Goal: Task Accomplishment & Management: Use online tool/utility

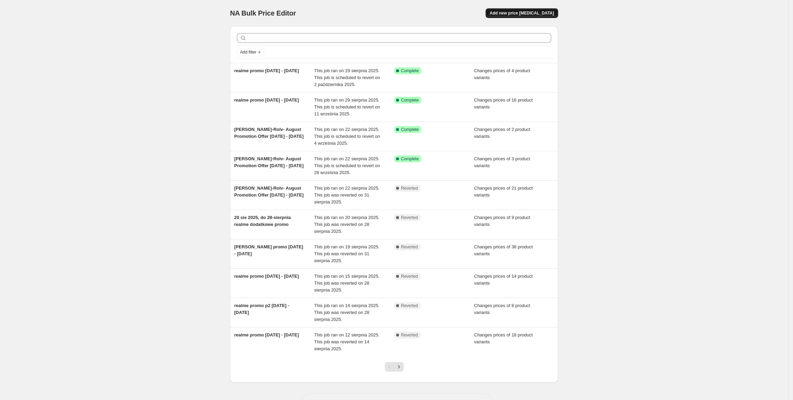
click at [524, 16] on span "Add new price [MEDICAL_DATA]" at bounding box center [522, 13] width 64 height 6
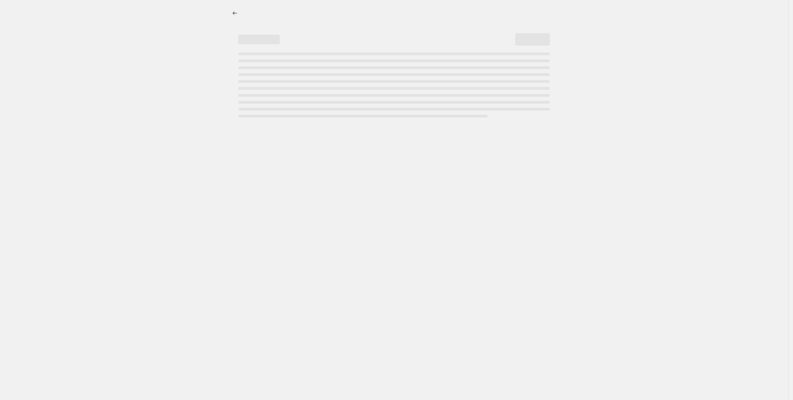
select select "percentage"
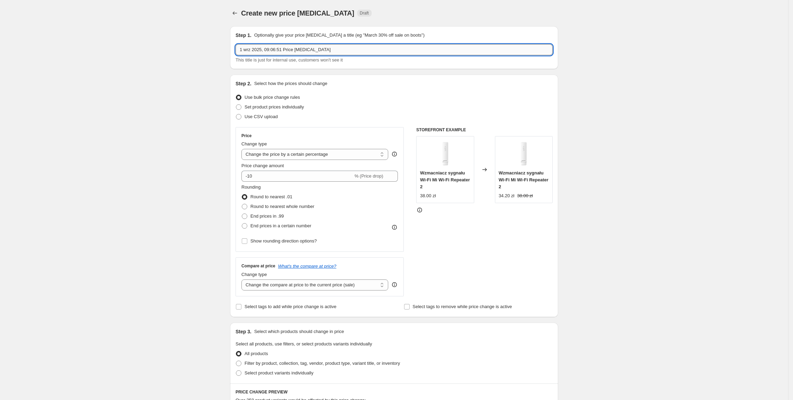
drag, startPoint x: 326, startPoint y: 51, endPoint x: 238, endPoint y: 52, distance: 88.8
click at [238, 52] on input "1 wrz 2025, 09:06:51 Price [MEDICAL_DATA]" at bounding box center [394, 49] width 317 height 11
type input "Xiaomi SO September [DATE]- [DATE]"
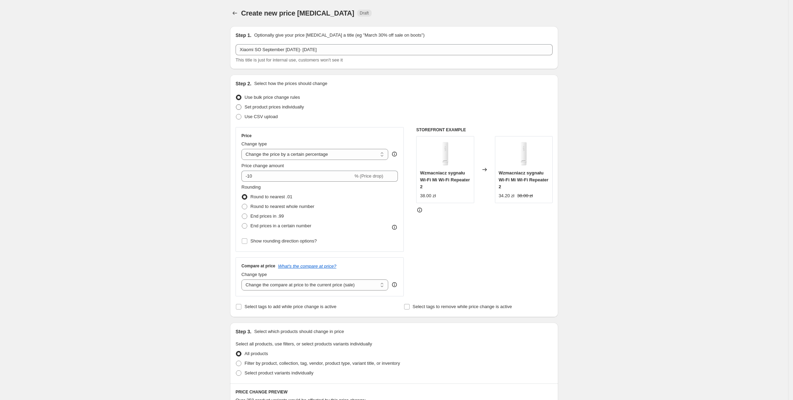
click at [262, 108] on span "Set product prices individually" at bounding box center [274, 106] width 59 height 5
click at [236, 105] on input "Set product prices individually" at bounding box center [236, 104] width 0 height 0
radio input "true"
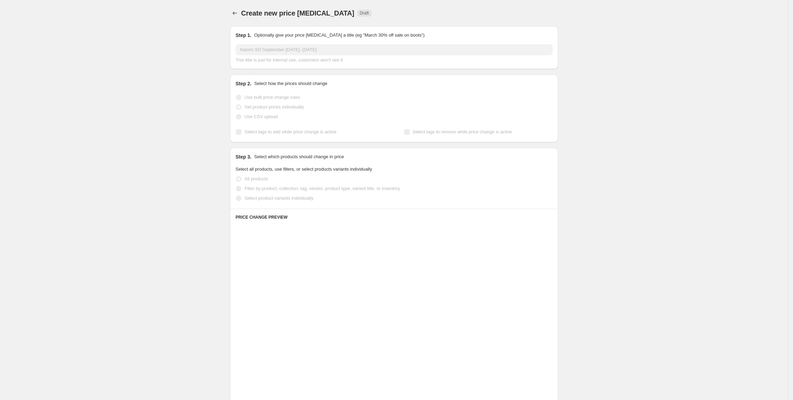
click at [259, 197] on span "Select product variants individually" at bounding box center [279, 198] width 69 height 5
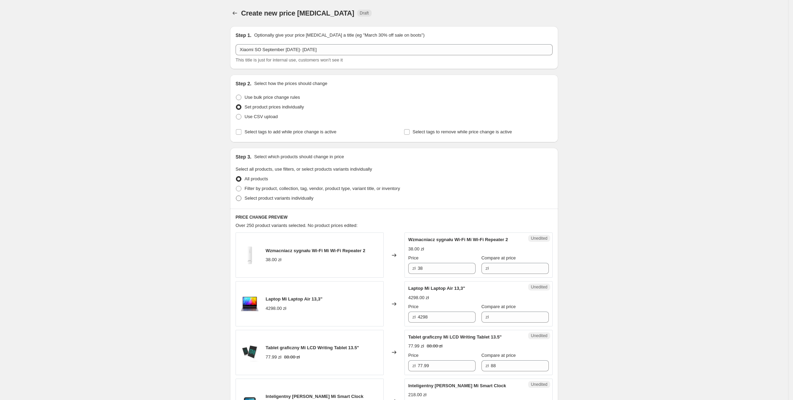
click at [257, 198] on span "Select product variants individually" at bounding box center [279, 198] width 69 height 5
click at [236, 196] on input "Select product variants individually" at bounding box center [236, 196] width 0 height 0
radio input "true"
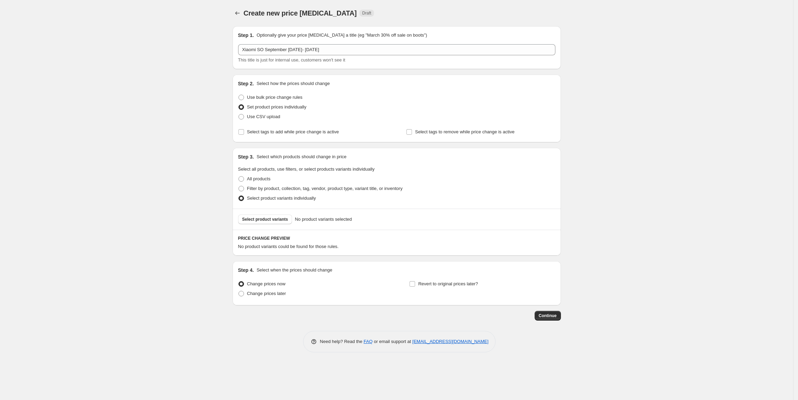
click at [272, 222] on span "Select product variants" at bounding box center [265, 220] width 46 height 6
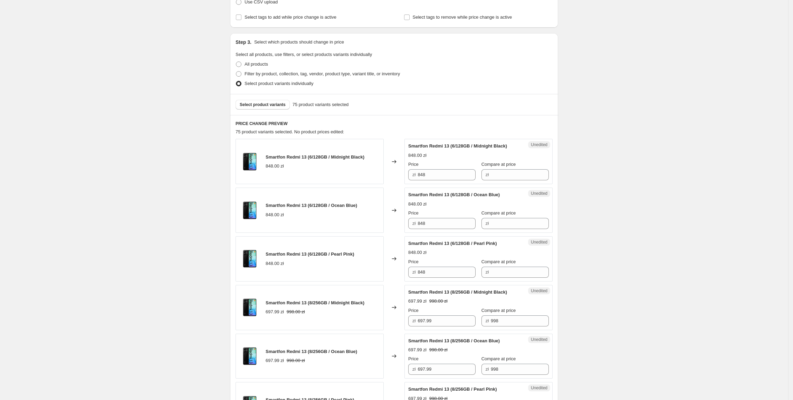
scroll to position [122, 0]
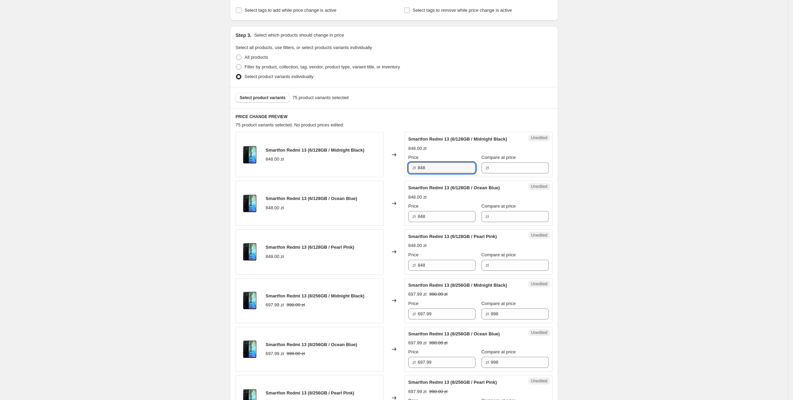
drag, startPoint x: 454, startPoint y: 171, endPoint x: 410, endPoint y: 170, distance: 43.2
click at [396, 170] on div "Smartfon Redmi 13 (6/128GB / Midnight Black) 848.00 zł Changed to Unedited Smar…" at bounding box center [394, 154] width 317 height 45
click at [482, 169] on div "zł" at bounding box center [515, 167] width 67 height 11
paste input "848"
type input "848"
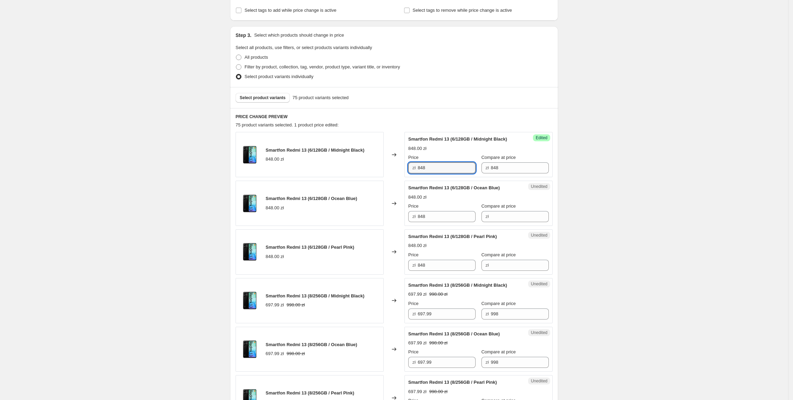
drag, startPoint x: 448, startPoint y: 171, endPoint x: 407, endPoint y: 171, distance: 41.8
click at [407, 171] on div "Success Edited Smartfon Redmi 13 (6/128GB / Midnight Black) 848.00 zł Price zł …" at bounding box center [478, 154] width 148 height 45
type input "447.99"
drag, startPoint x: 383, startPoint y: 213, endPoint x: 428, endPoint y: 182, distance: 54.3
click at [388, 210] on div "Smartfon Redmi 13 (6/128GB / Ocean Blue) 848.00 zł Changed to Unedited Smartfon…" at bounding box center [394, 203] width 317 height 45
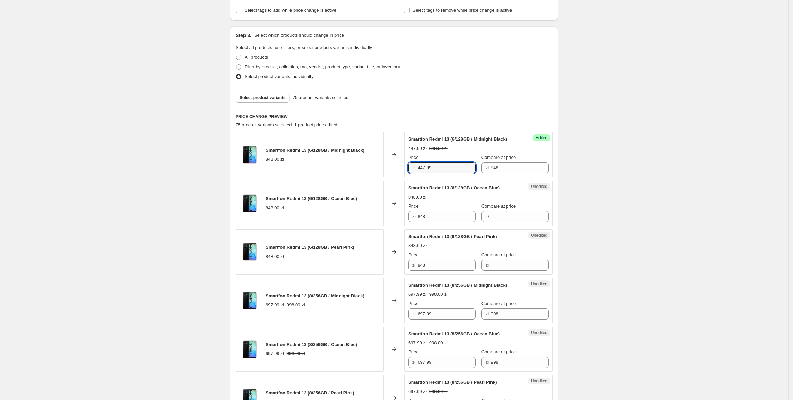
drag, startPoint x: 437, startPoint y: 172, endPoint x: 416, endPoint y: 185, distance: 24.9
paste input "447.99"
drag, startPoint x: 458, startPoint y: 216, endPoint x: 451, endPoint y: 275, distance: 59.5
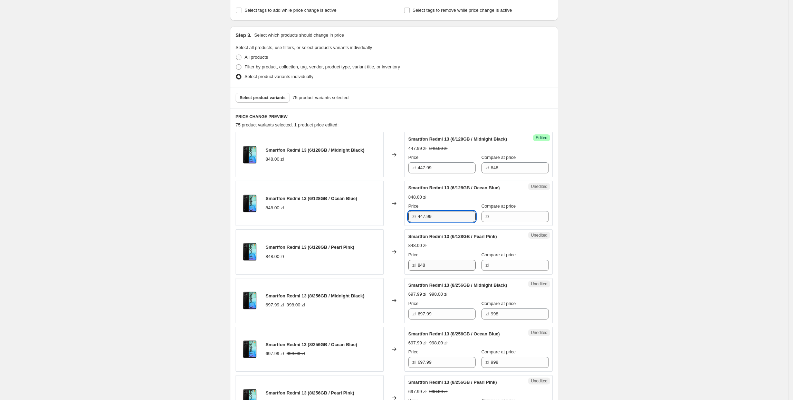
type input "447.99"
drag, startPoint x: 450, startPoint y: 265, endPoint x: 395, endPoint y: 267, distance: 54.6
click at [395, 267] on div "Smartfon Redmi 13 (6/128GB / Pearl Pink) 848.00 zł Changed to Unedited Smartfon…" at bounding box center [394, 251] width 317 height 45
paste input "447.99"
type input "447.99"
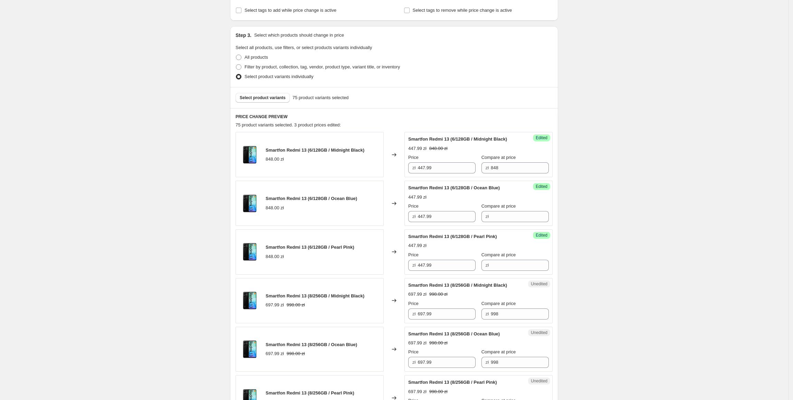
click at [391, 265] on div "Changed to" at bounding box center [394, 251] width 21 height 45
drag, startPoint x: 514, startPoint y: 171, endPoint x: 474, endPoint y: 171, distance: 40.1
click at [474, 171] on div "Price zł 447.99 Compare at price zł 848" at bounding box center [478, 163] width 141 height 19
click at [508, 209] on span "Compare at price" at bounding box center [499, 205] width 35 height 5
click at [508, 211] on input "Compare at price" at bounding box center [520, 216] width 58 height 11
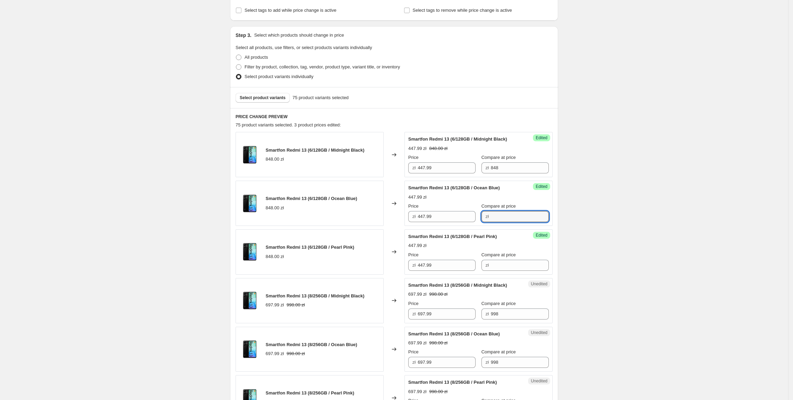
paste input "848"
type input "848"
click at [519, 265] on input "Compare at price" at bounding box center [520, 265] width 58 height 11
paste input "848"
type input "848"
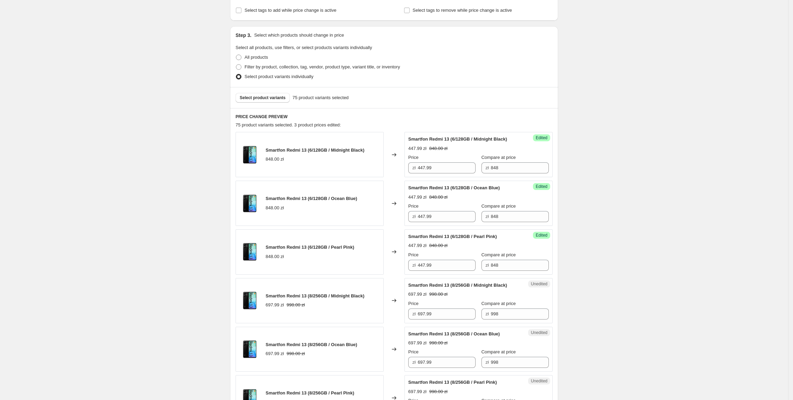
click at [301, 274] on div "Smartfon Redmi 13 (6/128GB / Pearl Pink) 848.00 zł" at bounding box center [310, 251] width 148 height 45
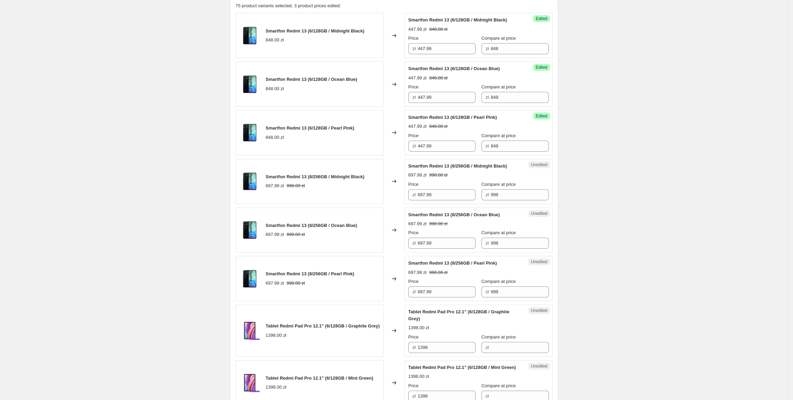
scroll to position [246, 0]
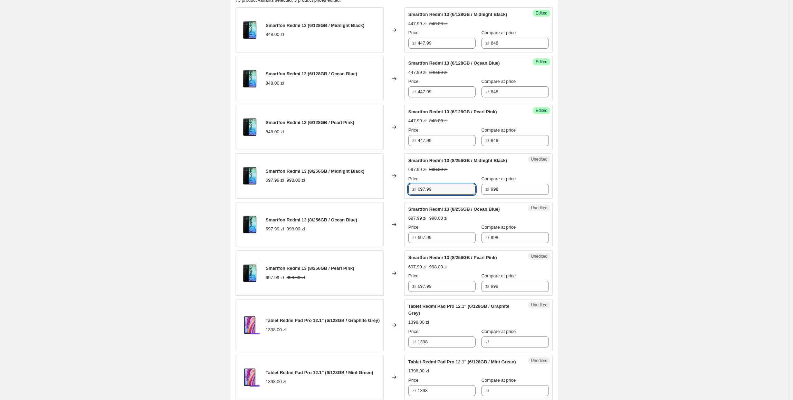
drag, startPoint x: 457, startPoint y: 189, endPoint x: 417, endPoint y: 197, distance: 40.9
click at [417, 197] on div "Unedited Smartfon Redmi 13 (8/256GB / Midnight Black) 697.99 zł 998.00 zł Price…" at bounding box center [478, 175] width 148 height 45
type input "597.99"
drag, startPoint x: 448, startPoint y: 195, endPoint x: 410, endPoint y: 199, distance: 38.9
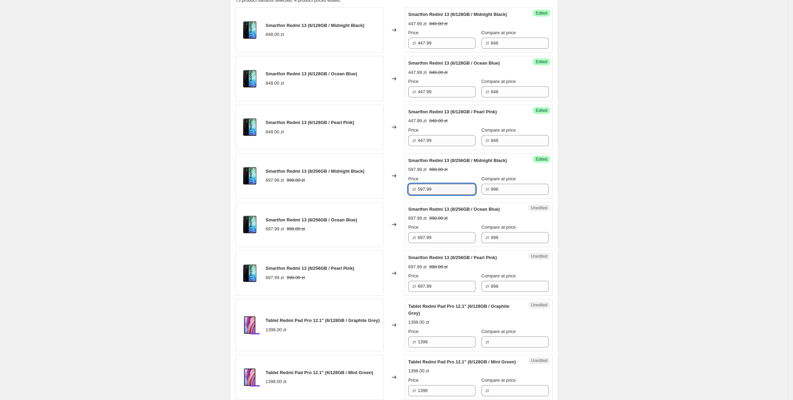
click at [408, 197] on div "Success Edited Smartfon Redmi 13 (8/256GB / Midnight Black) 597.99 zł 998.00 zł…" at bounding box center [478, 175] width 148 height 45
drag, startPoint x: 451, startPoint y: 242, endPoint x: 422, endPoint y: 261, distance: 34.9
click at [405, 247] on div "Smartfon Redmi 13 (8/256GB / Ocean Blue) 697.99 zł 998.00 zł Changed to Unedite…" at bounding box center [394, 224] width 317 height 45
paste input "5"
type input "597.99"
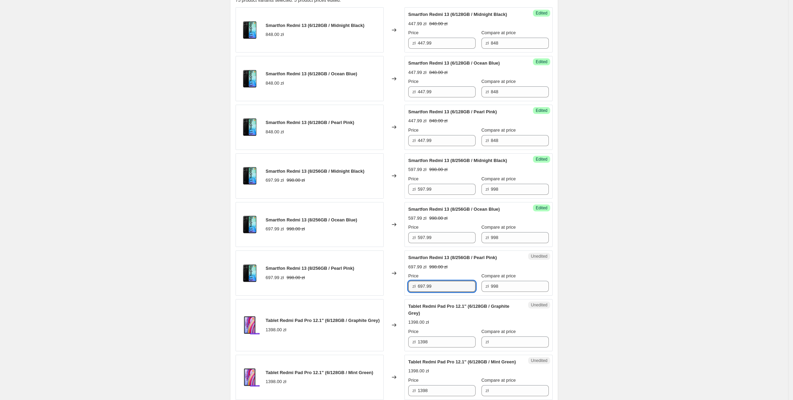
drag, startPoint x: 452, startPoint y: 286, endPoint x: 392, endPoint y: 291, distance: 60.6
click at [392, 291] on div "Smartfon Redmi 13 (8/256GB / Pearl Pink) 697.99 zł 998.00 zł Changed to Unedite…" at bounding box center [394, 272] width 317 height 45
paste input "5"
type input "597.99"
click at [383, 293] on div "Smartfon Redmi 13 (8/256GB / Pearl Pink) 697.99 zł 998.00 zł" at bounding box center [310, 272] width 148 height 45
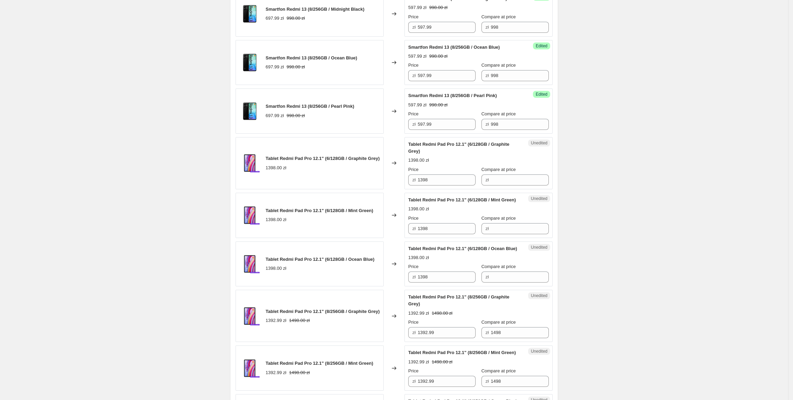
scroll to position [409, 0]
drag, startPoint x: 446, startPoint y: 180, endPoint x: 369, endPoint y: 184, distance: 77.5
click at [369, 184] on div "Tablet Redmi Pad Pro 12.1" (6/128GB / Graphite Grey) 1398.00 zł Changed to Uned…" at bounding box center [394, 162] width 317 height 52
drag, startPoint x: 507, startPoint y: 180, endPoint x: 491, endPoint y: 184, distance: 16.4
click at [507, 180] on input "Compare at price" at bounding box center [520, 179] width 58 height 11
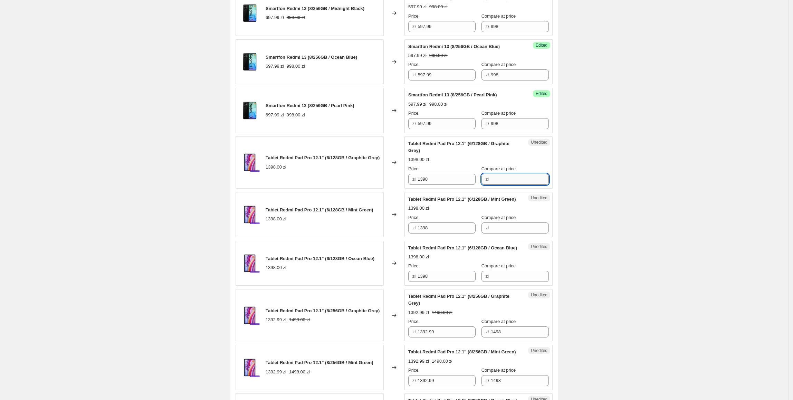
paste input "1398"
type input "1398"
drag, startPoint x: 432, startPoint y: 183, endPoint x: 381, endPoint y: 183, distance: 51.1
click at [381, 183] on div "Tablet Redmi Pad Pro 12.1" (6/128GB / Graphite Grey) 1398.00 zł Changed to Succ…" at bounding box center [394, 162] width 317 height 52
type input "897.99"
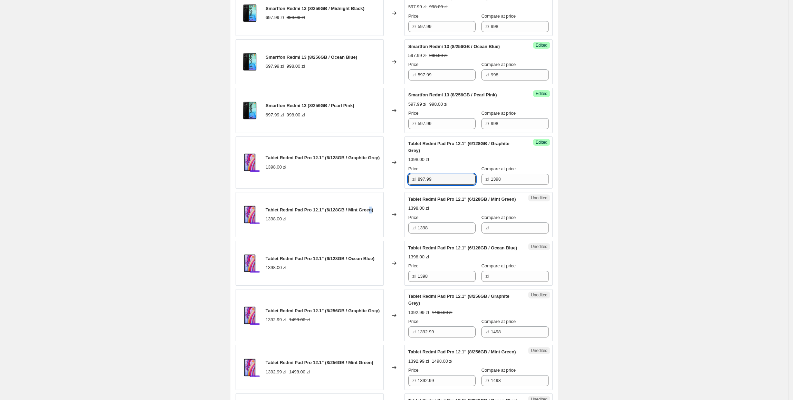
click at [376, 218] on div "Tablet Redmi Pad Pro 12.1" (6/128GB / Mint Green) 1398.00 zł" at bounding box center [310, 214] width 148 height 45
drag, startPoint x: 445, startPoint y: 179, endPoint x: 450, endPoint y: 244, distance: 65.1
click at [394, 182] on div "Tablet Redmi Pad Pro 12.1" (6/128GB / Graphite Grey) 1398.00 zł Changed to Succ…" at bounding box center [394, 162] width 317 height 52
drag, startPoint x: 456, startPoint y: 236, endPoint x: 428, endPoint y: 264, distance: 40.1
click at [404, 237] on div "Tablet Redmi Pad Pro 12.1" (6/128GB / Mint Green) 1398.00 zł Changed to Unedite…" at bounding box center [394, 214] width 317 height 45
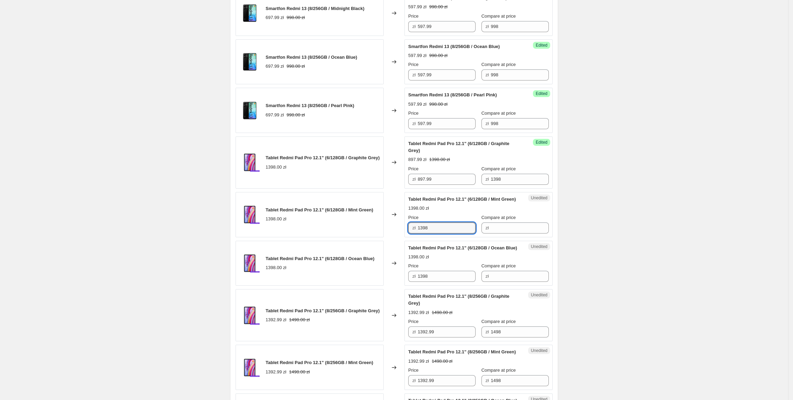
paste input "897.99"
type input "897.99"
drag, startPoint x: 459, startPoint y: 294, endPoint x: 380, endPoint y: 295, distance: 79.5
click at [380, 286] on div "Tablet Redmi Pad Pro 12.1" (6/128GB / Ocean Blue) 1398.00 zł Changed to Unedite…" at bounding box center [394, 263] width 317 height 45
paste input "897.99"
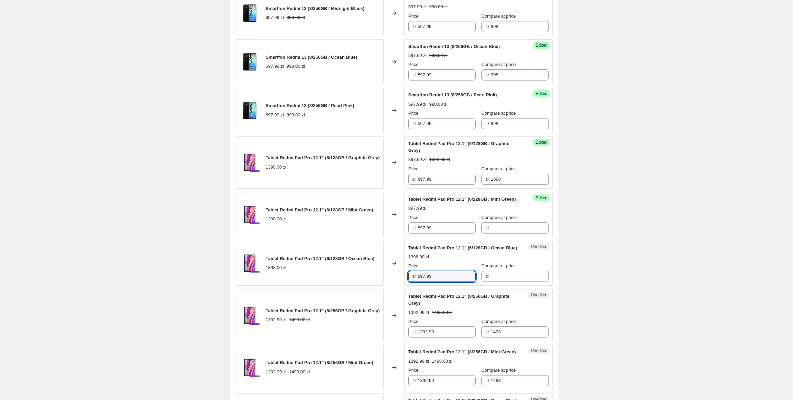
type input "897.99"
drag, startPoint x: 380, startPoint y: 295, endPoint x: 500, endPoint y: 269, distance: 122.9
click at [383, 286] on div "Tablet Redmi Pad Pro 12.1" (6/128GB / Ocean Blue) 1398.00 zł" at bounding box center [310, 263] width 148 height 45
drag, startPoint x: 526, startPoint y: 183, endPoint x: 514, endPoint y: 236, distance: 54.7
click at [468, 191] on div "Smartfon Redmi 13 (6/128GB / Midnight Black) 848.00 zł Changed to Success Edite…" at bounding box center [394, 336] width 317 height 983
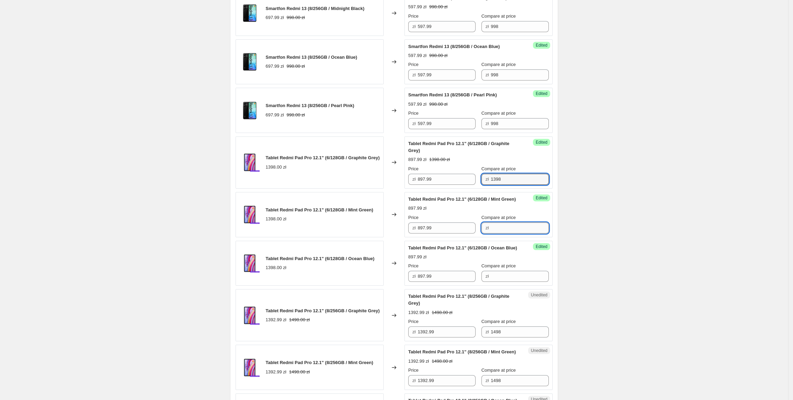
click at [514, 234] on input "Compare at price" at bounding box center [520, 227] width 58 height 11
paste input "1398"
type input "1398"
click at [512, 282] on input "Compare at price" at bounding box center [520, 276] width 58 height 11
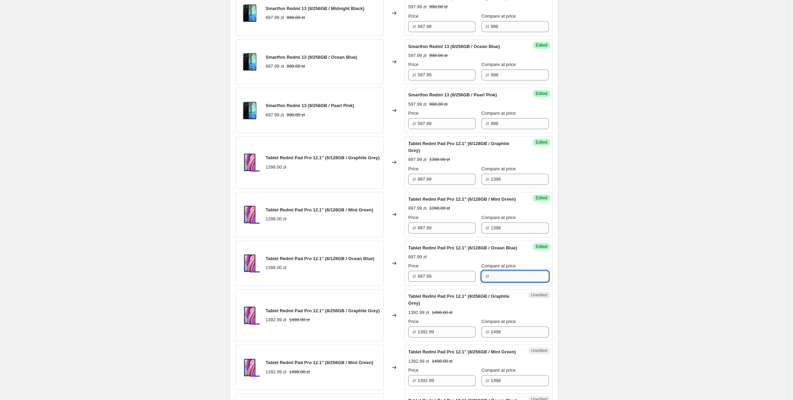
paste input "1398"
type input "1398"
click at [630, 256] on div "Create new price [MEDICAL_DATA]. This page is ready Create new price [MEDICAL_D…" at bounding box center [394, 273] width 788 height 1364
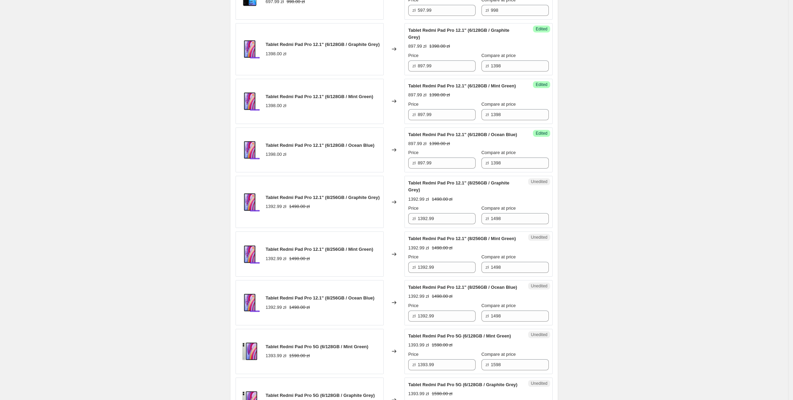
scroll to position [528, 0]
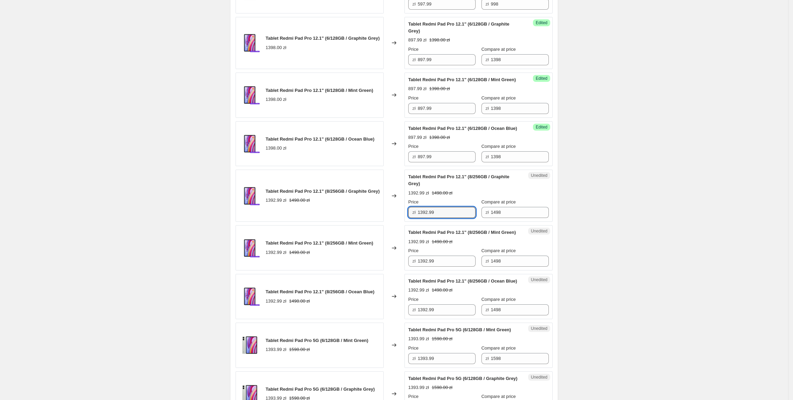
drag, startPoint x: 464, startPoint y: 234, endPoint x: 417, endPoint y: 236, distance: 46.3
click at [417, 222] on div "Unedited Tablet Redmi Pad Pro 12.1" (8/256GB / Graphite Grey) 1392.99 zł 1498.0…" at bounding box center [478, 196] width 148 height 52
click at [451, 218] on input "1392.99" at bounding box center [447, 212] width 58 height 11
drag, startPoint x: 453, startPoint y: 228, endPoint x: 396, endPoint y: 234, distance: 57.7
click at [396, 222] on div "Tablet Redmi Pad Pro 12.1" (8/256GB / Graphite Grey) 1392.99 zł 1498.00 zł Chan…" at bounding box center [394, 196] width 317 height 52
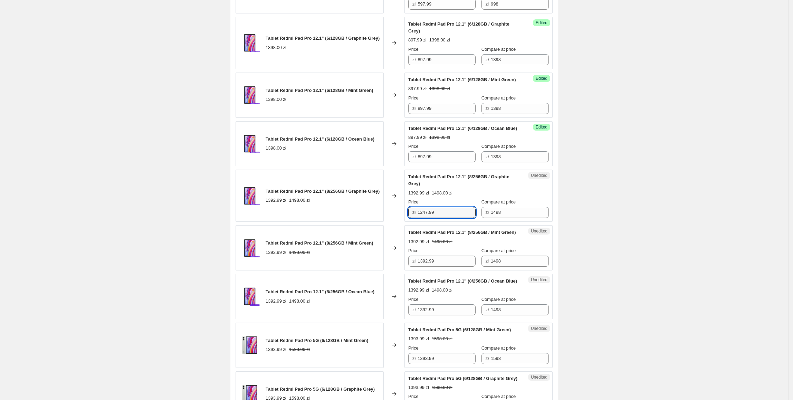
type input "1247.99"
click at [340, 256] on div "1392.99 zł 1498.00 zł" at bounding box center [320, 252] width 108 height 7
drag, startPoint x: 468, startPoint y: 231, endPoint x: 455, endPoint y: 296, distance: 66.6
click at [405, 261] on div "Smartfon Redmi 13 (6/128GB / Midnight Black) 848.00 zł Changed to Success Edite…" at bounding box center [394, 216] width 317 height 983
drag, startPoint x: 455, startPoint y: 289, endPoint x: 372, endPoint y: 296, distance: 83.2
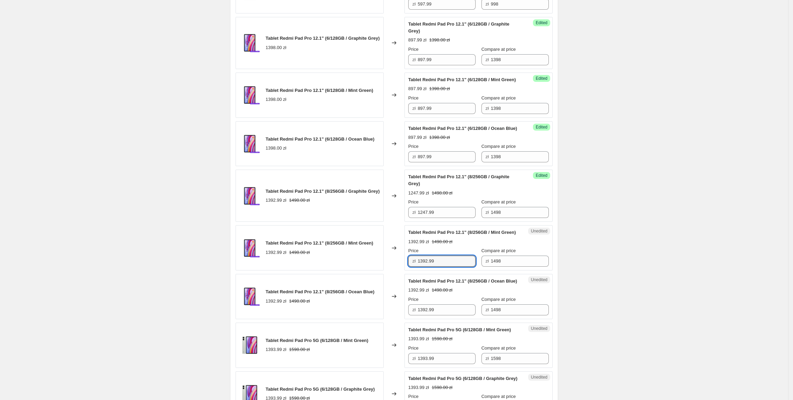
click at [371, 295] on div "Smartfon Redmi 13 (6/128GB / Midnight Black) 848.00 zł Changed to Success Edite…" at bounding box center [394, 216] width 317 height 983
paste input "247"
type input "1247.99"
drag, startPoint x: 455, startPoint y: 341, endPoint x: 383, endPoint y: 342, distance: 71.5
click at [383, 319] on div "Tablet Redmi Pad Pro 12.1" (8/256GB / Ocean Blue) 1392.99 zł 1498.00 zł Changed…" at bounding box center [394, 296] width 317 height 45
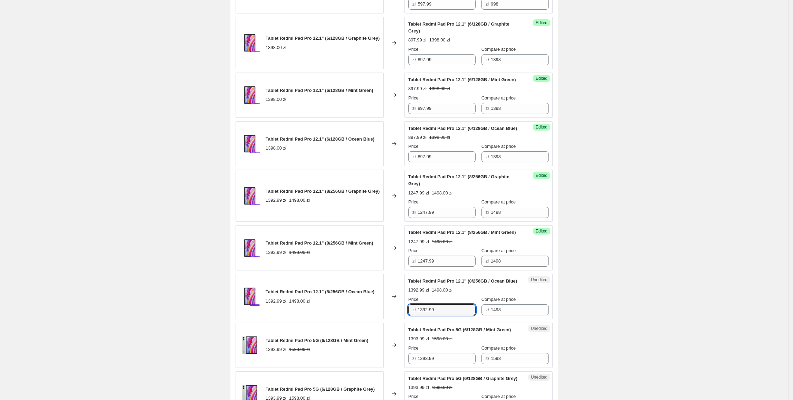
paste input "247"
type input "1247.99"
click at [349, 299] on div "Tablet Redmi Pad Pro 12.1" (8/256GB / Ocean Blue) 1392.99 zł 1498.00 zł" at bounding box center [310, 296] width 148 height 45
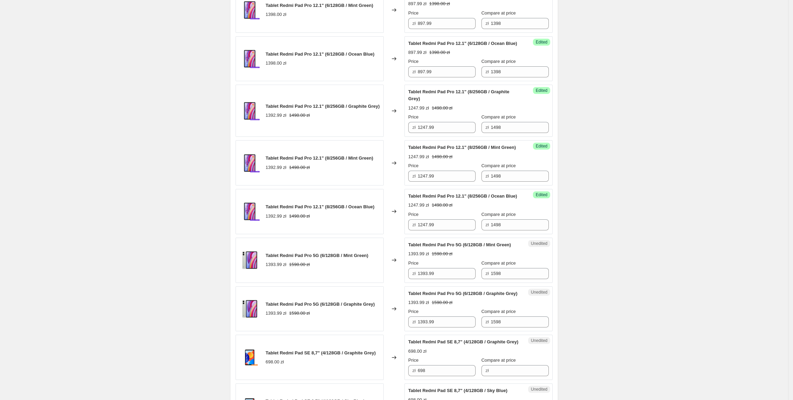
scroll to position [625, 0]
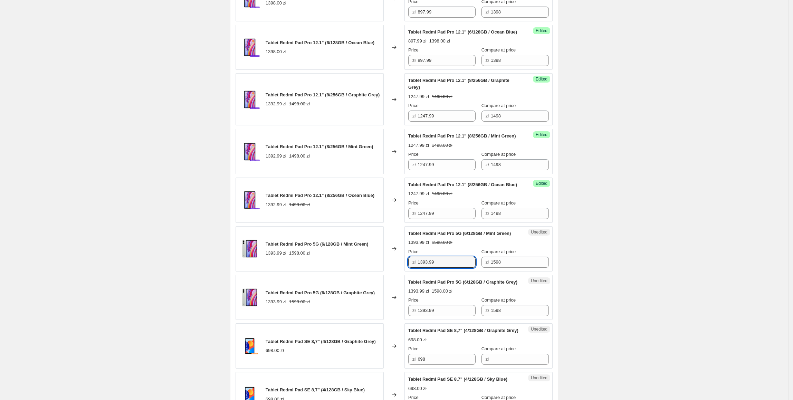
drag, startPoint x: 458, startPoint y: 302, endPoint x: 414, endPoint y: 312, distance: 45.5
click at [414, 312] on div "Smartfon Redmi 13 (6/128GB / Midnight Black) 848.00 zł Changed to Success Edite…" at bounding box center [394, 120] width 317 height 983
type input "1297.99"
click at [382, 320] on div "Tablet Redmi Pad Pro 5G (6/128GB / Graphite Grey) 1393.99 zł 1598.00 zł" at bounding box center [310, 297] width 148 height 45
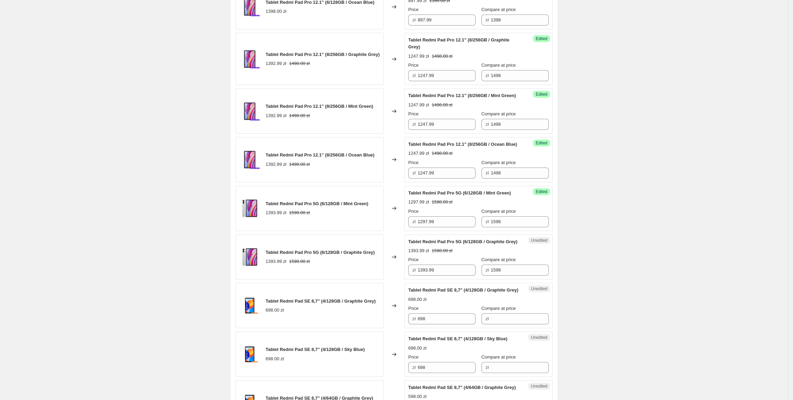
scroll to position [666, 0]
drag, startPoint x: 448, startPoint y: 260, endPoint x: 413, endPoint y: 264, distance: 34.8
click at [413, 227] on div "zł 1297.99" at bounding box center [441, 221] width 67 height 11
drag, startPoint x: 448, startPoint y: 316, endPoint x: 387, endPoint y: 316, distance: 61.5
click at [387, 279] on div "Tablet Redmi Pad Pro 5G (6/128GB / Graphite Grey) 1393.99 zł 1598.00 zł Changed…" at bounding box center [394, 256] width 317 height 45
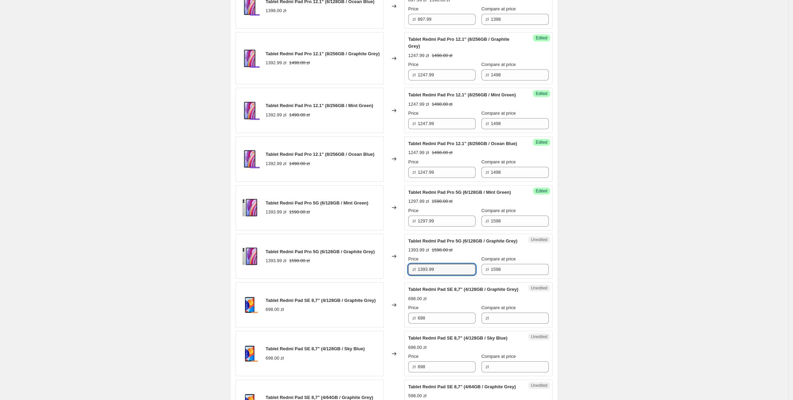
paste input "297"
type input "1297.99"
click at [372, 279] on div "Tablet Redmi Pad Pro 5G (6/128GB / Graphite Grey) 1393.99 zł 1598.00 zł" at bounding box center [310, 256] width 148 height 45
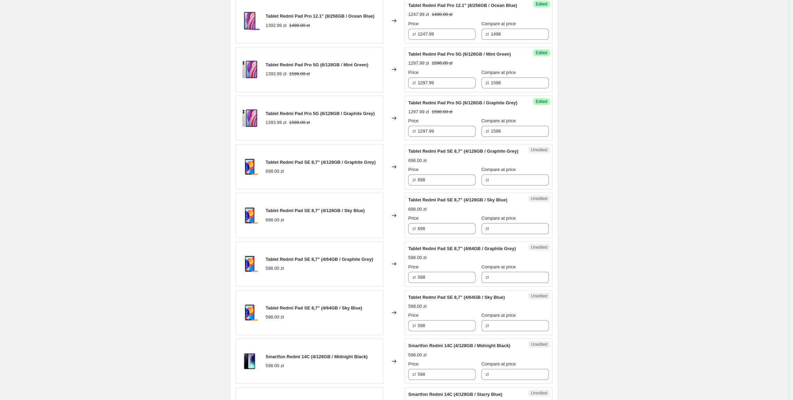
scroll to position [806, 0]
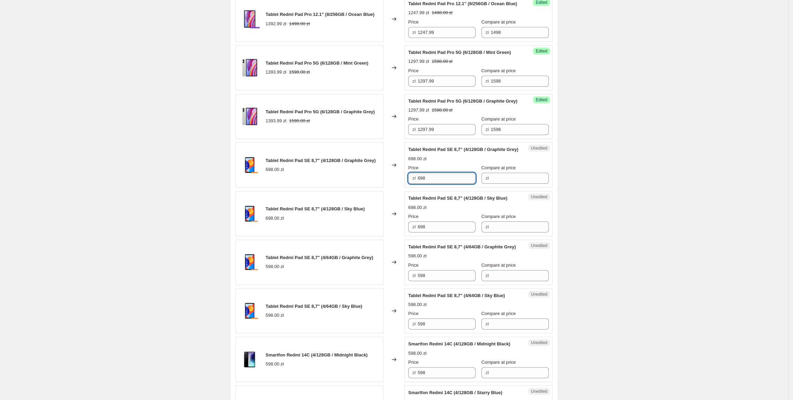
drag, startPoint x: 440, startPoint y: 234, endPoint x: 422, endPoint y: 234, distance: 17.6
click at [422, 184] on input "698" at bounding box center [447, 178] width 58 height 11
click at [442, 184] on input "698" at bounding box center [447, 178] width 58 height 11
drag, startPoint x: 445, startPoint y: 230, endPoint x: 434, endPoint y: 233, distance: 11.5
click at [399, 188] on div "Tablet Redmi Pad SE 8,7" (4/128GB / Graphite Grey) 698.00 zł Changed to Unedite…" at bounding box center [394, 164] width 317 height 45
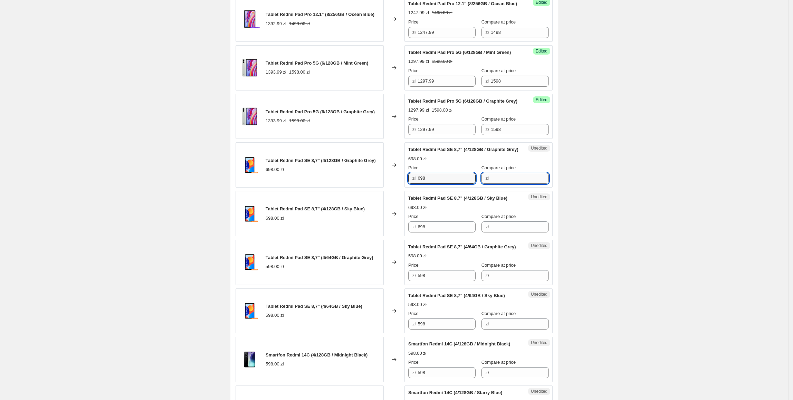
click at [494, 184] on input "Compare at price" at bounding box center [520, 178] width 58 height 11
paste input "698"
type input "698"
drag, startPoint x: 437, startPoint y: 231, endPoint x: 389, endPoint y: 237, distance: 47.9
click at [389, 188] on div "Tablet Redmi Pad SE 8,7" (4/128GB / Graphite Grey) 698.00 zł Changed to Success…" at bounding box center [394, 164] width 317 height 45
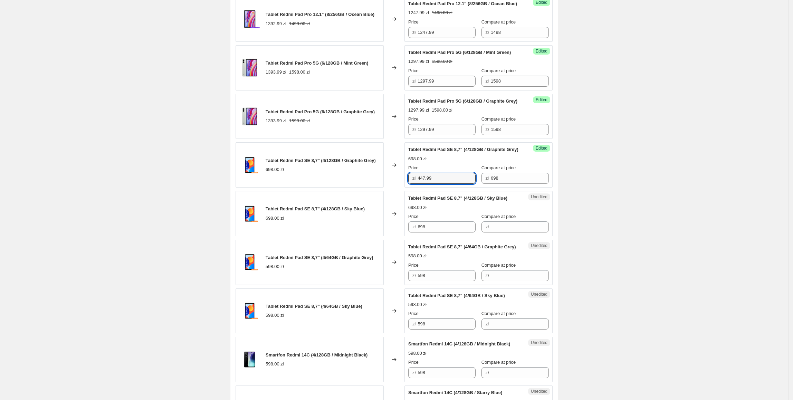
type input "447.99"
click at [306, 188] on div "Tablet Redmi Pad SE 8,7" (4/128GB / Graphite Grey) 698.00 zł" at bounding box center [310, 164] width 148 height 45
drag, startPoint x: 450, startPoint y: 234, endPoint x: 408, endPoint y: 235, distance: 41.5
click at [408, 188] on div "Success Edited Tablet Redmi Pad SE 8,7" (4/128GB / Graphite Grey) 447.99 zł 698…" at bounding box center [478, 164] width 148 height 45
drag, startPoint x: 447, startPoint y: 278, endPoint x: 389, endPoint y: 280, distance: 58.4
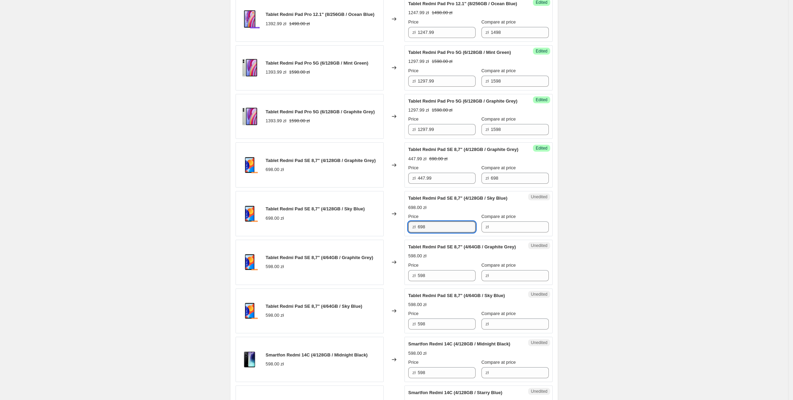
click at [389, 236] on div "Tablet Redmi Pad SE 8,7" (4/128GB / Sky Blue) 698.00 zł Changed to Unedited Tab…" at bounding box center [394, 213] width 317 height 45
paste input "447.99"
type input "447.99"
drag, startPoint x: 533, startPoint y: 228, endPoint x: 464, endPoint y: 239, distance: 69.9
click at [454, 184] on div "Price zł 447.99 Compare at price zł 698" at bounding box center [478, 173] width 141 height 19
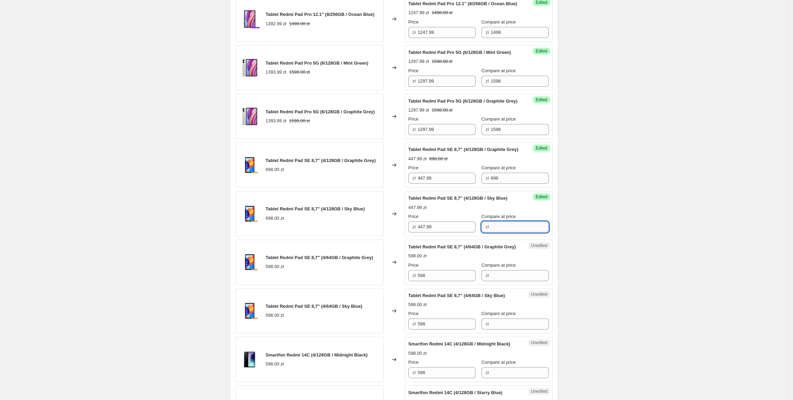
drag, startPoint x: 499, startPoint y: 281, endPoint x: 494, endPoint y: 281, distance: 4.8
click at [499, 232] on input "Compare at price" at bounding box center [520, 226] width 58 height 11
paste input "698"
type input "698"
click at [384, 236] on div "Tablet Redmi Pad SE 8,7" (4/128GB / Sky Blue) 698.00 zł" at bounding box center [310, 213] width 148 height 45
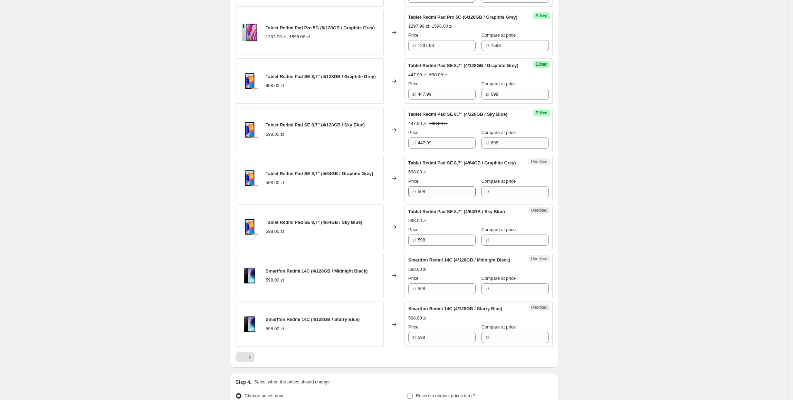
scroll to position [890, 0]
drag, startPoint x: 447, startPoint y: 245, endPoint x: 388, endPoint y: 249, distance: 58.5
click at [388, 201] on div "Tablet Redmi Pad SE 8,7" (4/64GB / Graphite Grey) 598.00 zł Changed to Unedited…" at bounding box center [394, 177] width 317 height 45
click at [495, 197] on input "Compare at price" at bounding box center [520, 191] width 58 height 11
paste input "598"
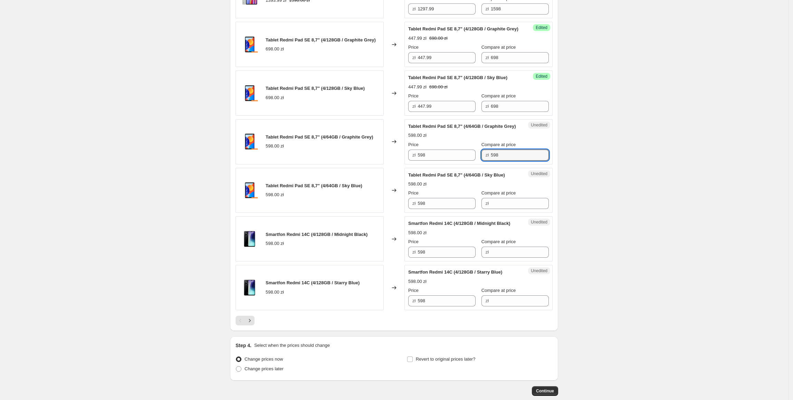
scroll to position [930, 0]
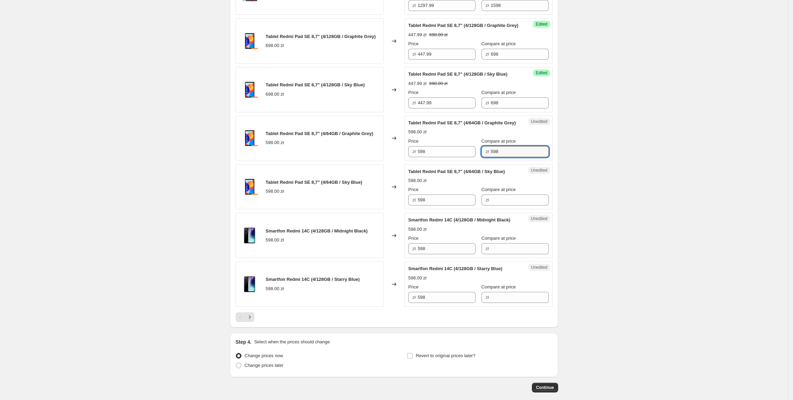
type input "598"
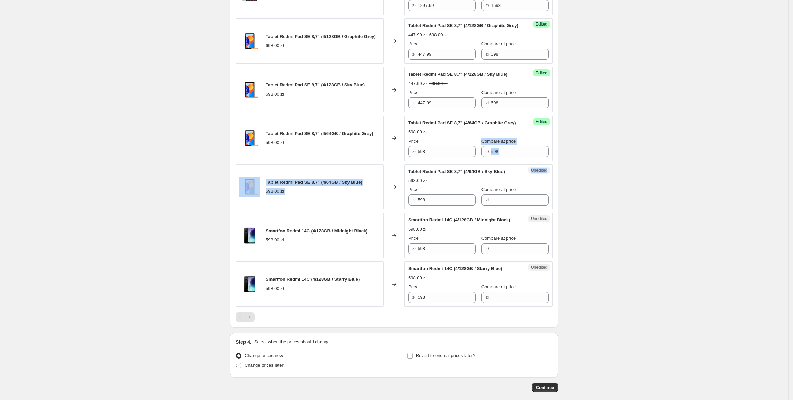
drag, startPoint x: 445, startPoint y: 217, endPoint x: 409, endPoint y: 221, distance: 35.9
click at [438, 157] on input "598" at bounding box center [447, 151] width 58 height 11
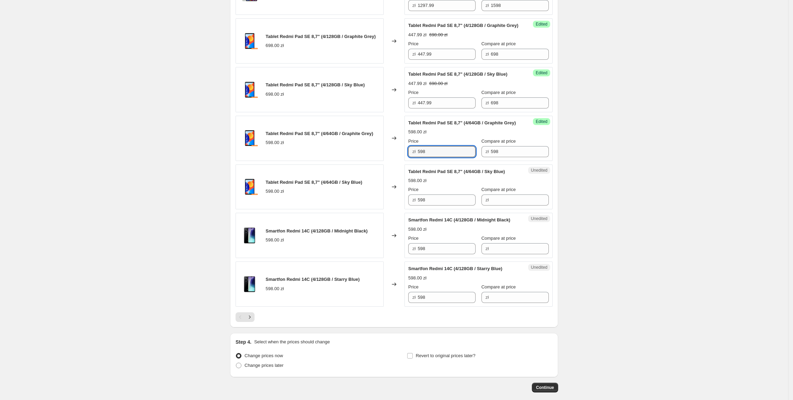
drag, startPoint x: 445, startPoint y: 211, endPoint x: 414, endPoint y: 218, distance: 32.0
click at [414, 161] on div "Success Edited Tablet Redmi Pad SE 8,7" (4/64GB / Graphite Grey) 598.00 zł Pric…" at bounding box center [478, 138] width 148 height 45
type input "377.99"
drag, startPoint x: 394, startPoint y: 221, endPoint x: 421, endPoint y: 227, distance: 27.7
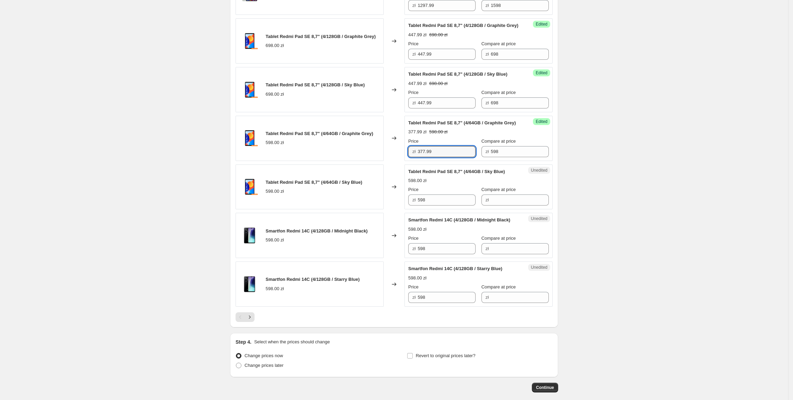
drag, startPoint x: 448, startPoint y: 213, endPoint x: 421, endPoint y: 247, distance: 42.8
click at [397, 161] on div "Tablet Redmi Pad SE 8,7" (4/64GB / Graphite Grey) 598.00 zł Changed to Success …" at bounding box center [394, 138] width 317 height 45
paste input "377.99"
drag, startPoint x: 451, startPoint y: 260, endPoint x: 399, endPoint y: 263, distance: 52.5
click at [396, 210] on div "Tablet Redmi Pad SE 8,7" (4/64GB / Sky Blue) 598.00 zł Changed to Unedited Tabl…" at bounding box center [394, 186] width 317 height 45
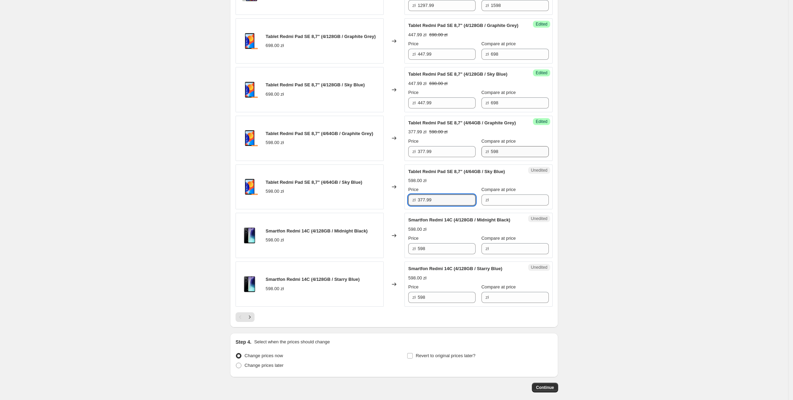
type input "377.99"
drag, startPoint x: 509, startPoint y: 211, endPoint x: 481, endPoint y: 238, distance: 38.6
click at [453, 161] on div "Success Edited Tablet Redmi Pad SE 8,7" (4/64GB / Graphite Grey) 377.99 zł 598.…" at bounding box center [478, 138] width 148 height 45
click at [505, 206] on input "Compare at price" at bounding box center [520, 199] width 58 height 11
paste input "598"
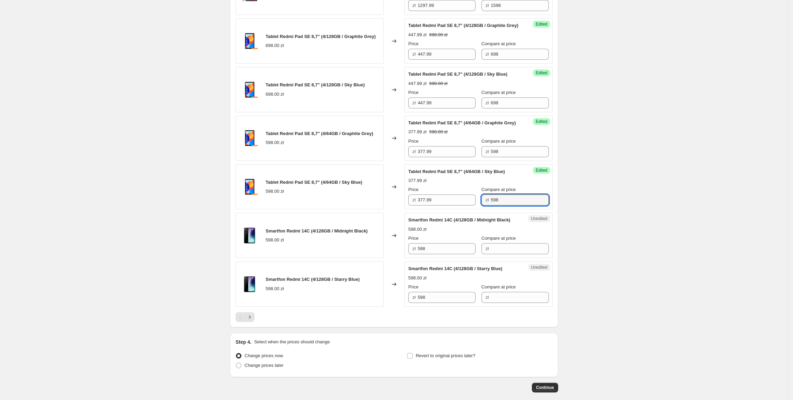
type input "598"
click at [340, 235] on div "Smartfon Redmi 14C (4/128GB / Midnight Black)" at bounding box center [317, 231] width 102 height 7
drag, startPoint x: 441, startPoint y: 316, endPoint x: 405, endPoint y: 318, distance: 36.0
click at [405, 258] on div "Smartfon Redmi 14C (4/128GB / Midnight Black) 598.00 zł Changed to Unedited Sma…" at bounding box center [394, 235] width 317 height 45
drag, startPoint x: 509, startPoint y: 317, endPoint x: 484, endPoint y: 317, distance: 24.9
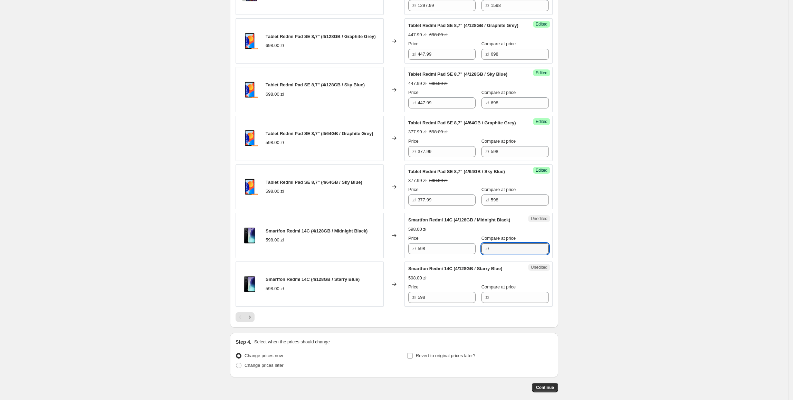
click at [509, 254] on input "Compare at price" at bounding box center [520, 248] width 58 height 11
paste input "598"
type input "598"
drag, startPoint x: 431, startPoint y: 318, endPoint x: 406, endPoint y: 325, distance: 26.1
click at [406, 258] on div "Smartfon Redmi 14C (4/128GB / Midnight Black) 598.00 zł Changed to Success Edit…" at bounding box center [394, 235] width 317 height 45
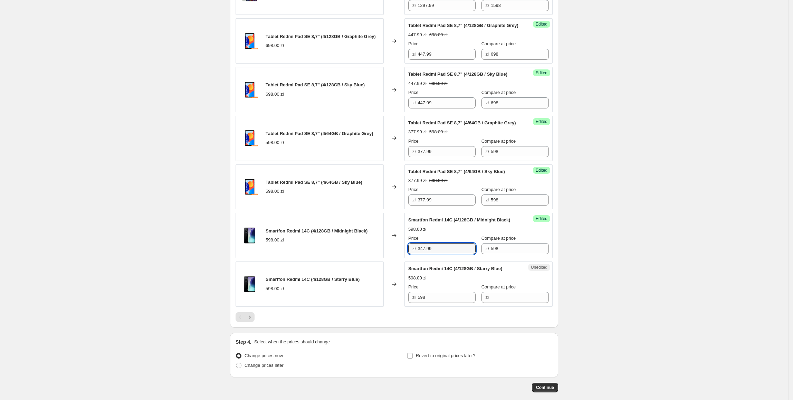
type input "347.99"
click at [403, 258] on div "Changed to" at bounding box center [394, 235] width 21 height 45
drag, startPoint x: 467, startPoint y: 317, endPoint x: 401, endPoint y: 328, distance: 66.9
drag, startPoint x: 453, startPoint y: 364, endPoint x: 383, endPoint y: 367, distance: 69.8
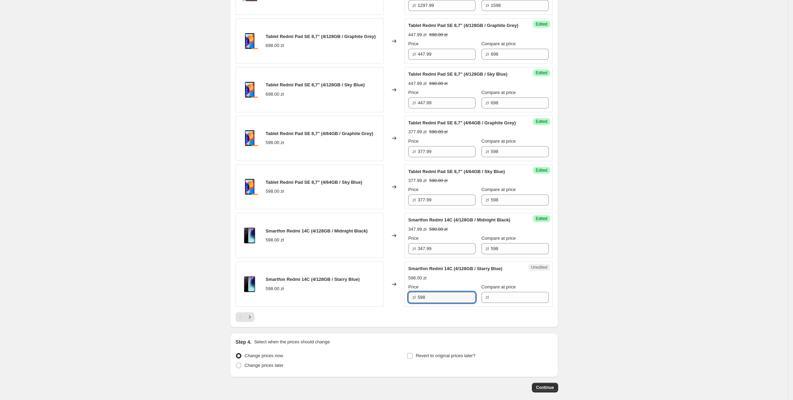
click at [383, 307] on div "Smartfon Redmi 14C (4/128GB / Starry Blue) 598.00 zł Changed to Unedited Smartf…" at bounding box center [394, 283] width 317 height 45
paste input "347.99"
type input "347.99"
click at [383, 307] on div "Smartfon Redmi 14C (4/128GB / Starry Blue) 598.00 zł" at bounding box center [310, 283] width 148 height 45
drag, startPoint x: 502, startPoint y: 319, endPoint x: 497, endPoint y: 370, distance: 51.3
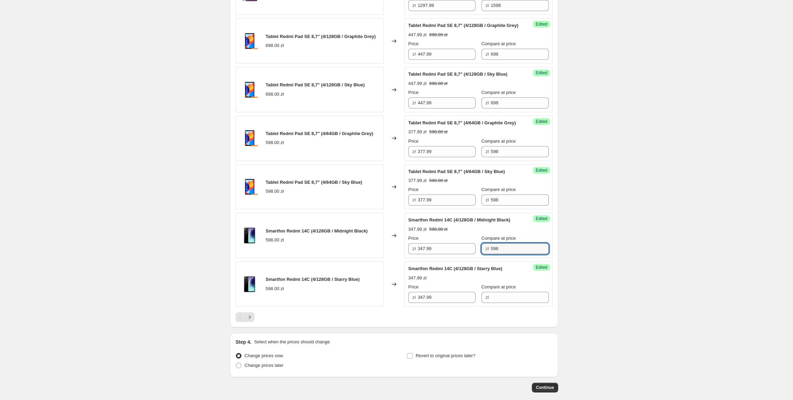
click at [458, 258] on div "Success Edited Smartfon Redmi 14C (4/128GB / Midnight Black) 347.99 zł 598.00 z…" at bounding box center [478, 235] width 148 height 45
click at [497, 307] on div "Success Edited Smartfon Redmi 14C (4/128GB / Starry Blue) 347.99 zł Price zł 34…" at bounding box center [478, 283] width 148 height 45
click at [497, 303] on input "Compare at price" at bounding box center [520, 297] width 58 height 11
paste input "598"
type input "598"
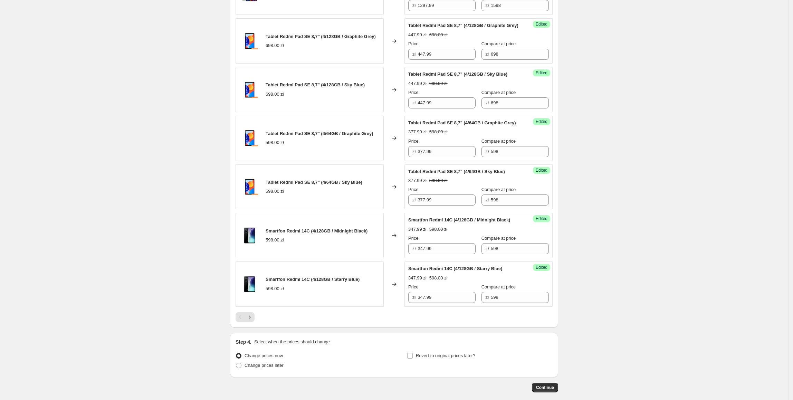
click at [404, 307] on div "Changed to" at bounding box center [394, 283] width 21 height 45
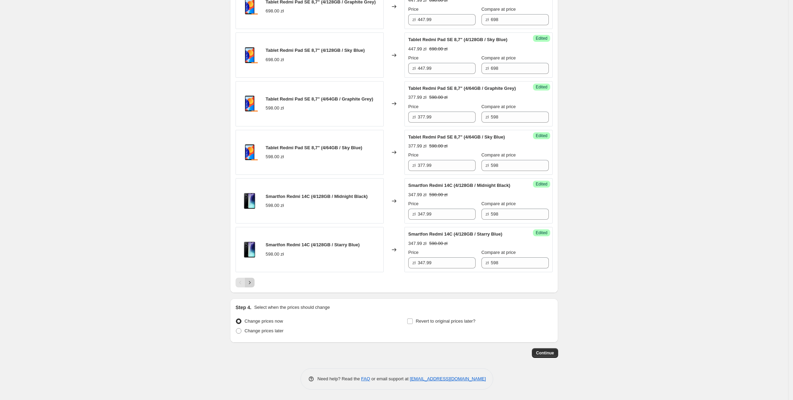
click at [251, 287] on button "Next" at bounding box center [250, 283] width 10 height 10
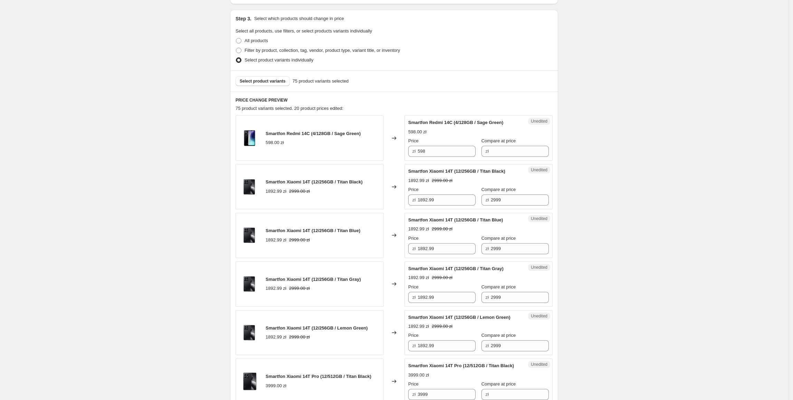
scroll to position [139, 0]
drag, startPoint x: 458, startPoint y: 154, endPoint x: 509, endPoint y: 152, distance: 51.5
drag, startPoint x: 511, startPoint y: 151, endPoint x: 504, endPoint y: 152, distance: 7.0
click at [511, 151] on input "Compare at price" at bounding box center [520, 150] width 58 height 11
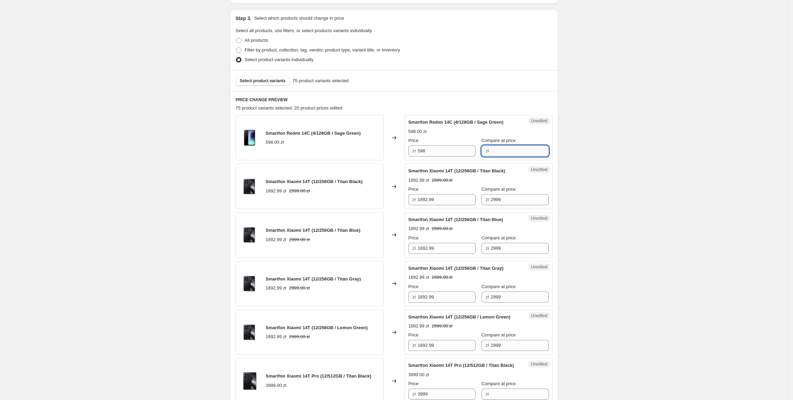
paste input "598"
type input "598"
drag, startPoint x: 438, startPoint y: 151, endPoint x: 414, endPoint y: 155, distance: 24.9
click at [414, 155] on div "zł 598" at bounding box center [441, 150] width 67 height 11
type input "347.99"
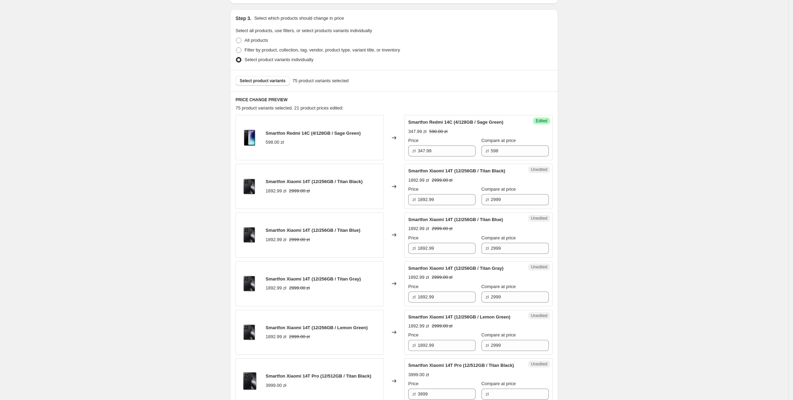
click at [400, 175] on div "Changed to" at bounding box center [394, 186] width 21 height 45
drag, startPoint x: 447, startPoint y: 199, endPoint x: 409, endPoint y: 199, distance: 38.0
click at [409, 199] on div "Unedited Smartfon Xiaomi 14T (12/256GB / Titan Black) 1892.99 zł 2999.00 zł Pri…" at bounding box center [478, 186] width 148 height 45
type input "1697.99"
click at [403, 198] on div "Changed to" at bounding box center [394, 186] width 21 height 45
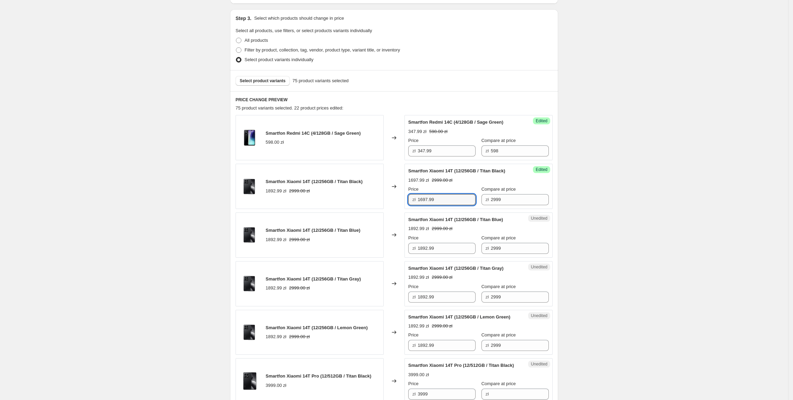
drag, startPoint x: 449, startPoint y: 201, endPoint x: 397, endPoint y: 209, distance: 52.8
click at [397, 209] on div "Smartfon Xiaomi 14T (12/256GB / Titan Black) 1892.99 zł 2999.00 zł Changed to S…" at bounding box center [394, 186] width 317 height 45
drag, startPoint x: 448, startPoint y: 248, endPoint x: 367, endPoint y: 252, distance: 81.3
click at [367, 252] on div "Smartfon Xiaomi 14T (12/256GB / Titan Blue) 1892.99 zł 2999.00 zł Changed to Un…" at bounding box center [394, 234] width 317 height 45
paste input "697"
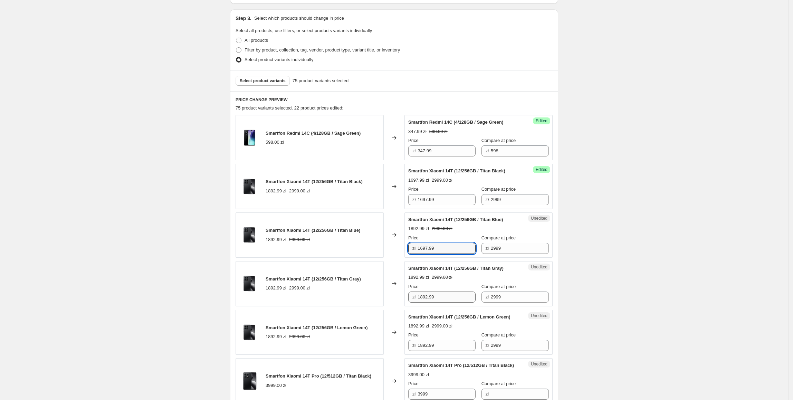
type input "1697.99"
drag, startPoint x: 454, startPoint y: 297, endPoint x: 334, endPoint y: 299, distance: 119.5
click at [334, 298] on div "Smartfon Xiaomi 14T (12/256GB / Titan Gray) 1892.99 zł 2999.00 zł Changed to Un…" at bounding box center [394, 283] width 317 height 45
paste input "697"
type input "1697.99"
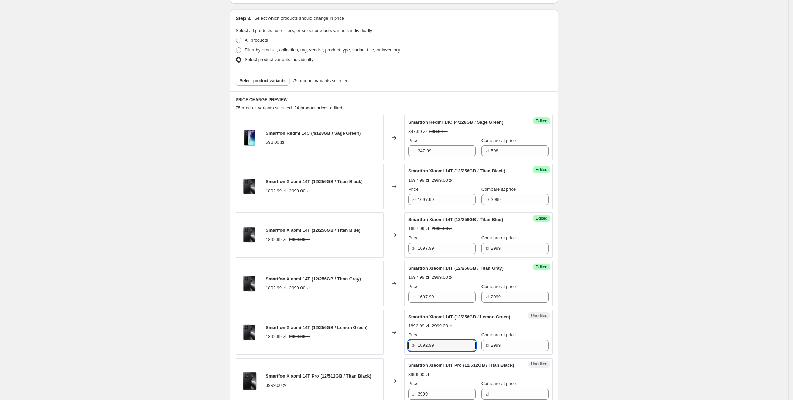
drag, startPoint x: 448, startPoint y: 357, endPoint x: 360, endPoint y: 353, distance: 88.2
click at [360, 353] on div "Smartfon Xiaomi 14T (12/256GB / Lemon Green) 1892.99 zł 2999.00 zł Changed to U…" at bounding box center [394, 332] width 317 height 45
paste input "697"
type input "1697.99"
click at [361, 313] on div "Smartfon Xiaomi 14T (12/256GB / Lemon Green) 1892.99 zł 2999.00 zł" at bounding box center [310, 332] width 148 height 45
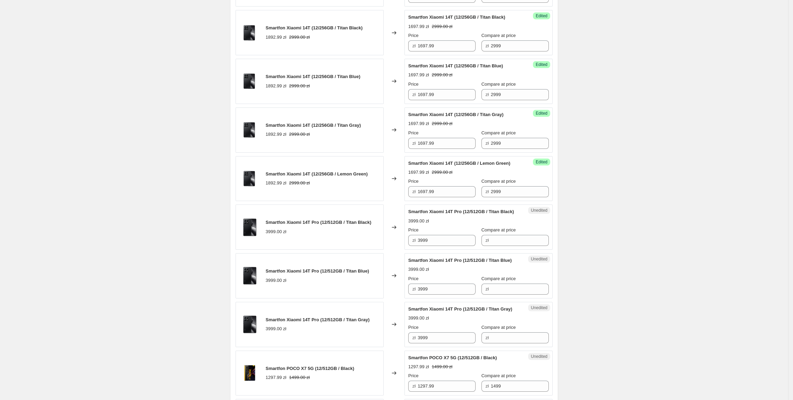
scroll to position [295, 0]
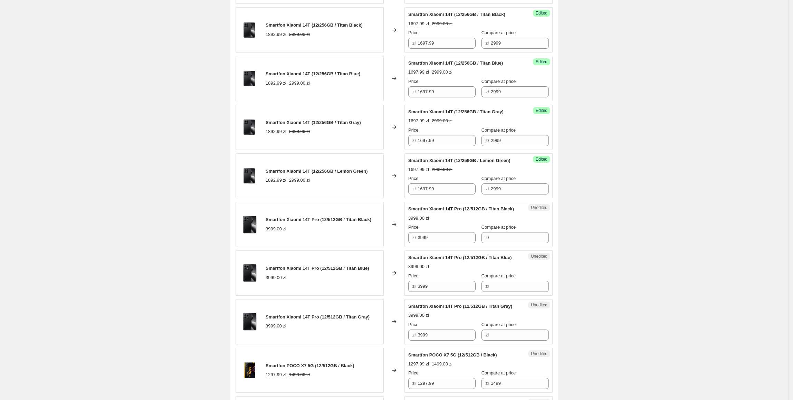
drag, startPoint x: 444, startPoint y: 258, endPoint x: 411, endPoint y: 257, distance: 33.2
click at [411, 247] on div "Unedited Smartfon Xiaomi 14T Pro (12/512GB / Titan Black) 3999.00 zł Price zł 3…" at bounding box center [478, 224] width 148 height 45
drag, startPoint x: 447, startPoint y: 250, endPoint x: 411, endPoint y: 251, distance: 35.9
click at [411, 243] on div "zł 3999" at bounding box center [441, 237] width 67 height 11
click at [510, 247] on div "Unedited Smartfon Xiaomi 14T Pro (12/512GB / Titan Black) 3999.00 zł Price zł 3…" at bounding box center [478, 224] width 148 height 45
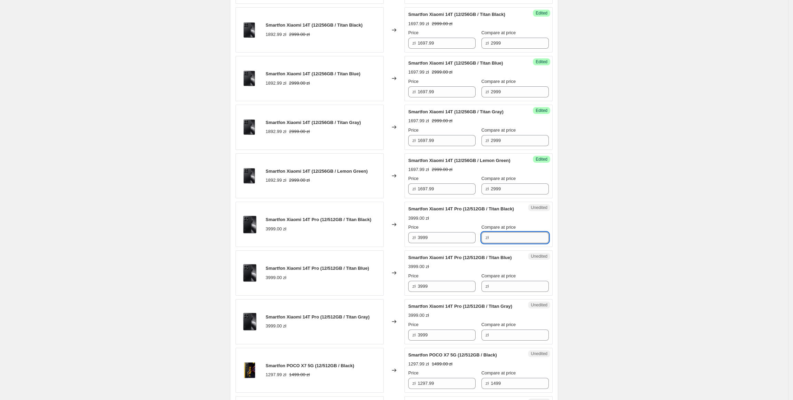
click at [506, 243] on input "Compare at price" at bounding box center [520, 237] width 58 height 11
paste input "3999"
type input "3999"
drag, startPoint x: 455, startPoint y: 253, endPoint x: 410, endPoint y: 253, distance: 45.3
click at [410, 247] on div "Success Edited Smartfon Xiaomi 14T Pro (12/512GB / Titan Black) 3999.00 zł Pric…" at bounding box center [478, 224] width 148 height 45
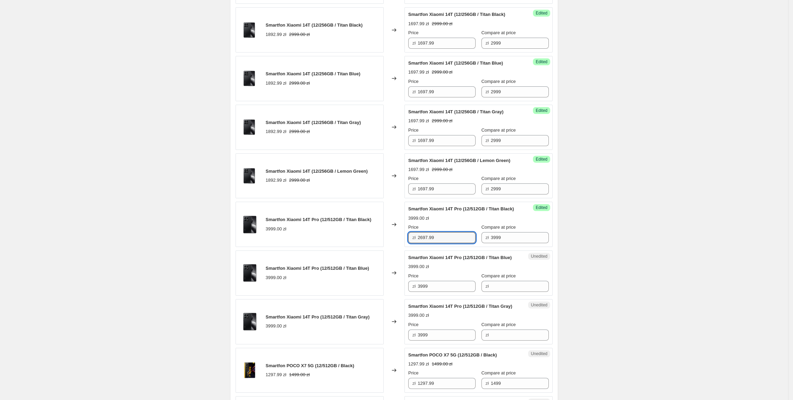
type input "2697.99"
click at [361, 247] on div "Smartfon Xiaomi 14T Pro (12/512GB / Titan Black) 3999.00 zł" at bounding box center [310, 224] width 148 height 45
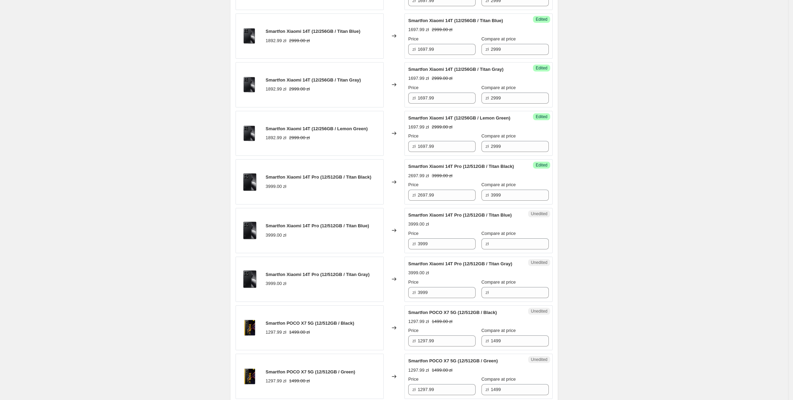
scroll to position [339, 0]
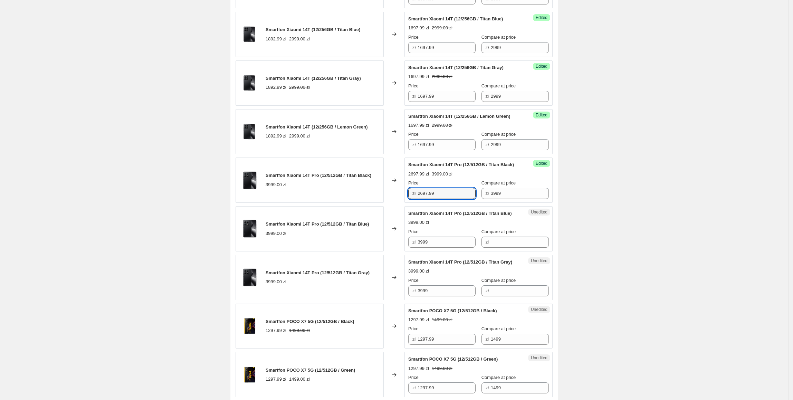
drag, startPoint x: 450, startPoint y: 212, endPoint x: 395, endPoint y: 211, distance: 54.6
click at [395, 203] on div "Smartfon Xiaomi 14T Pro (12/512GB / Titan Black) 3999.00 zł Changed to Success …" at bounding box center [394, 180] width 317 height 45
drag, startPoint x: 451, startPoint y: 264, endPoint x: 366, endPoint y: 278, distance: 85.7
click at [365, 275] on div "Smartfon Redmi 14C (4/128GB / Sage Green) 598.00 zł Changed to Success Edited S…" at bounding box center [394, 398] width 317 height 969
paste input "2697."
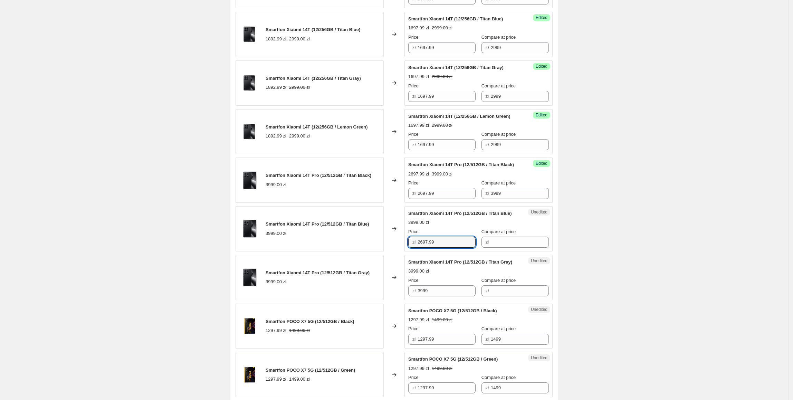
type input "2697.99"
drag, startPoint x: 409, startPoint y: 322, endPoint x: 362, endPoint y: 322, distance: 47.3
click at [362, 300] on div "Smartfon Xiaomi 14T Pro (12/512GB / Titan Gray) 3999.00 zł Changed to Unedited …" at bounding box center [394, 277] width 317 height 45
paste input "2697."
type input "2697.99"
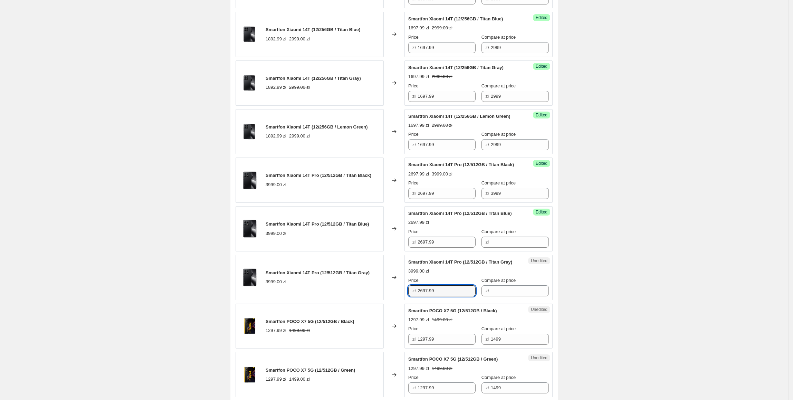
drag, startPoint x: 363, startPoint y: 322, endPoint x: 379, endPoint y: 321, distance: 16.3
click at [363, 300] on div "Smartfon Xiaomi 14T Pro (12/512GB / Titan Gray) 3999.00 zł" at bounding box center [310, 277] width 148 height 45
drag, startPoint x: 511, startPoint y: 210, endPoint x: 487, endPoint y: 210, distance: 24.5
click at [487, 199] on div "zł 3999" at bounding box center [515, 193] width 67 height 11
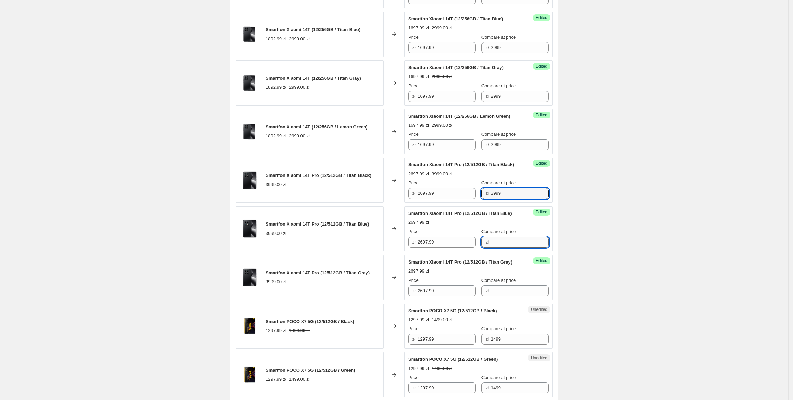
click at [500, 248] on input "Compare at price" at bounding box center [520, 242] width 58 height 11
paste input "3999"
type input "3999"
click at [499, 296] on input "Compare at price" at bounding box center [520, 290] width 58 height 11
paste input "3999"
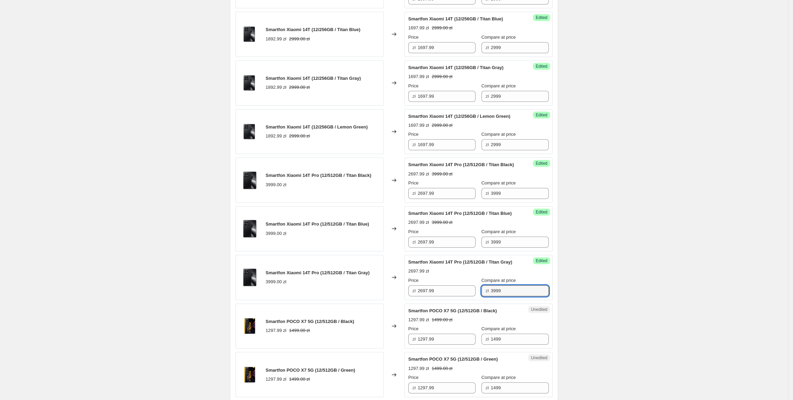
type input "3999"
click at [358, 332] on div "Smartfon Redmi 14C (4/128GB / Sage Green) 598.00 zł Changed to Success Edited S…" at bounding box center [394, 398] width 317 height 969
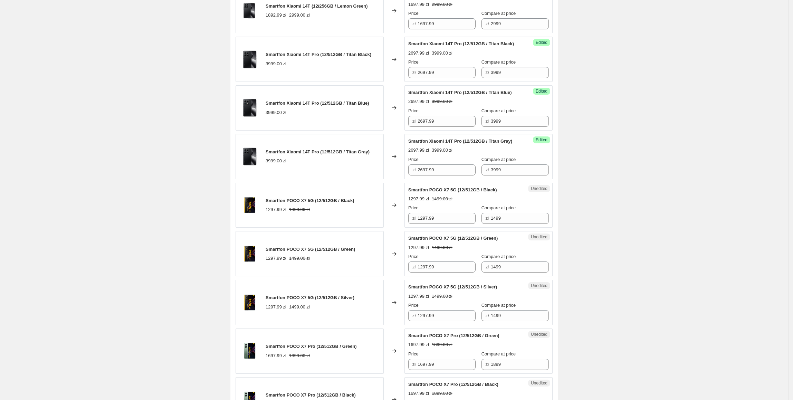
scroll to position [482, 0]
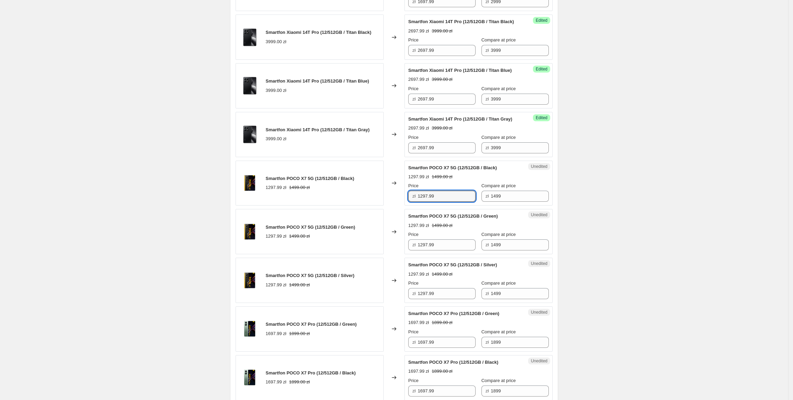
drag, startPoint x: 454, startPoint y: 227, endPoint x: 417, endPoint y: 227, distance: 36.3
click at [416, 202] on div "zł 1297.99" at bounding box center [441, 196] width 67 height 11
type input "1297.99"
click at [386, 238] on div "Smartfon Redmi 14C (4/128GB / Sage Green) 598.00 zł Changed to Success Edited S…" at bounding box center [394, 255] width 317 height 969
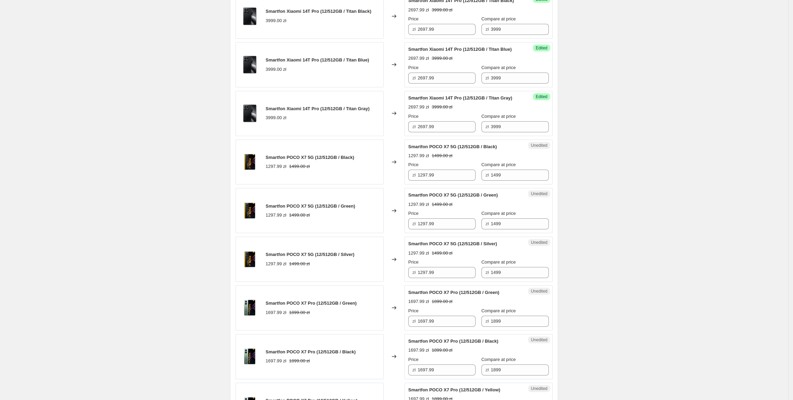
scroll to position [504, 0]
drag, startPoint x: 455, startPoint y: 207, endPoint x: 399, endPoint y: 209, distance: 56.7
click at [398, 184] on div "Smartfon POCO X7 5G (12/512GB / Black) 1297.99 zł 1499.00 zł Changed to Unedite…" at bounding box center [394, 161] width 317 height 45
drag, startPoint x: 459, startPoint y: 257, endPoint x: 386, endPoint y: 260, distance: 73.3
click at [386, 233] on div "Smartfon POCO X7 5G (12/512GB / Green) 1297.99 zł 1499.00 zł Changed to Unedite…" at bounding box center [394, 210] width 317 height 45
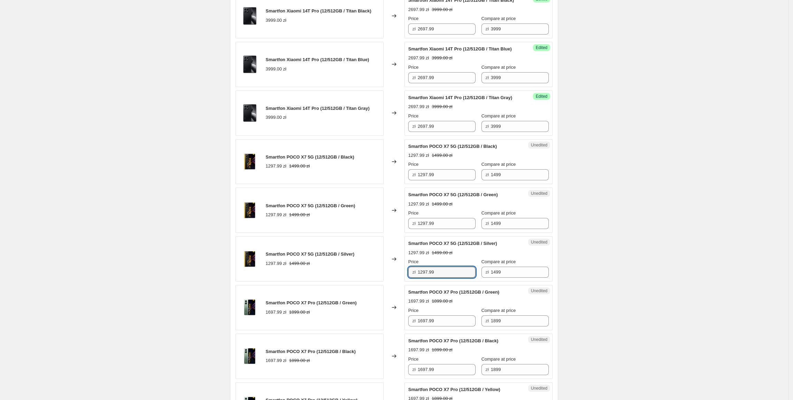
drag, startPoint x: 443, startPoint y: 303, endPoint x: 353, endPoint y: 303, distance: 90.2
click at [353, 282] on div "Smartfon POCO X7 5G (12/512GB / Silver) 1297.99 zł 1499.00 zł Changed to Unedit…" at bounding box center [394, 258] width 317 height 45
click at [354, 282] on div "Smartfon POCO X7 5G (12/512GB / Silver) 1297.99 zł 1499.00 zł" at bounding box center [310, 258] width 148 height 45
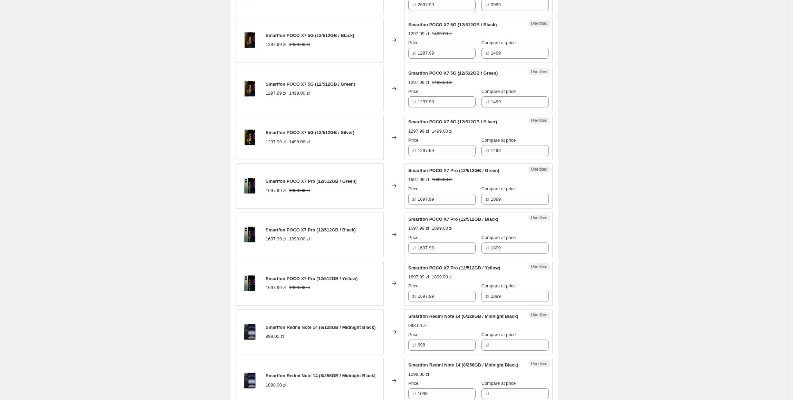
scroll to position [626, 0]
drag, startPoint x: 419, startPoint y: 229, endPoint x: 415, endPoint y: 230, distance: 4.2
click at [415, 204] on div "zł 1697.99" at bounding box center [441, 198] width 67 height 11
type input "1597.99"
click at [376, 245] on div "Smartfon POCO X7 Pro (12/512GB / Black) 1697.99 zł 1899.00 zł" at bounding box center [310, 233] width 148 height 45
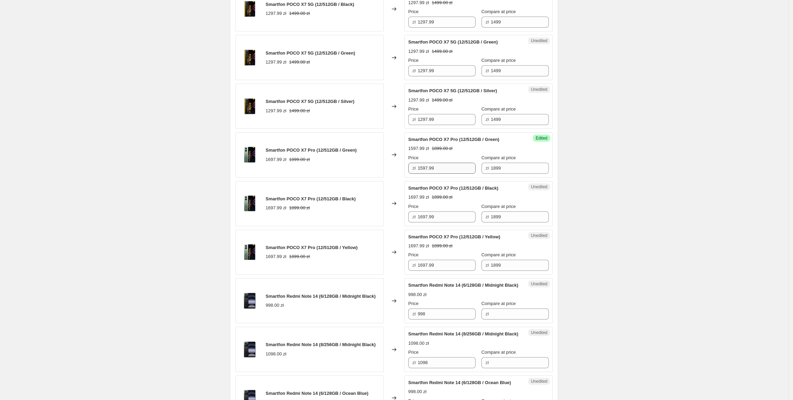
scroll to position [657, 0]
drag, startPoint x: 454, startPoint y: 199, endPoint x: 394, endPoint y: 200, distance: 59.1
click at [394, 177] on div "Smartfon POCO X7 Pro (12/512GB / Green) 1697.99 zł 1899.00 zł Changed to Succes…" at bounding box center [394, 154] width 317 height 45
drag, startPoint x: 448, startPoint y: 248, endPoint x: 412, endPoint y: 297, distance: 61.6
click at [339, 226] on div "Smartfon POCO X7 Pro (12/512GB / Black) 1697.99 zł 1899.00 zł Changed to Unedit…" at bounding box center [394, 203] width 317 height 45
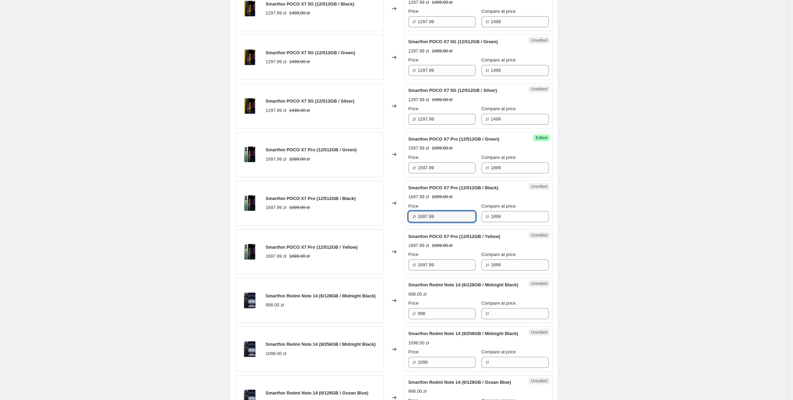
paste input "5"
type input "1597.99"
paste input "5"
drag, startPoint x: 449, startPoint y: 297, endPoint x: 363, endPoint y: 296, distance: 85.7
click at [363, 275] on div "Smartfon POCO X7 Pro (12/512GB / Yellow) 1697.99 zł 1899.00 zł Changed to Unedi…" at bounding box center [394, 251] width 317 height 45
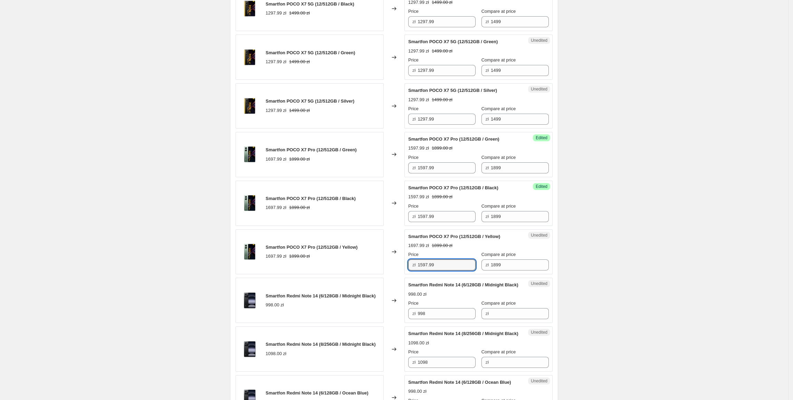
type input "1597.99"
click at [363, 275] on div "Smartfon POCO X7 Pro (12/512GB / Yellow) 1697.99 zł 1899.00 zł" at bounding box center [310, 251] width 148 height 45
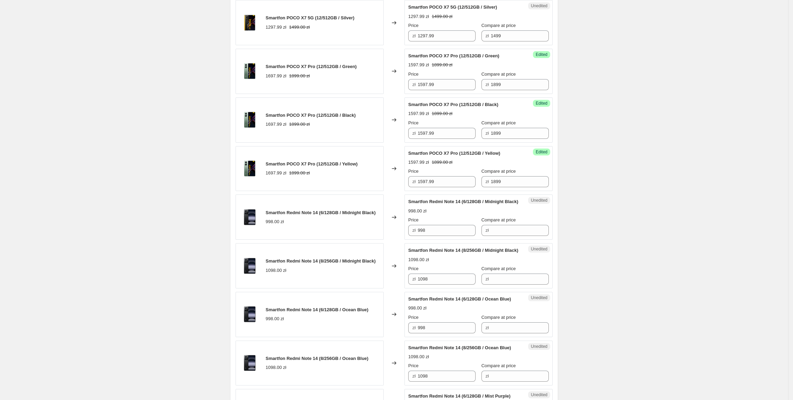
scroll to position [747, 0]
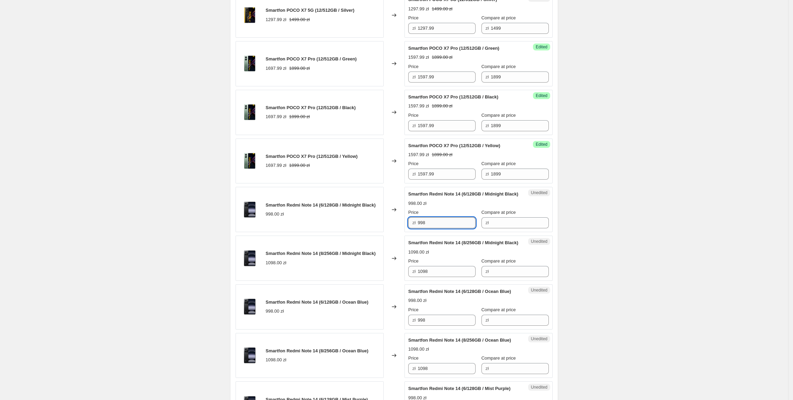
drag, startPoint x: 449, startPoint y: 258, endPoint x: 453, endPoint y: 259, distance: 4.2
click at [386, 232] on div "Smartfon Redmi Note 14 (6/128GB / Midnight Black) 998.00 zł Changed to Unedited…" at bounding box center [394, 209] width 317 height 45
click at [506, 228] on input "Compare at price" at bounding box center [520, 222] width 58 height 11
paste input "998"
type input "998"
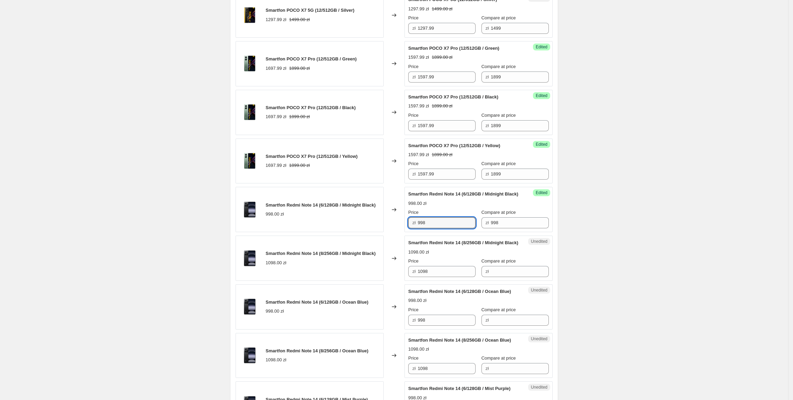
drag, startPoint x: 436, startPoint y: 264, endPoint x: 417, endPoint y: 268, distance: 19.1
click at [412, 232] on div "Success Edited Smartfon Redmi Note 14 (6/128GB / Midnight Black) 998.00 zł Pric…" at bounding box center [478, 209] width 148 height 45
type input "647.99"
click at [409, 277] on div "Unedited Smartfon Redmi Note 14 (8/256GB / Midnight Black) 1098.00 zł Price zł …" at bounding box center [478, 258] width 148 height 45
drag, startPoint x: 453, startPoint y: 264, endPoint x: 419, endPoint y: 300, distance: 49.4
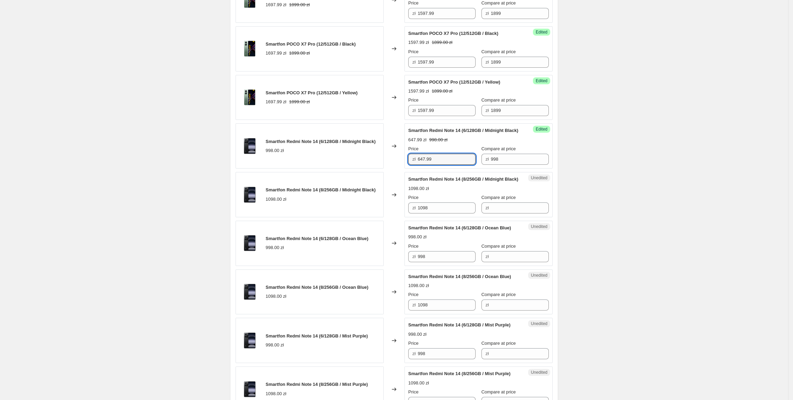
scroll to position [811, 0]
drag, startPoint x: 459, startPoint y: 307, endPoint x: 403, endPoint y: 307, distance: 56.7
click at [403, 266] on div "Smartfon Redmi Note 14 (6/128GB / Ocean Blue) 998.00 zł Changed to Unedited Sma…" at bounding box center [394, 242] width 317 height 45
paste input "647.99"
type input "647.99"
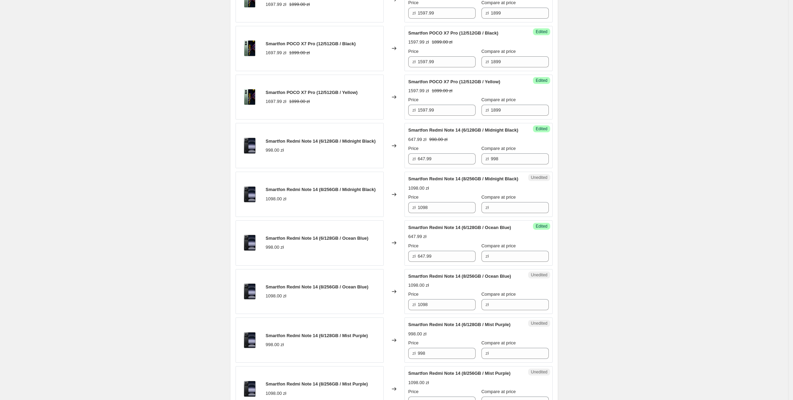
click at [394, 246] on icon at bounding box center [394, 242] width 7 height 7
copy div "Compare at price"
drag, startPoint x: 507, startPoint y: 191, endPoint x: 465, endPoint y: 202, distance: 44.0
click at [465, 164] on div "Price zł 647.99 Compare at price zł 998" at bounding box center [478, 154] width 141 height 19
click at [499, 164] on input "998" at bounding box center [520, 158] width 58 height 11
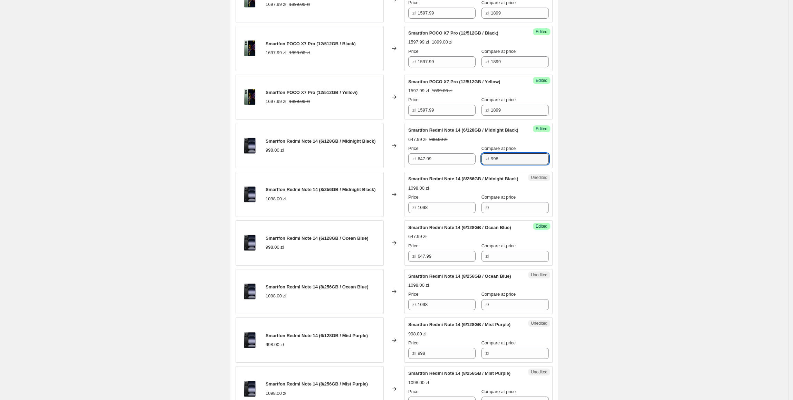
drag, startPoint x: 504, startPoint y: 198, endPoint x: 528, endPoint y: 285, distance: 89.8
click at [469, 164] on div "Price zł 647.99 Compare at price zł 998" at bounding box center [478, 154] width 141 height 19
click at [533, 266] on div "Success Edited Smartfon Redmi Note 14 (6/128GB / Ocean Blue) 647.99 zł Price zł…" at bounding box center [478, 242] width 148 height 45
click at [530, 262] on input "Compare at price" at bounding box center [520, 256] width 58 height 11
paste input "998"
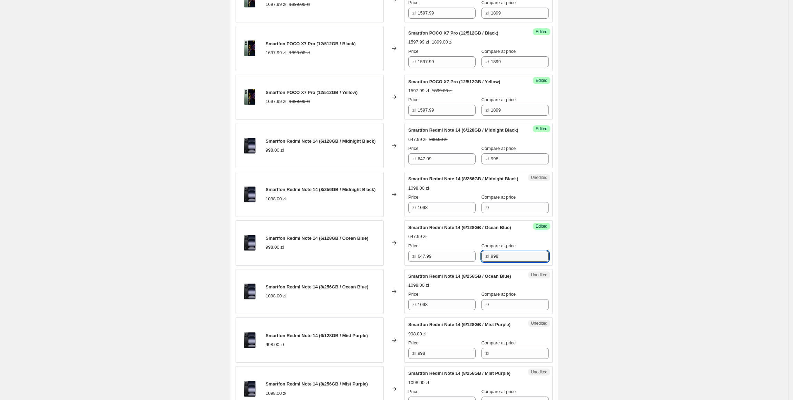
type input "998"
click at [388, 266] on div "Changed to" at bounding box center [394, 242] width 21 height 45
drag, startPoint x: 457, startPoint y: 250, endPoint x: 434, endPoint y: 254, distance: 23.1
click at [411, 213] on div "zł 1098" at bounding box center [441, 207] width 67 height 11
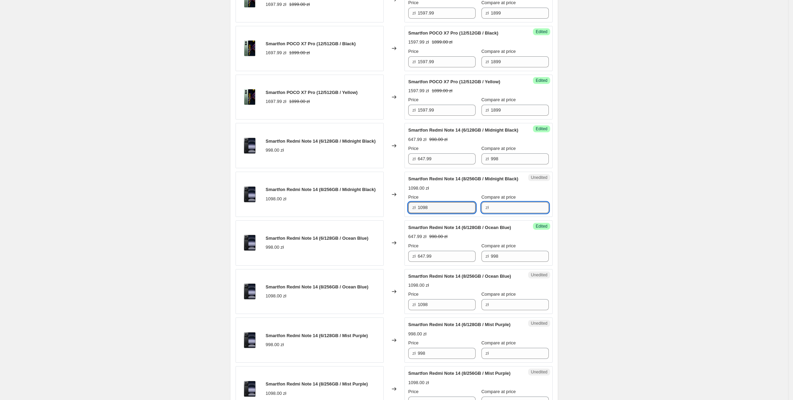
drag, startPoint x: 500, startPoint y: 254, endPoint x: 487, endPoint y: 257, distance: 13.6
click at [500, 213] on input "Compare at price" at bounding box center [520, 207] width 58 height 11
paste input "1098"
type input "1098"
drag, startPoint x: 444, startPoint y: 254, endPoint x: 400, endPoint y: 254, distance: 43.9
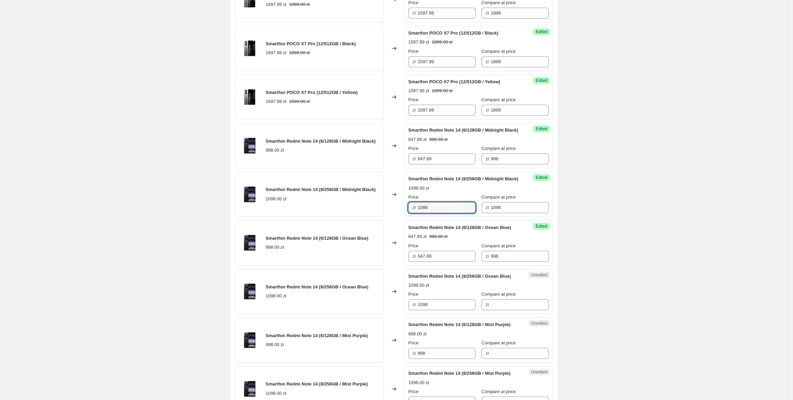
click at [400, 217] on div "Smartfon Redmi Note 14 (8/256GB / Midnight Black) 1098.00 zł Changed to Success…" at bounding box center [394, 194] width 317 height 45
type input "747.99"
click at [322, 266] on div "Smartfon Redmi Note 14 (6/128GB / Ocean Blue) 998.00 zł" at bounding box center [310, 242] width 148 height 45
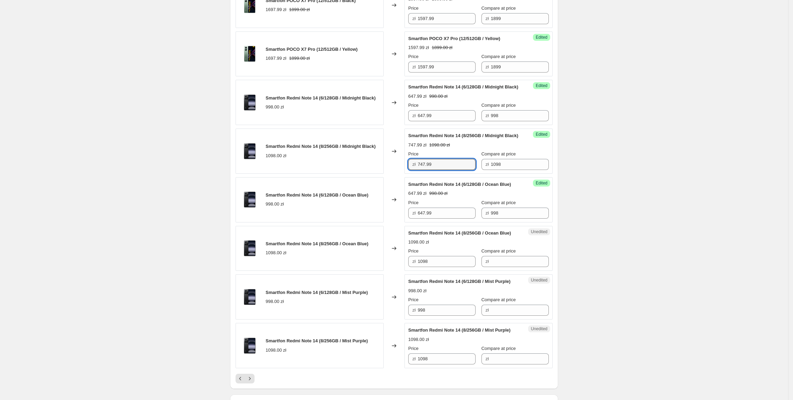
drag, startPoint x: 451, startPoint y: 210, endPoint x: 389, endPoint y: 211, distance: 62.2
click at [389, 174] on div "Smartfon Redmi Note 14 (8/256GB / Midnight Black) 1098.00 zł Changed to Success…" at bounding box center [394, 150] width 317 height 45
drag, startPoint x: 459, startPoint y: 320, endPoint x: 339, endPoint y: 329, distance: 120.6
click at [339, 271] on div "Smartfon Redmi Note 14 (8/256GB / Ocean Blue) 1098.00 zł Changed to Unedited Sm…" at bounding box center [394, 248] width 317 height 45
paste input "747.99"
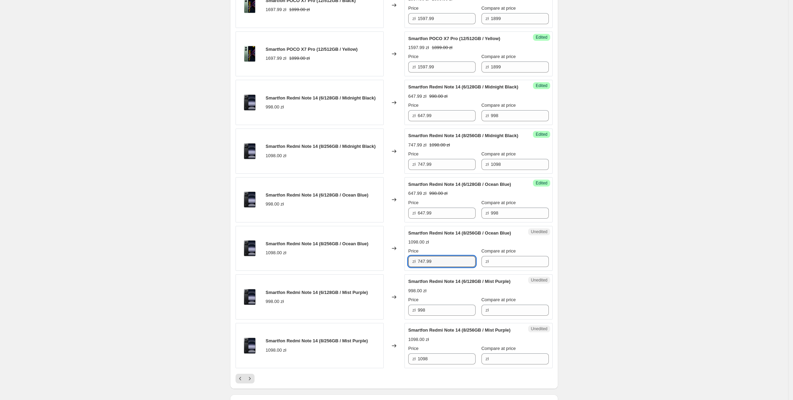
type input "747.99"
click at [339, 271] on div "Smartfon Redmi Note 14 (8/256GB / Ocean Blue) 1098.00 zł" at bounding box center [310, 248] width 148 height 45
drag, startPoint x: 525, startPoint y: 209, endPoint x: 530, endPoint y: 290, distance: 81.6
click at [462, 174] on div "Success Edited Smartfon Redmi Note 14 (8/256GB / Midnight Black) 747.99 zł 1098…" at bounding box center [478, 150] width 148 height 45
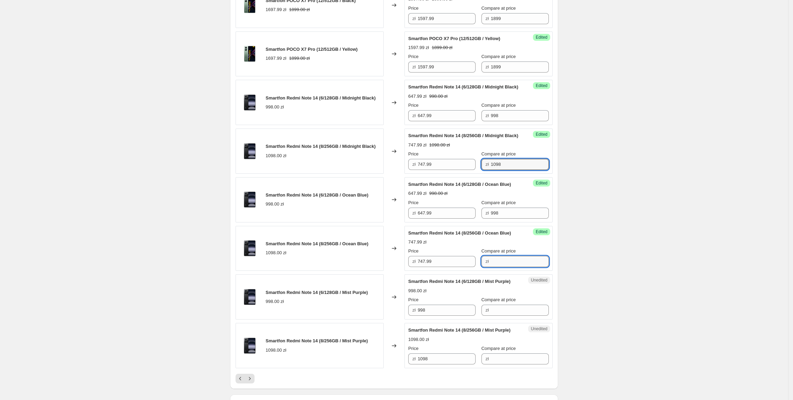
click at [525, 267] on input "Compare at price" at bounding box center [520, 261] width 58 height 11
paste input "1098"
type input "1098"
click at [372, 271] on div "Smartfon Redmi Note 14 (8/256GB / Ocean Blue) 1098.00 zł" at bounding box center [310, 248] width 148 height 45
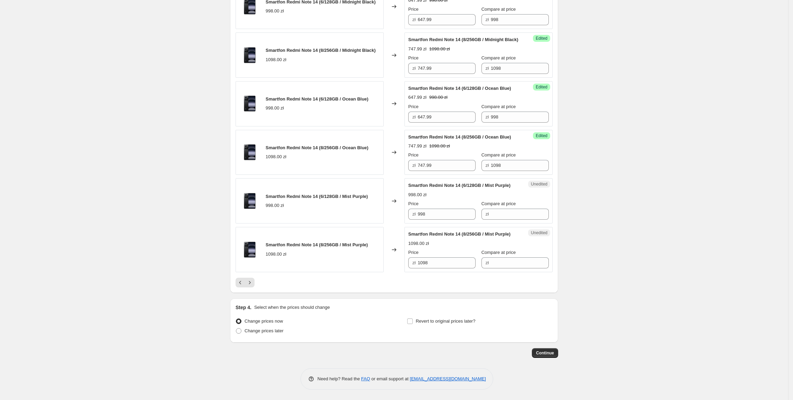
scroll to position [988, 0]
drag, startPoint x: 450, startPoint y: 242, endPoint x: 448, endPoint y: 258, distance: 16.4
click at [379, 223] on div "Smartfon Redmi Note 14 (6/128GB / Mist Purple) 998.00 zł Changed to Unedited Sm…" at bounding box center [394, 200] width 317 height 45
click at [503, 220] on input "Compare at price" at bounding box center [520, 214] width 58 height 11
paste input "998"
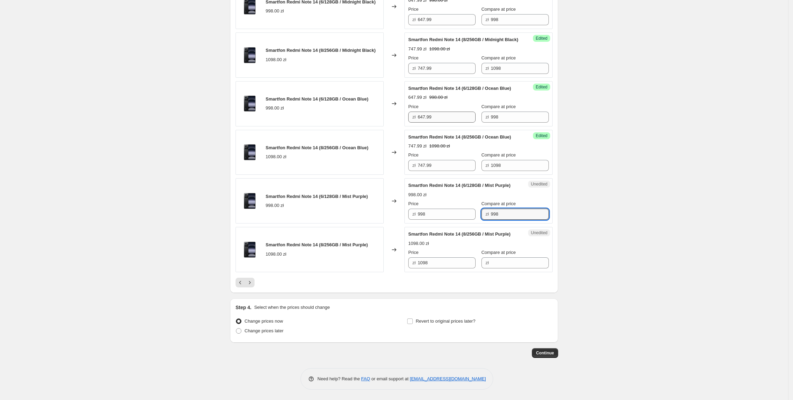
type input "998"
drag, startPoint x: 459, startPoint y: 137, endPoint x: 452, endPoint y: 213, distance: 77.0
paste input "647.99"
drag, startPoint x: 451, startPoint y: 243, endPoint x: 362, endPoint y: 256, distance: 89.6
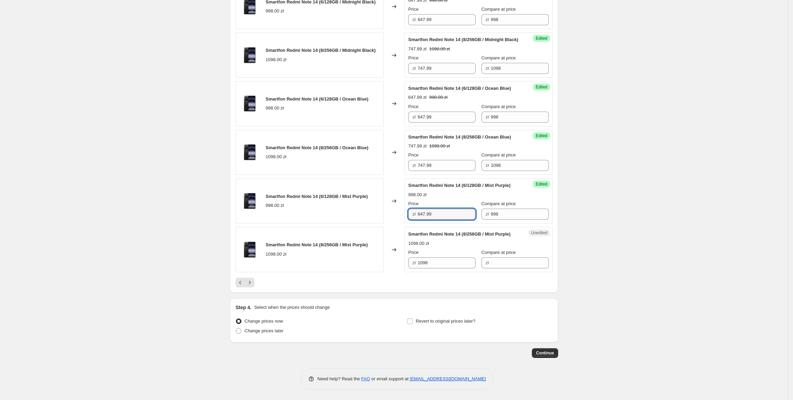
type input "647.99"
drag, startPoint x: 439, startPoint y: 298, endPoint x: 481, endPoint y: 306, distance: 42.1
click at [408, 272] on div "Unedited Smartfon Redmi Note 14 (8/256GB / Mist Purple) 1098.00 zł Price zł 109…" at bounding box center [478, 249] width 148 height 45
click at [519, 268] on input "Compare at price" at bounding box center [520, 262] width 58 height 11
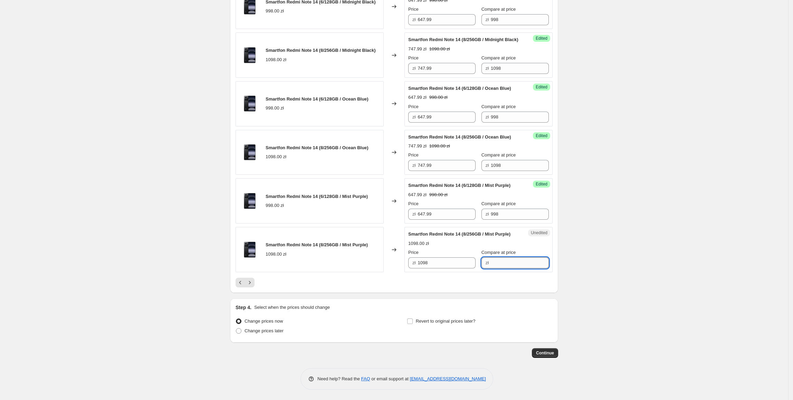
paste input "1098"
type input "1098"
drag, startPoint x: 455, startPoint y: 194, endPoint x: 394, endPoint y: 192, distance: 61.2
click at [394, 175] on div "Smartfon Redmi Note 14 (8/256GB / Ocean Blue) 1098.00 zł Changed to Success Edi…" at bounding box center [394, 152] width 317 height 45
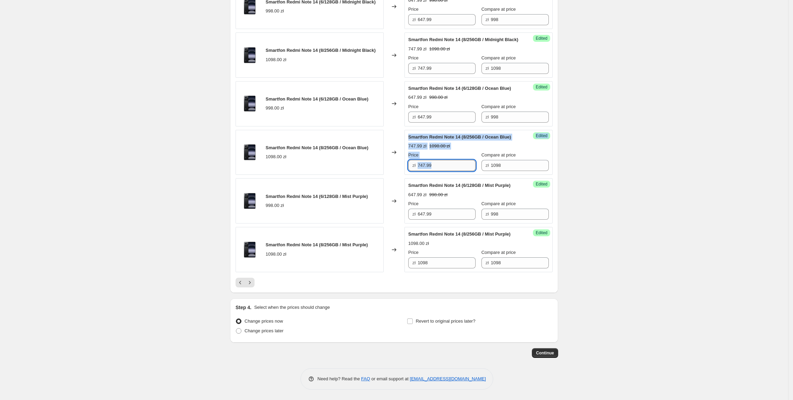
click at [452, 171] on input "747.99" at bounding box center [447, 165] width 58 height 11
drag, startPoint x: 453, startPoint y: 189, endPoint x: 369, endPoint y: 189, distance: 84.3
click at [369, 175] on div "Smartfon Redmi Note 14 (8/256GB / Ocean Blue) 1098.00 zł Changed to Success Edi…" at bounding box center [394, 152] width 317 height 45
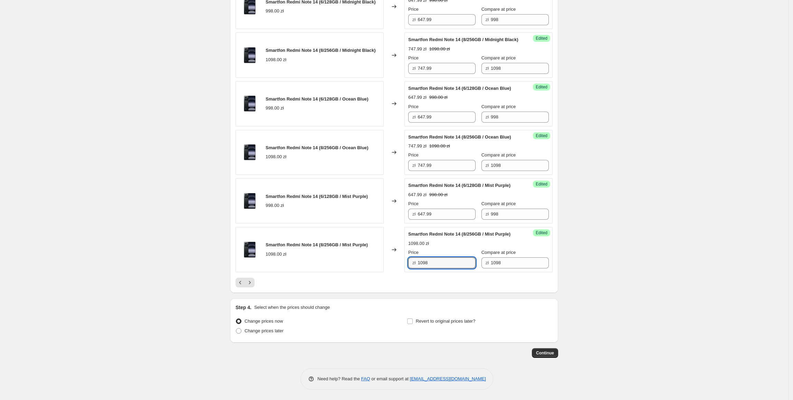
drag, startPoint x: 455, startPoint y: 297, endPoint x: 378, endPoint y: 298, distance: 77.0
click at [378, 272] on div "Smartfon Redmi Note 14 (8/256GB / Mist Purple) 1098.00 zł Changed to Success Ed…" at bounding box center [394, 249] width 317 height 45
paste input "747.99"
type input "747.99"
click at [378, 272] on div "Smartfon Redmi Note 14 (8/256GB / Mist Purple) 1098.00 zł" at bounding box center [310, 249] width 148 height 45
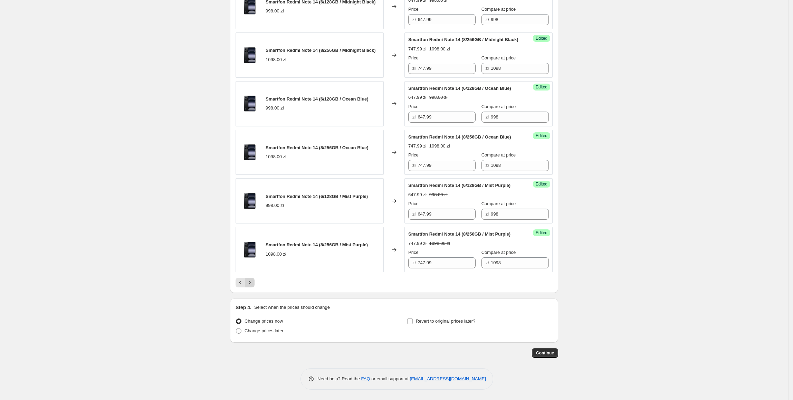
click at [253, 286] on icon "Next" at bounding box center [249, 282] width 7 height 7
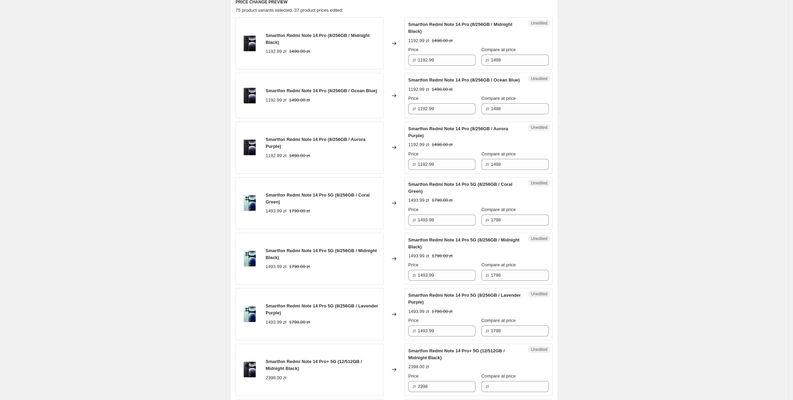
scroll to position [49, 0]
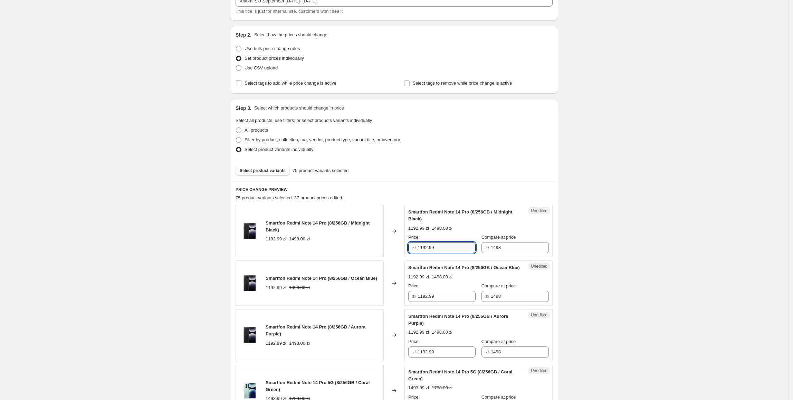
drag, startPoint x: 451, startPoint y: 245, endPoint x: 394, endPoint y: 248, distance: 57.0
click at [394, 248] on div "Smartfon Redmi Note 14 Pro (8/256GB / Midnight Black) 1192.99 zł 1498.00 zł Cha…" at bounding box center [394, 231] width 317 height 52
type input "1097.99"
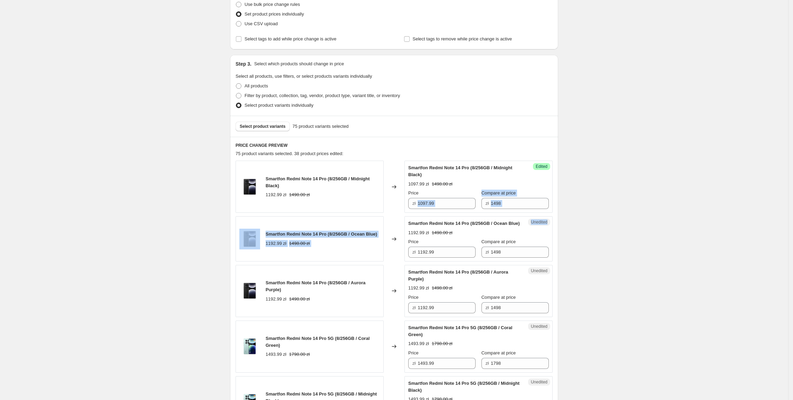
scroll to position [94, 0]
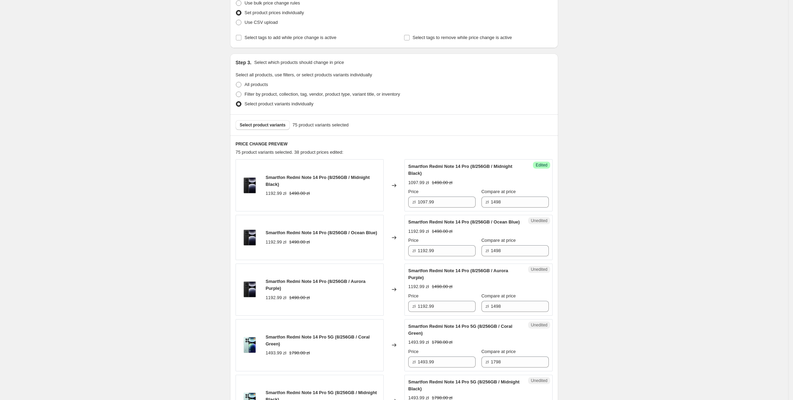
click at [430, 243] on div "Smartfon Redmi Note 14 Pro (8/256GB / Ocean Blue) 1192.99 zł 1498.00 zł Price z…" at bounding box center [478, 238] width 141 height 38
drag, startPoint x: 452, startPoint y: 207, endPoint x: 399, endPoint y: 211, distance: 52.7
click at [397, 209] on div "Smartfon Redmi Note 14 Pro (8/256GB / Midnight Black) 1192.99 zł 1498.00 zł Cha…" at bounding box center [394, 185] width 317 height 52
paste input "097"
drag, startPoint x: 457, startPoint y: 260, endPoint x: 376, endPoint y: 269, distance: 81.0
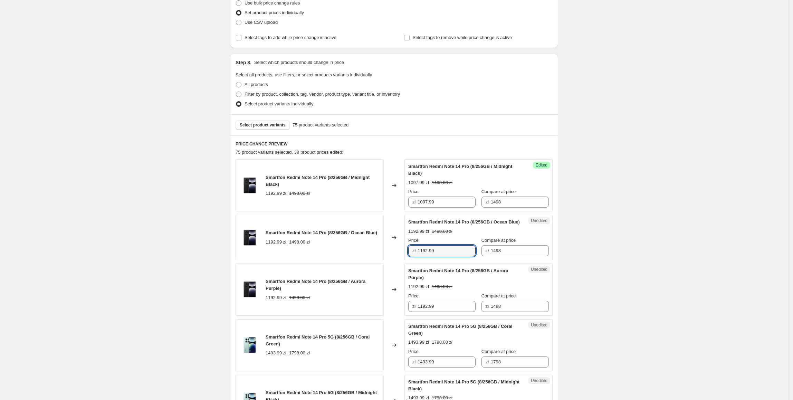
type input "1097.99"
drag, startPoint x: 447, startPoint y: 315, endPoint x: 367, endPoint y: 315, distance: 80.1
click at [367, 315] on div "Smartfon Redmi Note 14 Pro (8/256GB / Aurora Purple) 1192.99 zł 1498.00 zł Chan…" at bounding box center [394, 290] width 317 height 52
paste input "097"
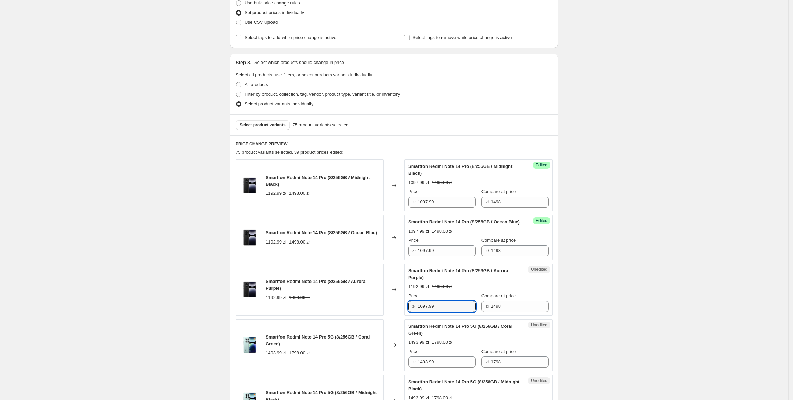
type input "1097.99"
click at [367, 315] on div "Smartfon Redmi Note 14 Pro (8/256GB / Aurora Purple) 1192.99 zł 1498.00 zł" at bounding box center [310, 290] width 148 height 52
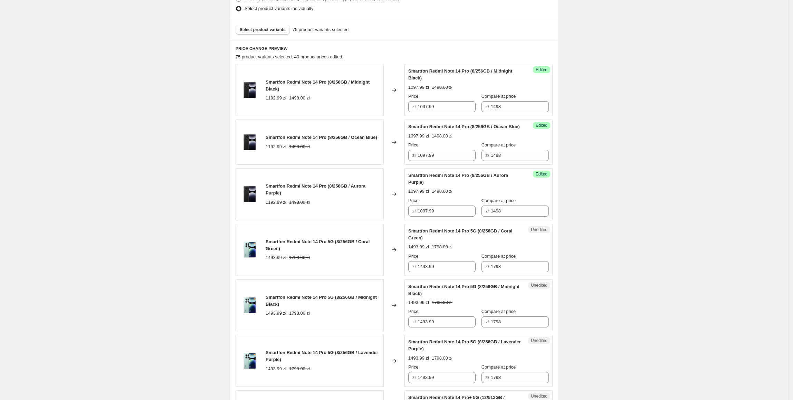
scroll to position [190, 0]
drag, startPoint x: 446, startPoint y: 278, endPoint x: 415, endPoint y: 283, distance: 32.2
click at [417, 276] on div "Unedited Smartfon Redmi Note 14 Pro 5G (8/256GB / Coral Green) 1493.99 zł 1798.…" at bounding box center [478, 249] width 148 height 52
type input "1297.99"
click at [375, 270] on div "Smartfon Redmi Note 14 Pro 5G (8/256GB / Coral Green) 1493.99 zł 1798.00 zł" at bounding box center [310, 249] width 148 height 52
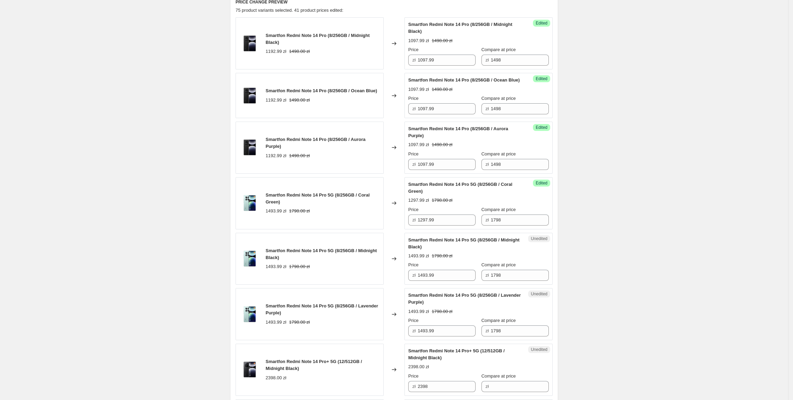
scroll to position [238, 0]
drag, startPoint x: 445, startPoint y: 234, endPoint x: 446, endPoint y: 230, distance: 3.9
click at [446, 228] on div "Success Edited Smartfon Redmi Note 14 Pro 5G (8/256GB / Coral Green) 1297.99 zł…" at bounding box center [478, 201] width 148 height 52
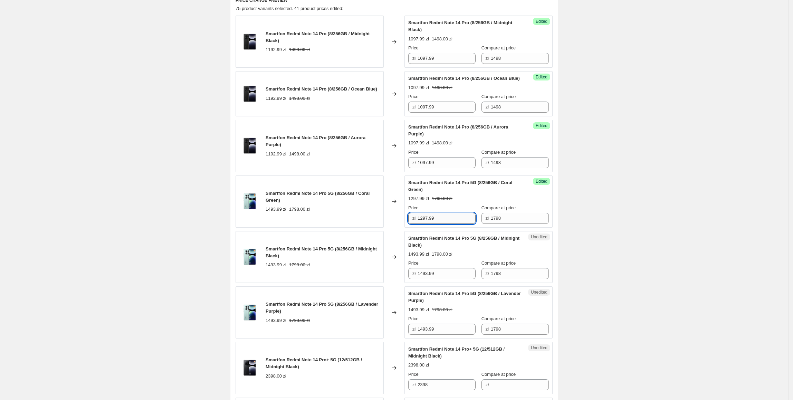
click at [446, 224] on input "1297.99" at bounding box center [447, 218] width 58 height 11
drag, startPoint x: 448, startPoint y: 227, endPoint x: 373, endPoint y: 226, distance: 75.3
click at [373, 226] on div "Smartfon Redmi Note 14 Pro 5G (8/256GB / Coral Green) 1493.99 zł 1798.00 zł Cha…" at bounding box center [394, 201] width 317 height 52
drag, startPoint x: 450, startPoint y: 278, endPoint x: 379, endPoint y: 283, distance: 71.7
click at [379, 283] on div "Smartfon Redmi Note 14 Pro 5G (8/256GB / Midnight Black) 1493.99 zł 1798.00 zł …" at bounding box center [394, 257] width 317 height 52
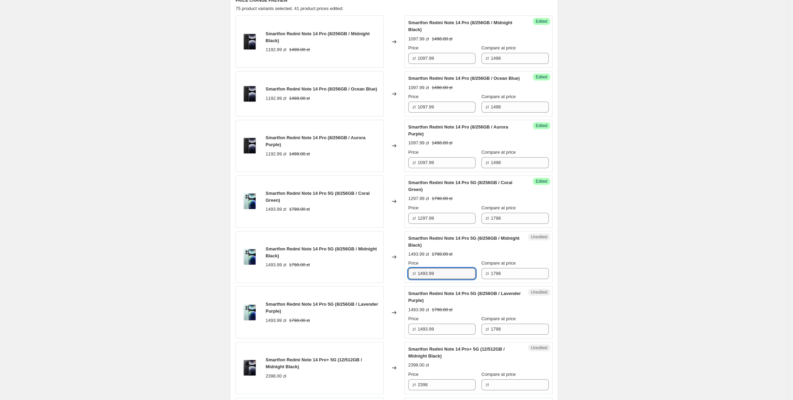
paste input "297"
type input "1297.99"
drag, startPoint x: 459, startPoint y: 336, endPoint x: 340, endPoint y: 341, distance: 119.2
click at [340, 339] on div "Smartfon Redmi Note 14 Pro 5G (8/256GB / Lavender Purple) 1493.99 zł 1798.00 zł…" at bounding box center [394, 312] width 317 height 52
paste input "297"
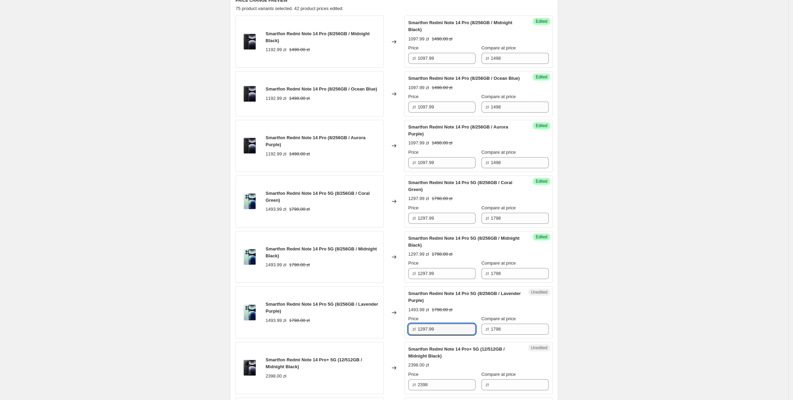
type input "1297.99"
click at [340, 339] on div "Smartfon Redmi Note 14 Pro 5G (8/256GB / Lavender Purple) 1493.99 zł 1798.00 zł" at bounding box center [310, 312] width 148 height 52
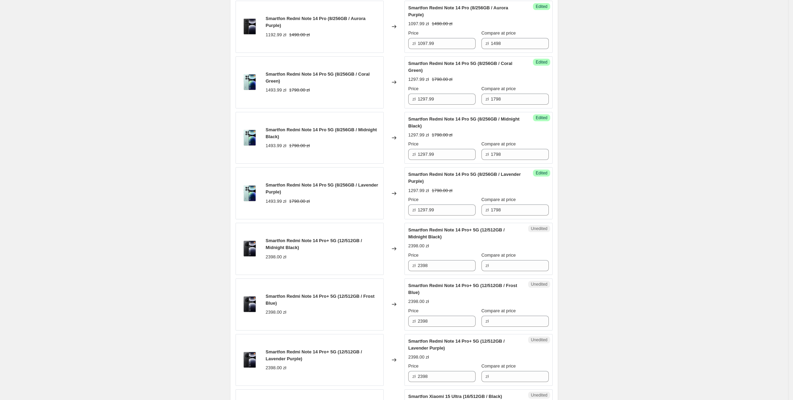
scroll to position [364, 0]
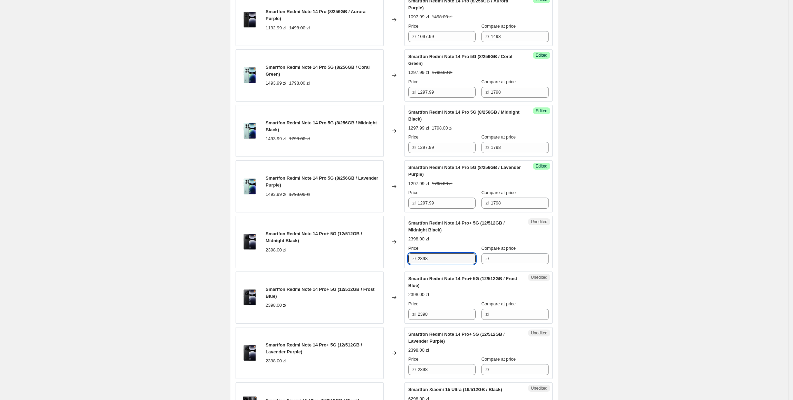
drag, startPoint x: 460, startPoint y: 270, endPoint x: 488, endPoint y: 282, distance: 30.2
click at [370, 268] on div "Smartfon Redmi Note 14 Pro+ 5G (12/512GB / Midnight Black) 2398.00 zł Changed t…" at bounding box center [394, 242] width 317 height 52
click at [514, 268] on div "Unedited Smartfon Redmi Note 14 Pro+ 5G (12/512GB / Midnight Black) 2398.00 zł …" at bounding box center [478, 242] width 148 height 52
click at [514, 264] on input "Compare at price" at bounding box center [520, 258] width 58 height 11
paste input "2398"
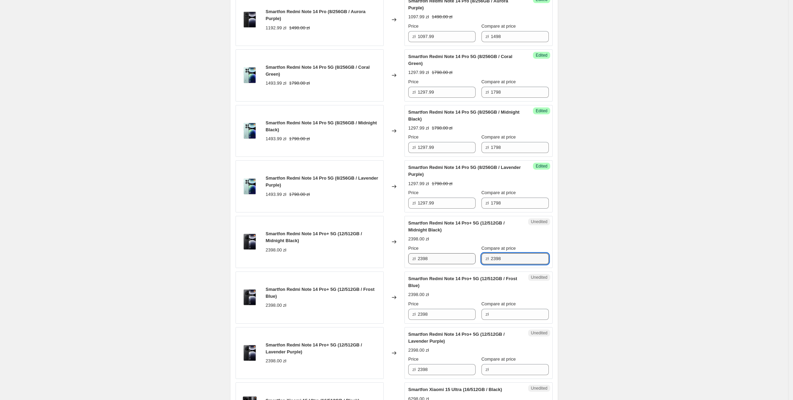
type input "2398"
drag, startPoint x: 435, startPoint y: 268, endPoint x: 412, endPoint y: 268, distance: 22.8
click at [412, 264] on div "zł 2398" at bounding box center [441, 258] width 67 height 11
type input "1797.99"
click at [329, 253] on div "Smartfon Redmi Note 14 Pro+ 5G (12/512GB / Midnight Black) 2398.00 zł" at bounding box center [323, 241] width 114 height 23
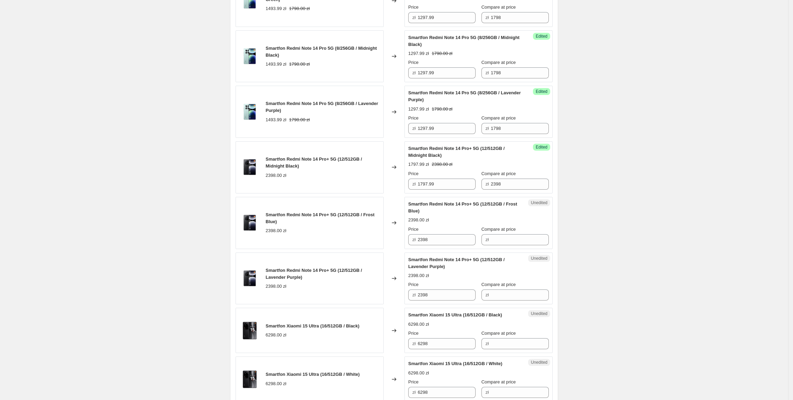
scroll to position [439, 0]
click at [458, 189] on input "1797.99" at bounding box center [447, 183] width 58 height 11
click at [456, 189] on input "1797.99" at bounding box center [447, 183] width 58 height 11
drag, startPoint x: 456, startPoint y: 191, endPoint x: 351, endPoint y: 187, distance: 105.4
click at [351, 187] on div "Smartfon Redmi Note 14 Pro+ 5G (12/512GB / Midnight Black) 2398.00 zł Changed t…" at bounding box center [394, 167] width 317 height 52
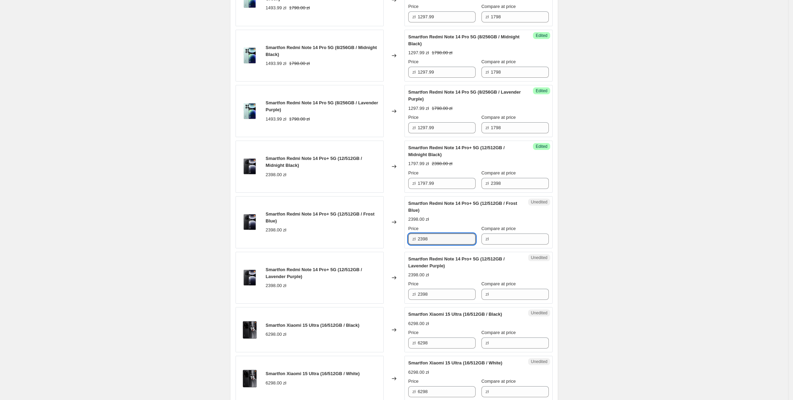
drag, startPoint x: 447, startPoint y: 251, endPoint x: 369, endPoint y: 247, distance: 77.5
click at [369, 247] on div "Smartfon Redmi Note 14 Pro+ 5G (12/512GB / Frost Blue) 2398.00 zł Changed to Un…" at bounding box center [394, 222] width 317 height 52
paste input "1797.99"
type input "1797.99"
drag, startPoint x: 453, startPoint y: 304, endPoint x: 384, endPoint y: 299, distance: 69.3
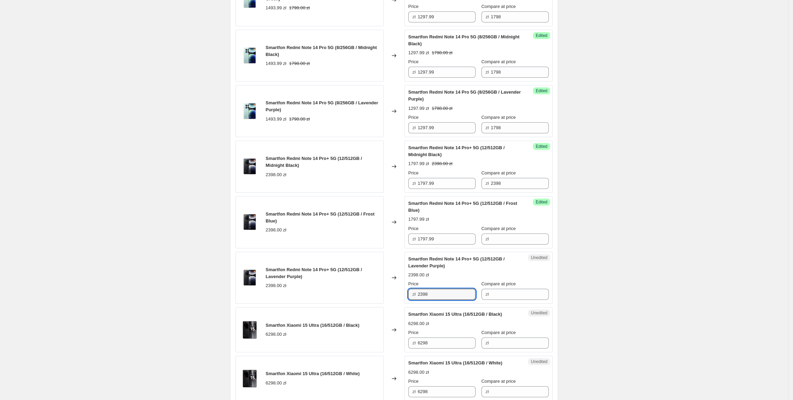
click at [384, 299] on div "Smartfon Redmi Note 14 Pro+ 5G (12/512GB / Lavender Purple) 2398.00 zł Changed …" at bounding box center [394, 278] width 317 height 52
paste input "1797.99"
type input "1797.99"
drag, startPoint x: 363, startPoint y: 282, endPoint x: 399, endPoint y: 273, distance: 37.8
click at [365, 280] on div "Smartfon Redmi Note 14 Pro+ 5G (12/512GB / Lavender Purple)" at bounding box center [323, 273] width 114 height 14
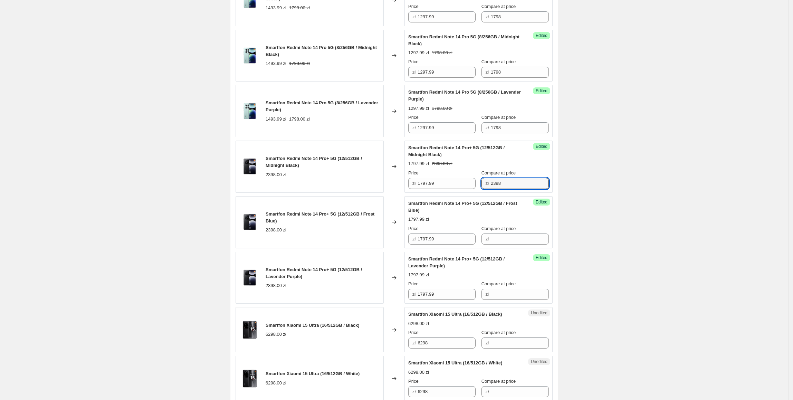
drag, startPoint x: 510, startPoint y: 191, endPoint x: 482, endPoint y: 191, distance: 28.0
click at [482, 189] on div "zł 2398" at bounding box center [515, 183] width 67 height 11
drag, startPoint x: 527, startPoint y: 246, endPoint x: 527, endPoint y: 249, distance: 3.5
click at [527, 245] on input "Compare at price" at bounding box center [520, 239] width 58 height 11
paste input "2398"
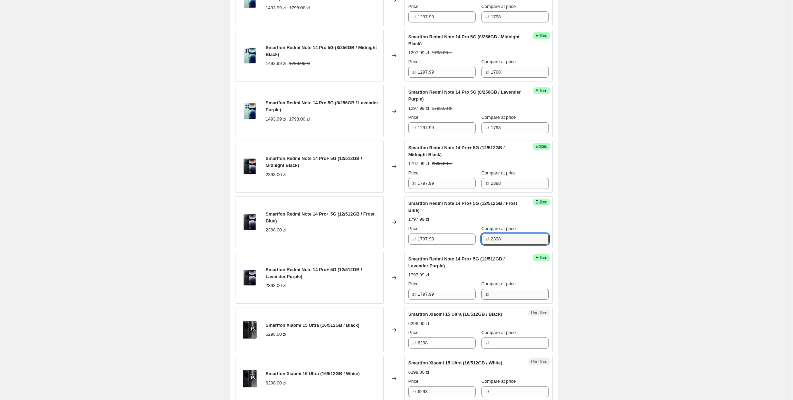
type input "2398"
click at [503, 300] on input "Compare at price" at bounding box center [520, 294] width 58 height 11
paste input "2398"
type input "2398"
click at [338, 289] on div "2398.00 zł" at bounding box center [323, 285] width 114 height 7
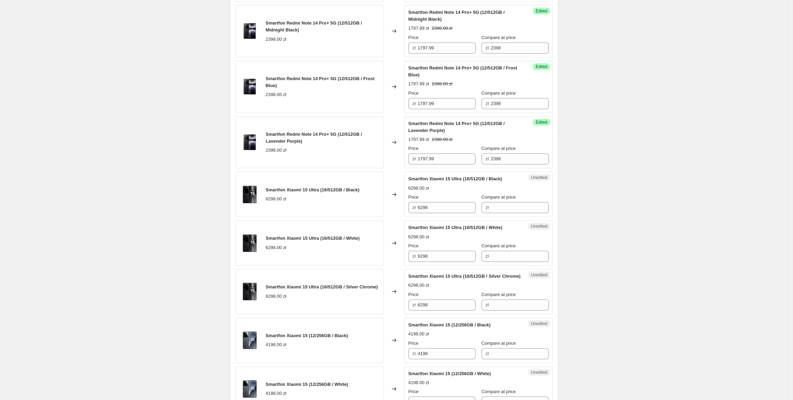
scroll to position [579, 0]
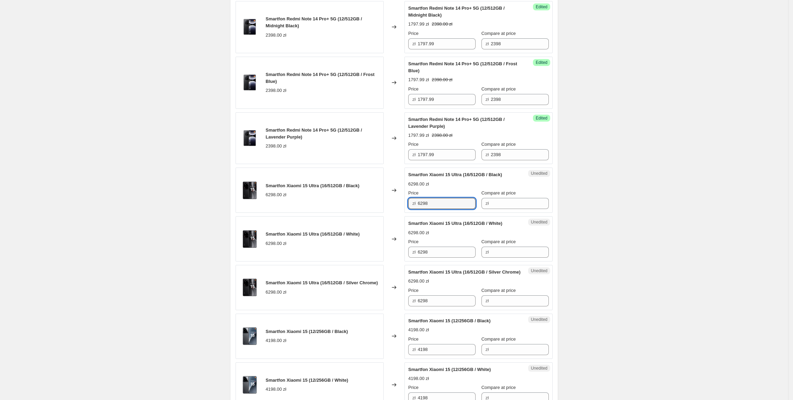
drag, startPoint x: 448, startPoint y: 213, endPoint x: 524, endPoint y: 224, distance: 77.0
click at [409, 213] on div "Unedited Smartfon Xiaomi 15 Ultra (16/512GB / Black) 6298.00 zł Price zł 6298 C…" at bounding box center [478, 190] width 148 height 45
click at [529, 213] on div "Unedited Smartfon Xiaomi 15 Ultra (16/512GB / Black) 6298.00 zł Price zł 6298 C…" at bounding box center [478, 190] width 148 height 45
click at [523, 209] on input "Compare at price" at bounding box center [520, 203] width 58 height 11
paste input "6298"
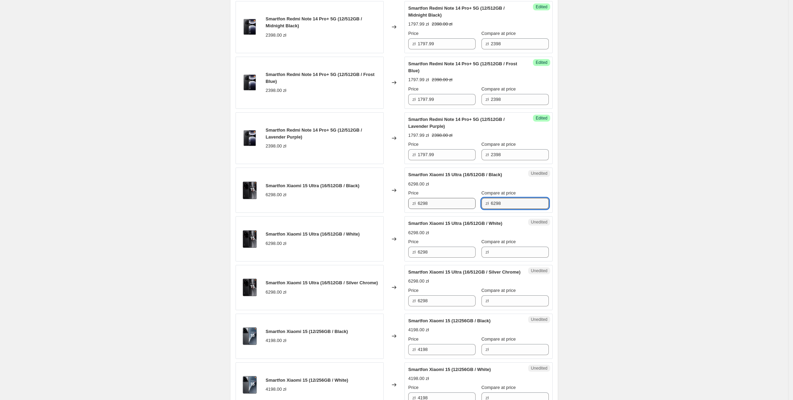
type input "6298"
drag, startPoint x: 459, startPoint y: 212, endPoint x: 423, endPoint y: 216, distance: 36.1
click at [423, 209] on input "6298" at bounding box center [447, 203] width 58 height 11
drag, startPoint x: 454, startPoint y: 218, endPoint x: 379, endPoint y: 218, distance: 74.3
click at [379, 213] on div "Smartfon Xiaomi 15 Ultra (16/512GB / Black) 6298.00 zł Changed to Success Edite…" at bounding box center [394, 190] width 317 height 45
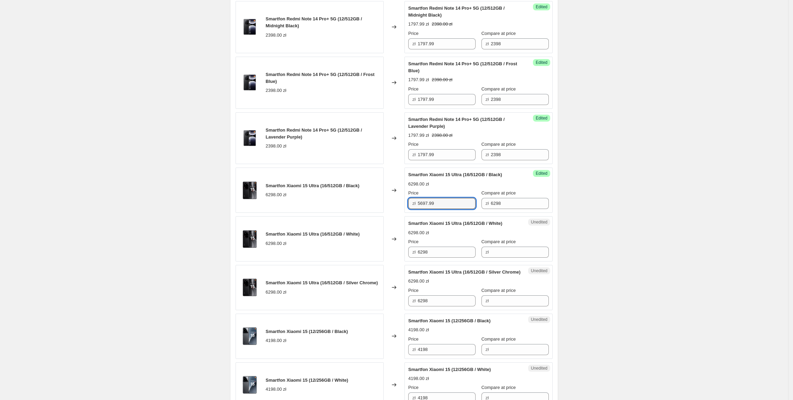
type input "5697.99"
click at [361, 225] on div "Smartfon Redmi Note 14 Pro (8/256GB / Midnight Black) 1192.99 zł 1498.00 zł Cha…" at bounding box center [394, 187] width 317 height 1025
drag, startPoint x: 457, startPoint y: 214, endPoint x: 373, endPoint y: 218, distance: 83.7
click at [373, 213] on div "Smartfon Xiaomi 15 Ultra (16/512GB / Black) 6298.00 zł Changed to Success Edite…" at bounding box center [394, 190] width 317 height 45
drag, startPoint x: 448, startPoint y: 261, endPoint x: 433, endPoint y: 293, distance: 35.7
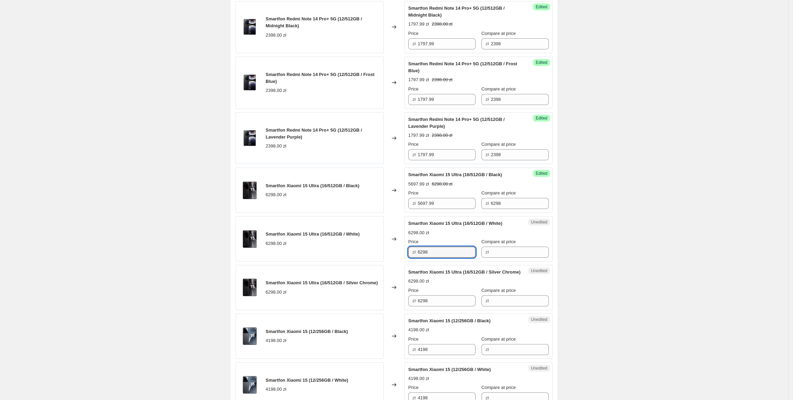
click at [381, 261] on div "Smartfon Xiaomi 15 Ultra (16/512GB / White) 6298.00 zł Changed to Unedited Smar…" at bounding box center [394, 238] width 317 height 45
paste input "5697.99"
type input "5697.99"
drag, startPoint x: 460, startPoint y: 318, endPoint x: 382, endPoint y: 321, distance: 78.1
click at [382, 310] on div "Smartfon Xiaomi 15 Ultra (16/512GB / Silver Chrome) 6298.00 zł Changed to Unedi…" at bounding box center [394, 287] width 317 height 45
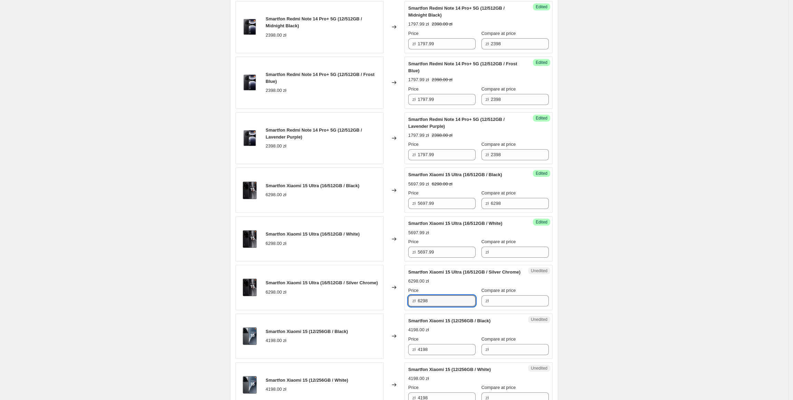
paste input "5697.99"
type input "5697.99"
click at [383, 310] on div "Smartfon Xiaomi 15 Ultra (16/512GB / Silver Chrome) 6298.00 zł" at bounding box center [310, 287] width 148 height 45
drag, startPoint x: 505, startPoint y: 215, endPoint x: 493, endPoint y: 258, distance: 45.1
click at [453, 209] on div "Price zł 5697.99 Compare at price zł 6298" at bounding box center [478, 199] width 141 height 19
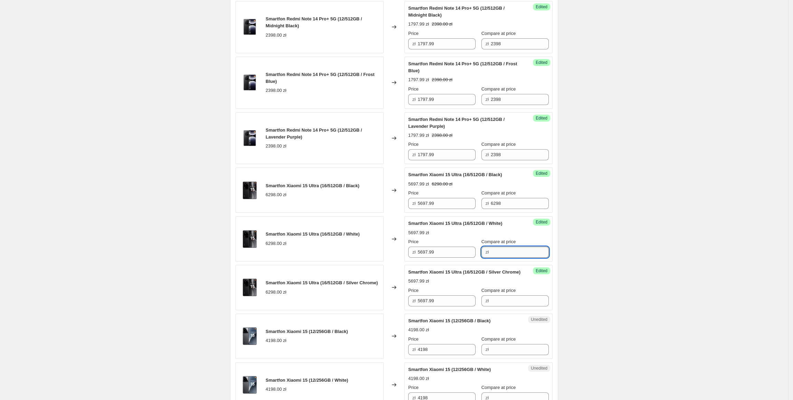
drag, startPoint x: 501, startPoint y: 264, endPoint x: 501, endPoint y: 310, distance: 45.9
click at [501, 258] on input "Compare at price" at bounding box center [520, 252] width 58 height 11
paste input "6298"
type input "6298"
click at [502, 306] on input "Compare at price" at bounding box center [520, 300] width 58 height 11
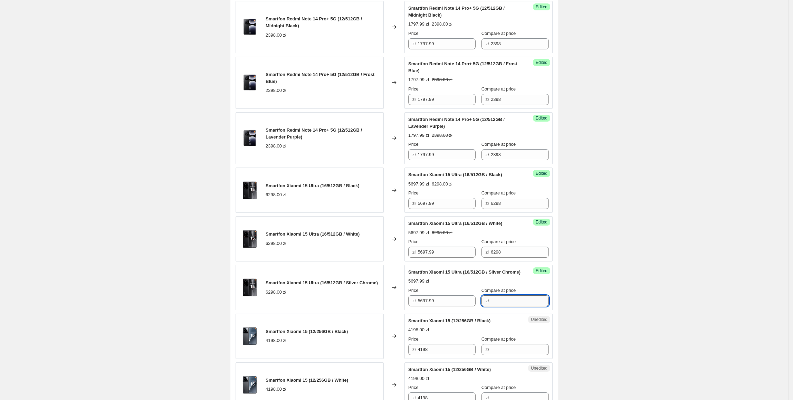
paste input "6298"
type input "6298"
click at [337, 310] on div "Smartfon Xiaomi 15 Ultra (16/512GB / Silver Chrome) 6298.00 zł" at bounding box center [310, 287] width 148 height 45
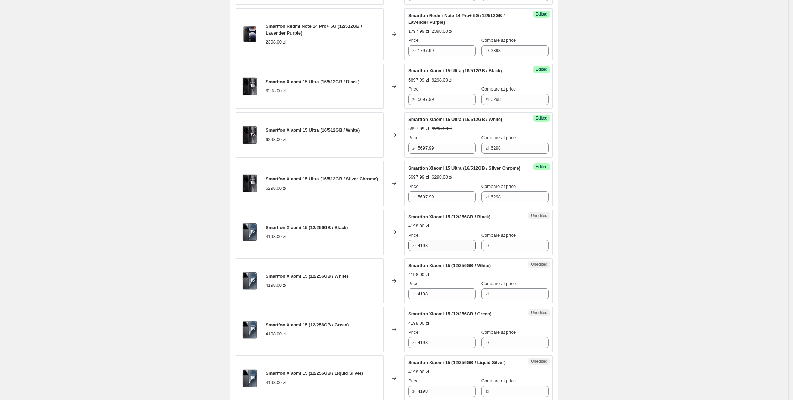
scroll to position [683, 0]
drag, startPoint x: 438, startPoint y: 261, endPoint x: 402, endPoint y: 265, distance: 35.7
click at [385, 255] on div "Smartfon Xiaomi 15 (12/256GB / Black) 4198.00 zł Changed to Unedited Smartfon X…" at bounding box center [394, 231] width 317 height 45
drag, startPoint x: 497, startPoint y: 261, endPoint x: 493, endPoint y: 261, distance: 4.1
click at [497, 251] on input "Compare at price" at bounding box center [520, 245] width 58 height 11
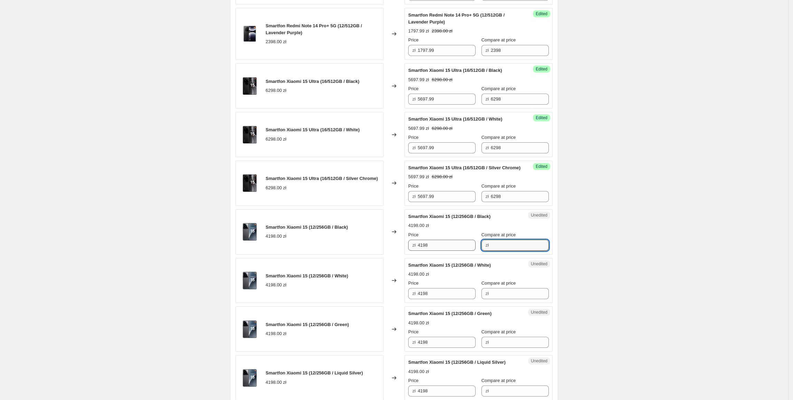
paste input "4198"
type input "4198"
drag, startPoint x: 447, startPoint y: 261, endPoint x: 389, endPoint y: 263, distance: 57.7
click at [389, 255] on div "Smartfon Xiaomi 15 (12/256GB / Black) 4198.00 zł Changed to Success Edited Smar…" at bounding box center [394, 231] width 317 height 45
type input "3897.99"
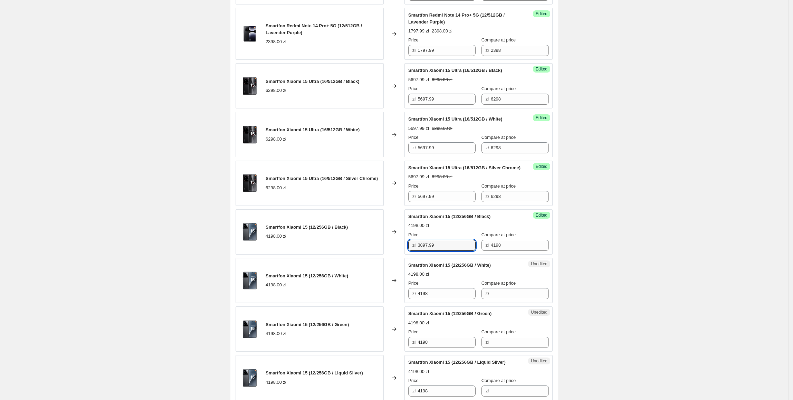
click at [407, 247] on div "Success Edited Smartfon Xiaomi 15 (12/256GB / Black) 4198.00 zł Price zł 3897.9…" at bounding box center [478, 231] width 148 height 45
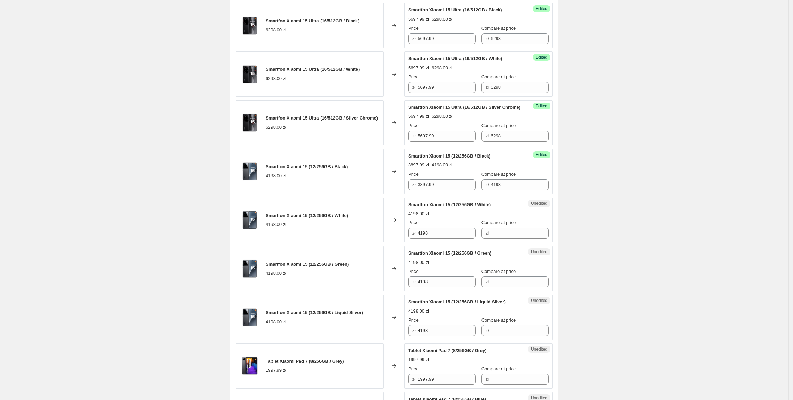
scroll to position [744, 0]
drag, startPoint x: 465, startPoint y: 203, endPoint x: 415, endPoint y: 219, distance: 52.0
click at [399, 194] on div "Smartfon Xiaomi 15 (12/256GB / Black) 4198.00 zł Changed to Success Edited Smar…" at bounding box center [394, 171] width 317 height 45
drag, startPoint x: 454, startPoint y: 256, endPoint x: 423, endPoint y: 289, distance: 45.5
click at [377, 242] on div "Smartfon Xiaomi 15 (12/256GB / White) 4198.00 zł Changed to Unedited Smartfon X…" at bounding box center [394, 219] width 317 height 45
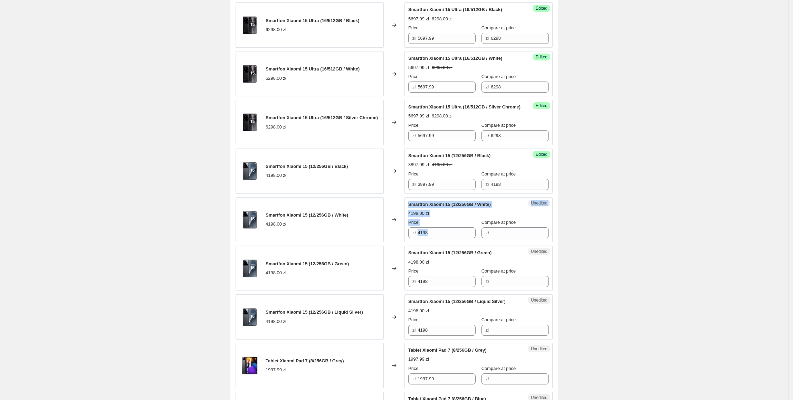
click at [401, 269] on div "Changed to" at bounding box center [394, 268] width 21 height 45
paste input "3897.99"
drag, startPoint x: 446, startPoint y: 250, endPoint x: 394, endPoint y: 251, distance: 51.8
click at [394, 242] on div "Smartfon Xiaomi 15 (12/256GB / White) 4198.00 zł Changed to Unedited Smartfon X…" at bounding box center [394, 219] width 317 height 45
type input "3897.99"
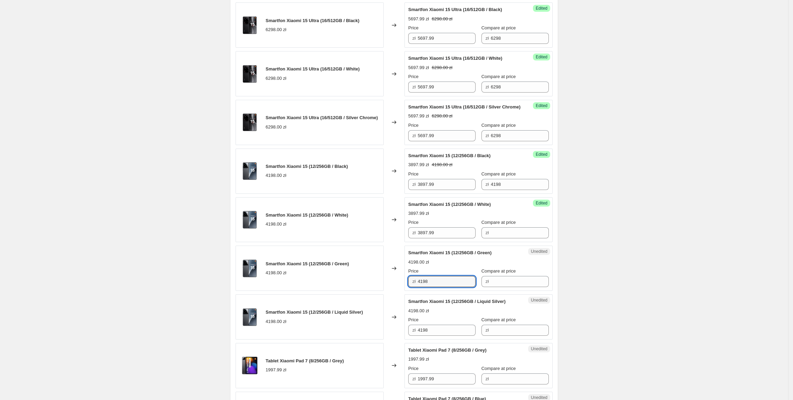
drag, startPoint x: 433, startPoint y: 298, endPoint x: 391, endPoint y: 300, distance: 41.5
click at [391, 291] on div "Smartfon Xiaomi 15 (12/256GB / Green) 4198.00 zł Changed to Unedited Smartfon X…" at bounding box center [394, 268] width 317 height 45
paste input "3897.99"
type input "3897.99"
paste input "3897.99"
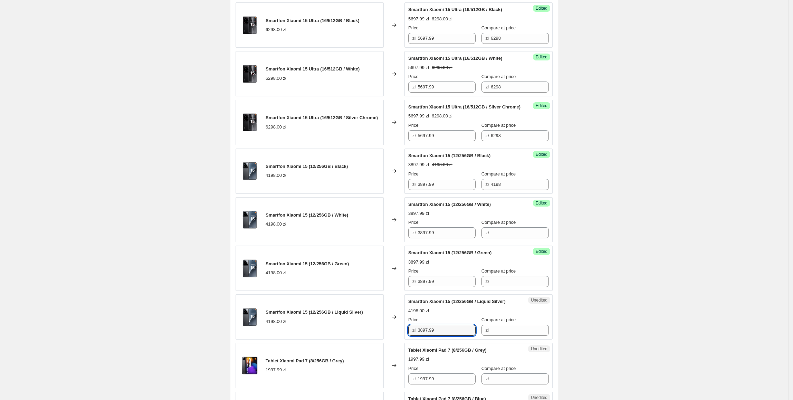
drag, startPoint x: 441, startPoint y: 344, endPoint x: 333, endPoint y: 344, distance: 107.8
click at [333, 340] on div "Smartfon Xiaomi 15 (12/256GB / Liquid Silver) 4198.00 zł Changed to Unedited Sm…" at bounding box center [394, 316] width 317 height 45
type input "3897.99"
drag, startPoint x: 334, startPoint y: 344, endPoint x: 470, endPoint y: 296, distance: 143.7
click at [336, 340] on div "Smartfon Xiaomi 15 (12/256GB / Liquid Silver) 4198.00 zł" at bounding box center [310, 316] width 148 height 45
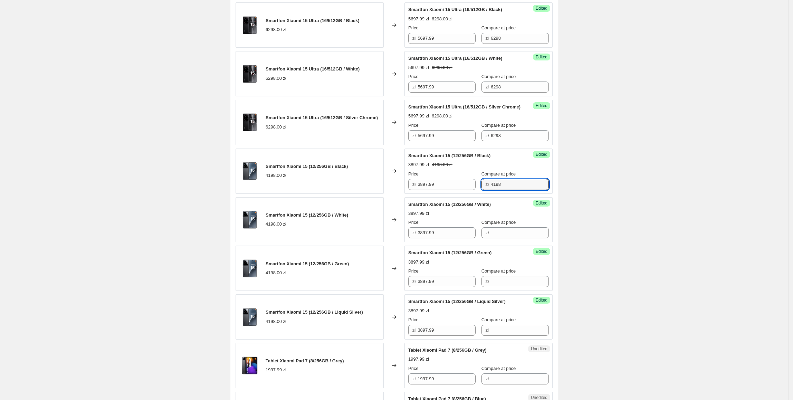
drag, startPoint x: 509, startPoint y: 203, endPoint x: 494, endPoint y: 222, distance: 24.6
click at [489, 194] on div "Success Edited Smartfon Xiaomi 15 (12/256GB / Black) 3897.99 zł 4198.00 zł Pric…" at bounding box center [478, 171] width 148 height 45
click at [505, 190] on input "4198" at bounding box center [520, 184] width 58 height 11
drag
click at [453, 190] on div "Price zł 3897.99 Compare at price zł 4198" at bounding box center [478, 180] width 141 height 19
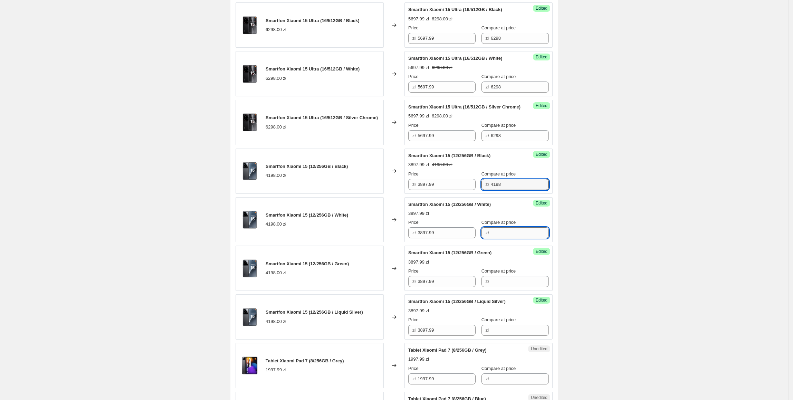
click at [525, 238] on input "Compare at price" at bounding box center [520, 232] width 58 height 11
paste input "4198"
type input "4198"
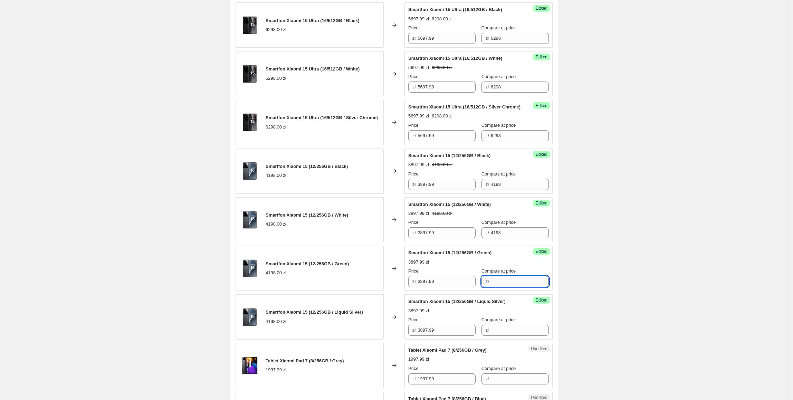
click at [506, 287] on input "Compare at price" at bounding box center [520, 281] width 58 height 11
paste input "4198"
type input "4198"
click at [519, 336] on input "Compare at price" at bounding box center [520, 330] width 58 height 11
paste input "4198"
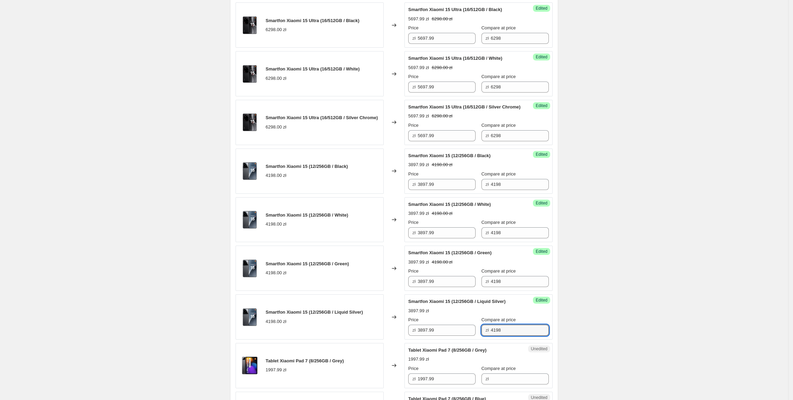
type input "4198"
click at [368, 330] on div "Smartfon Xiaomi 15 (12/256GB / Liquid Silver) 4198.00 zł" at bounding box center [310, 316] width 148 height 45
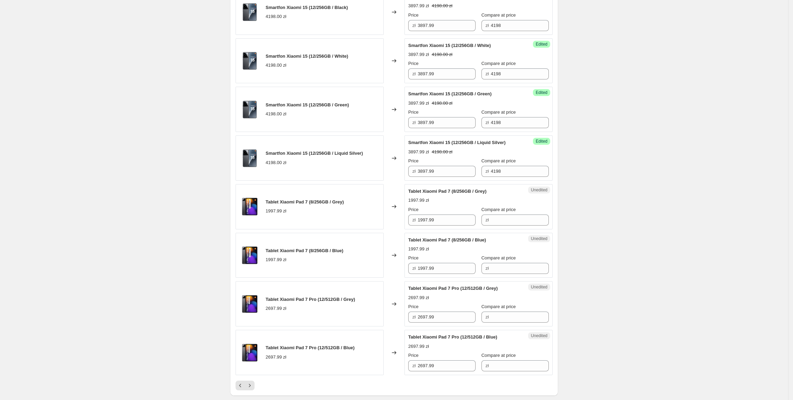
scroll to position [904, 0]
drag, startPoint x: 443, startPoint y: 238, endPoint x: 479, endPoint y: 242, distance: 36.8
click at [416, 225] on div "zł 1997.99" at bounding box center [441, 218] width 67 height 11
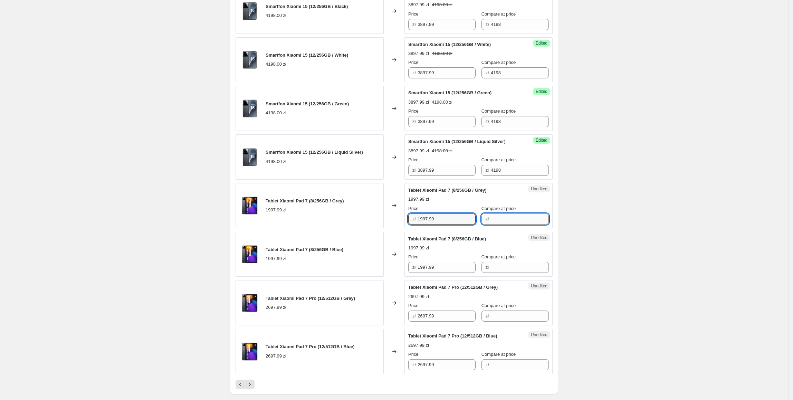
click at [496, 225] on input "Compare at price" at bounding box center [520, 218] width 58 height 11
paste input "1997.99"
type input "1997.99"
drag, startPoint x: 452, startPoint y: 238, endPoint x: 407, endPoint y: 242, distance: 45.5
click at [407, 228] on div "Success Edited Tablet [PERSON_NAME] 7 (8/256GB / Grey) 1997.99 zł Price zł 1997…" at bounding box center [478, 205] width 148 height 45
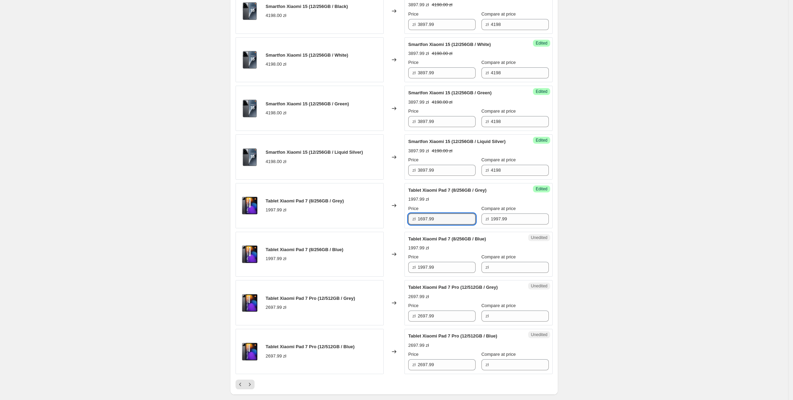
type input "1697.99"
click at [401, 228] on div "Changed to" at bounding box center [394, 205] width 21 height 45
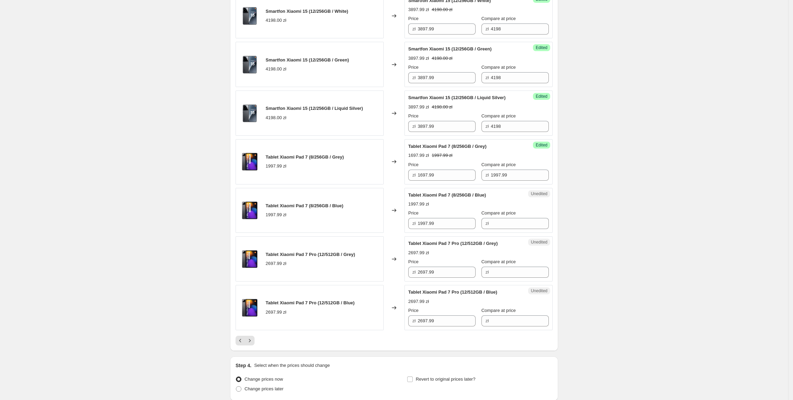
scroll to position [948, 0]
drag, startPoint x: 458, startPoint y: 193, endPoint x: 392, endPoint y: 217, distance: 69.6
click at [369, 184] on div "Tablet Xiaomi Pad 7 (8/256GB / Grey) 1997.99 zł Changed to Success Edited Table…" at bounding box center [394, 161] width 317 height 45
drag, startPoint x: 446, startPoint y: 245, endPoint x: 418, endPoint y: 265, distance: 35.4
click at [398, 233] on div "Tablet Xiaomi Pad 7 (8/256GB / Blue) 1997.99 zł Changed to Unedited Tablet Xiao…" at bounding box center [394, 210] width 317 height 45
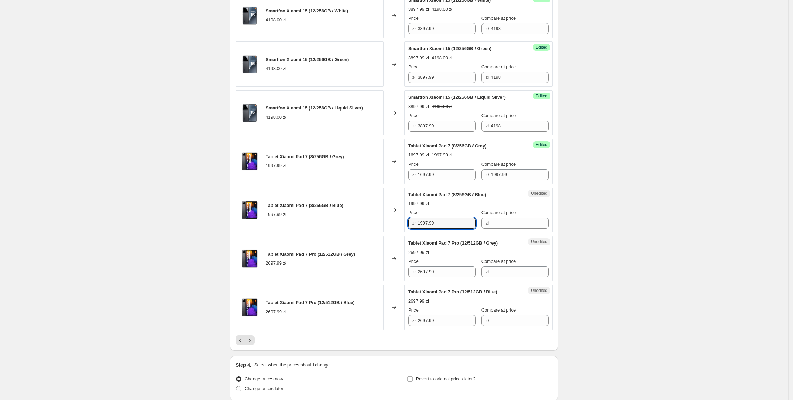
paste input "6"
type input "1697.99"
click at [520, 229] on input "Compare at price" at bounding box center [520, 223] width 58 height 11
paste input "1997.99"
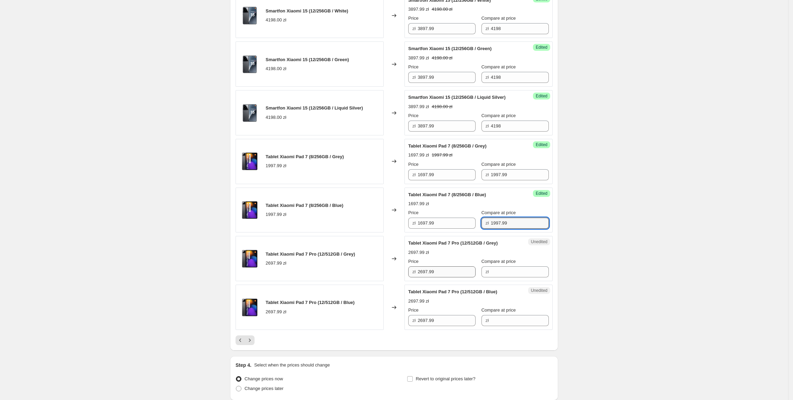
type input "1997.99"
click at [385, 281] on div "Tablet Xiaomi Pad 7 Pro (12/512GB / Grey) 2697.99 zł Changed to Unedited Tablet…" at bounding box center [394, 258] width 317 height 45
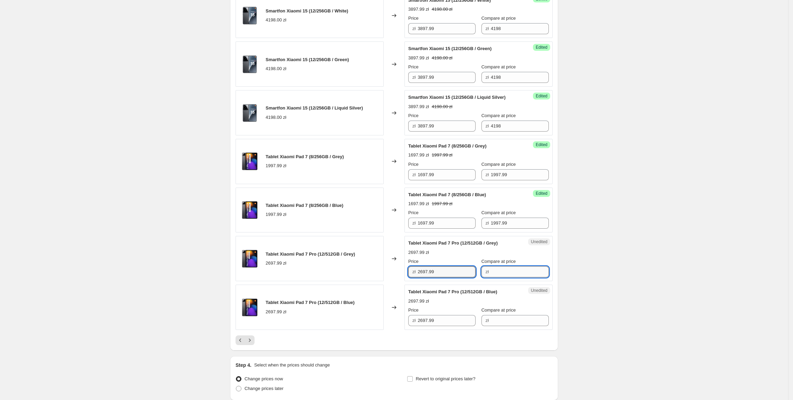
click at [513, 277] on input "Compare at price" at bounding box center [520, 271] width 58 height 11
paste input "2697.99"
type input "2697.99"
drag, startPoint x: 451, startPoint y: 294, endPoint x: 417, endPoint y: 297, distance: 34.0
click at [417, 277] on div "zł 2697.99" at bounding box center [441, 271] width 67 height 11
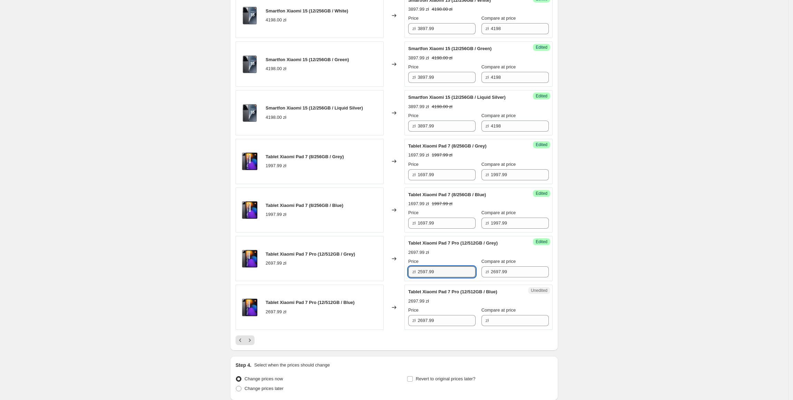
type input "2597.99"
click at [394, 273] on div "Changed to" at bounding box center [394, 258] width 21 height 45
drag, startPoint x: 447, startPoint y: 286, endPoint x: 451, endPoint y: 354, distance: 67.5
click at [392, 281] on div "Tablet Xiaomi Pad 7 Pro (12/512GB / Grey) 2697.99 zł Changed to Success Edited …" at bounding box center [394, 258] width 317 height 45
drag, startPoint x: 457, startPoint y: 343, endPoint x: 361, endPoint y: 341, distance: 96.0
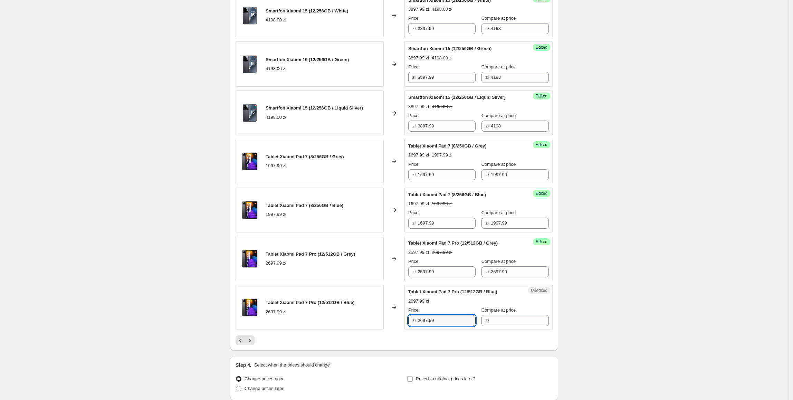
click at [361, 330] on div "Tablet Xiaomi Pad 7 Pro (12/512GB / Blue) 2697.99 zł Changed to Unedited Tablet…" at bounding box center [394, 307] width 317 height 45
paste input "5"
type input "2597.99"
drag, startPoint x: 514, startPoint y: 294, endPoint x: 448, endPoint y: 295, distance: 66.3
click at [443, 277] on div "Price zł 2597.99 Compare at price zł 2697.99" at bounding box center [478, 267] width 141 height 19
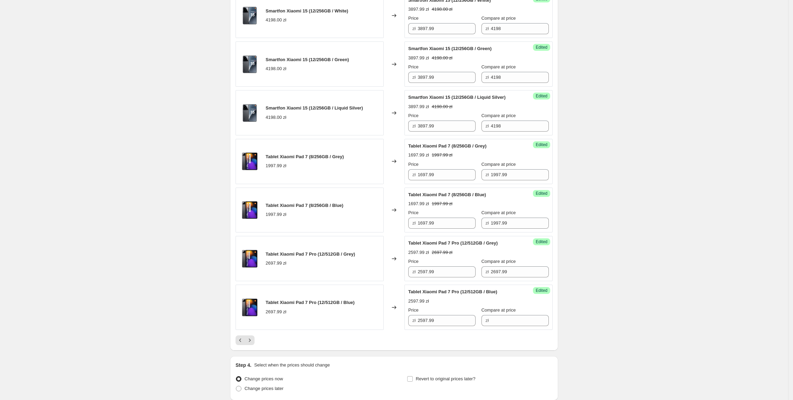
click at [517, 330] on div "Success Edited Tablet Xiaomi Pad 7 Pro (12/512GB / Blue) 2597.99 zł Price zł 25…" at bounding box center [478, 307] width 148 height 45
click at [514, 326] on input "Compare at price" at bounding box center [520, 320] width 58 height 11
paste input "2697.99"
type input "2697.99"
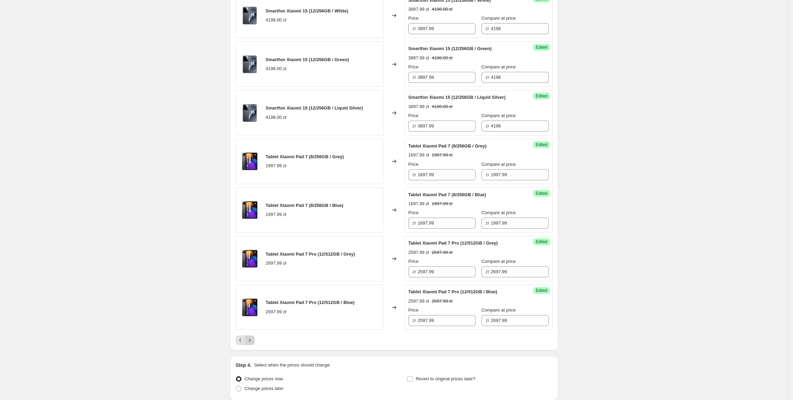
click at [253, 344] on icon "Next" at bounding box center [249, 340] width 7 height 7
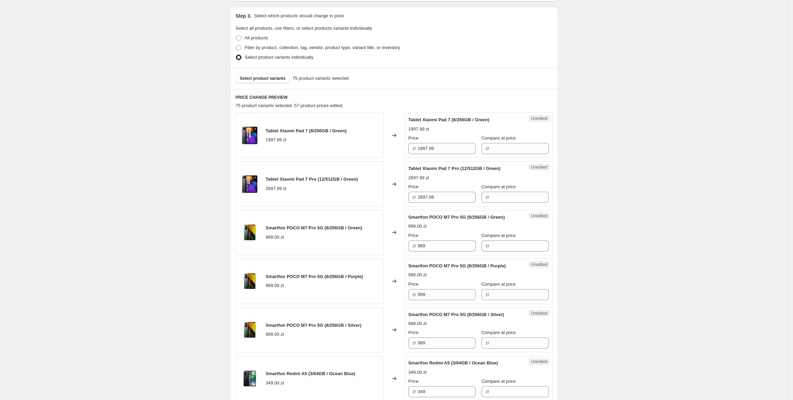
scroll to position [142, 0]
drag, startPoint x: 446, startPoint y: 146, endPoint x: 506, endPoint y: 155, distance: 61.6
click at [397, 152] on div "Tablet Xiaomi Pad 7 (8/256GB / Green) 1997.99 zł Changed to Unedited Tablet Xia…" at bounding box center [394, 133] width 317 height 45
click at [520, 146] on input "Compare at price" at bounding box center [520, 147] width 58 height 11
paste input "1997.99"
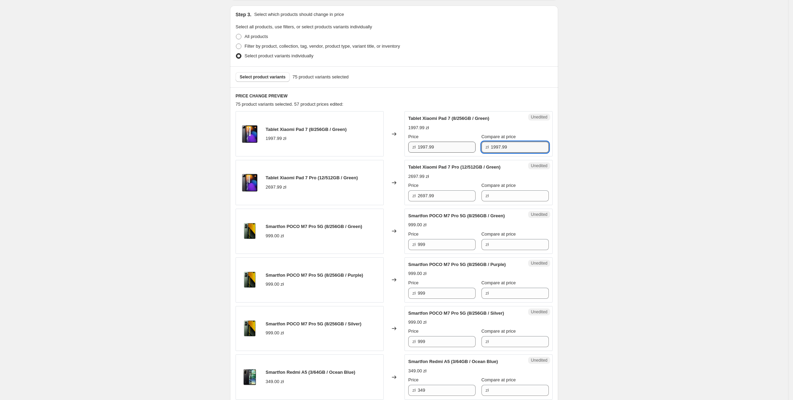
type input "1997.99"
drag, startPoint x: 444, startPoint y: 148, endPoint x: 406, endPoint y: 153, distance: 38.7
click at [406, 153] on div "Tablet Xiaomi Pad 7 (8/256GB / Green) 1997.99 zł Changed to Success Edited Tabl…" at bounding box center [394, 133] width 317 height 45
type input "1697.99"
drag, startPoint x: 415, startPoint y: 211, endPoint x: 433, endPoint y: 216, distance: 18.3
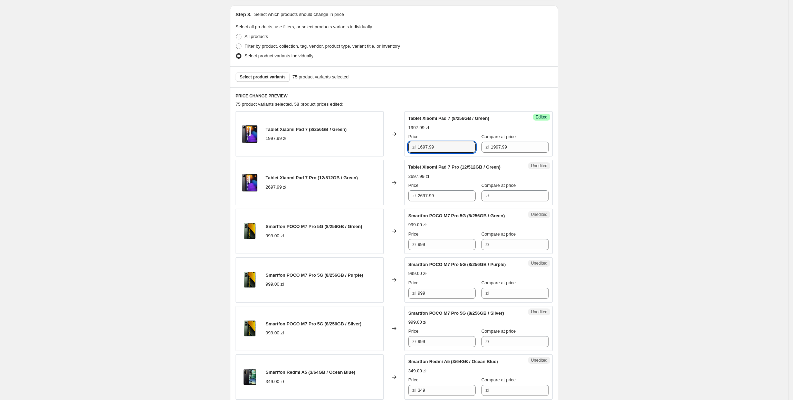
click at [418, 211] on div "Unedited Smartfon POCO M7 Pro 5G (8/256GB / Green) 999.00 zł Price zł 999 Compa…" at bounding box center [478, 231] width 148 height 45
drag, startPoint x: 449, startPoint y: 200, endPoint x: 498, endPoint y: 209, distance: 49.9
click at [401, 201] on div "Tablet Xiaomi Pad 7 Pro (12/512GB / Green) 2697.99 zł Changed to Unedited Table…" at bounding box center [394, 182] width 317 height 45
drag, startPoint x: 505, startPoint y: 200, endPoint x: 445, endPoint y: 200, distance: 59.8
click at [505, 200] on input "Compare at price" at bounding box center [520, 195] width 58 height 11
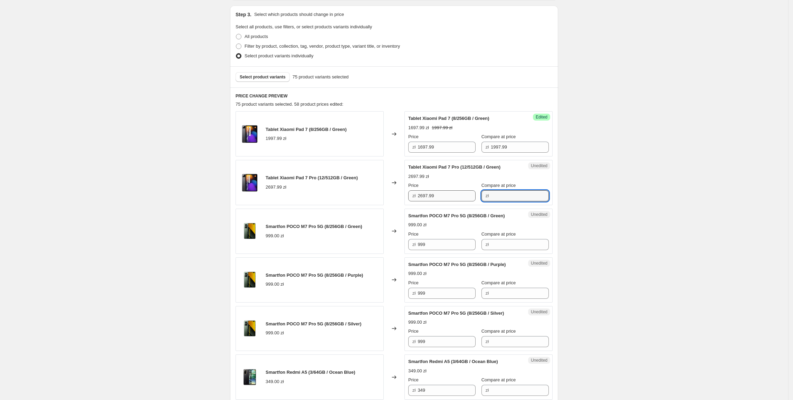
paste input "2697.99"
type input "2697.99"
drag, startPoint x: 441, startPoint y: 198, endPoint x: 404, endPoint y: 197, distance: 37.3
click at [404, 197] on div "Tablet Xiaomi Pad 7 Pro (12/512GB / Green) 2697.99 zł Changed to Success Edited…" at bounding box center [394, 182] width 317 height 45
type input "2697.99"
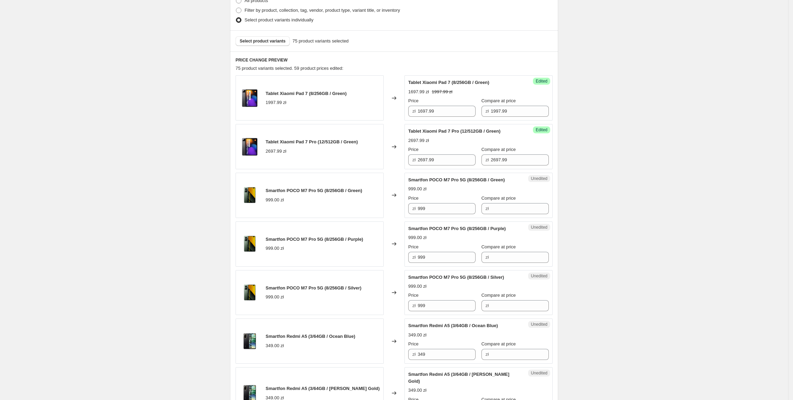
scroll to position [181, 0]
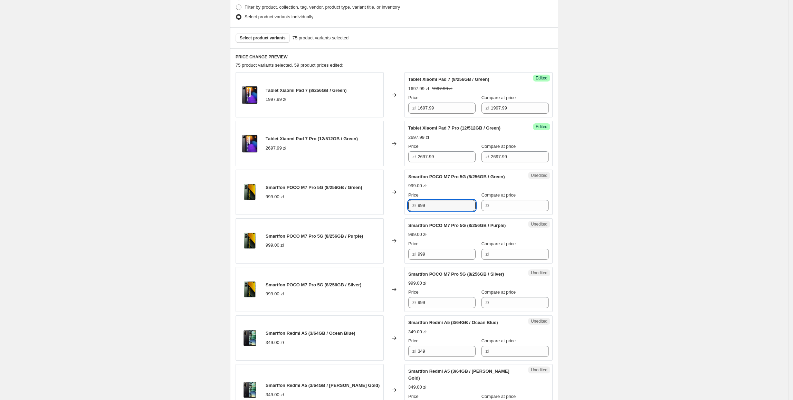
drag, startPoint x: 456, startPoint y: 206, endPoint x: 399, endPoint y: 211, distance: 57.2
click at [399, 211] on div "Smartfon POCO M7 Pro 5G (8/256GB / Green) 999.00 zł Changed to Unedited Smartfo…" at bounding box center [394, 192] width 317 height 45
click at [513, 209] on input "Compare at price" at bounding box center [520, 205] width 58 height 11
paste input "999"
type input "999"
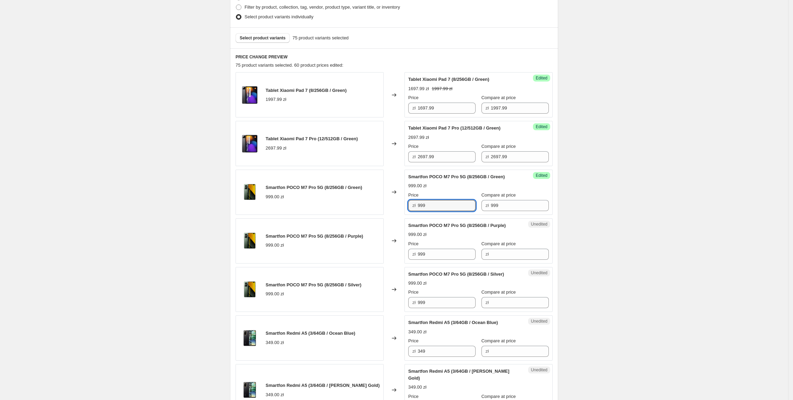
drag, startPoint x: 448, startPoint y: 211, endPoint x: 409, endPoint y: 213, distance: 38.8
click at [409, 213] on div "Success Edited Smartfon POCO M7 Pro 5G (8/256GB / Green) 999.00 zł Price zł 999…" at bounding box center [478, 192] width 148 height 45
type input "847.99"
click at [579, 211] on div "Create new price [MEDICAL_DATA]. This page is ready Create new price [MEDICAL_D…" at bounding box center [394, 376] width 788 height 1114
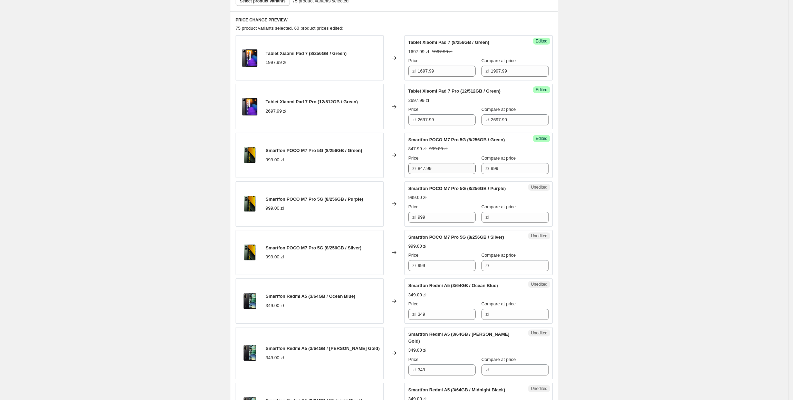
scroll to position [219, 0]
drag, startPoint x: 461, startPoint y: 168, endPoint x: 417, endPoint y: 191, distance: 49.6
click at [402, 181] on div "Tablet Xiaomi Pad 7 (8/256GB / Green) 1997.99 zł Changed to Success Edited Tabl…" at bounding box center [394, 401] width 317 height 733
paste input "847."
drag, startPoint x: 441, startPoint y: 218, endPoint x: 411, endPoint y: 248, distance: 42.7
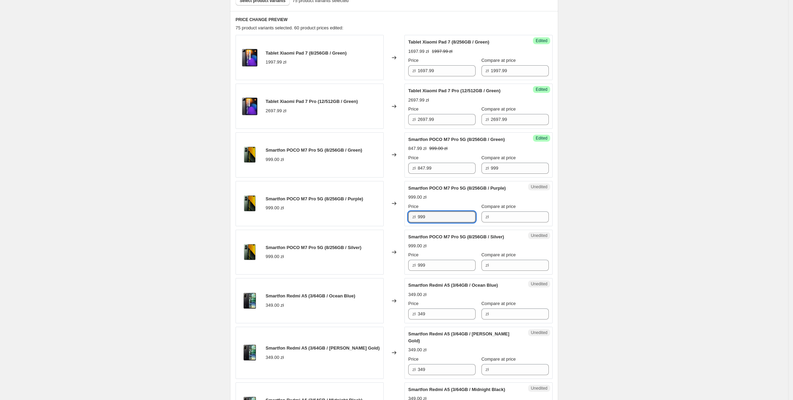
click at [386, 224] on div "Smartfon POCO M7 Pro 5G (8/256GB / Purple) 999.00 zł Changed to Unedited Smartf…" at bounding box center [394, 203] width 317 height 45
type input "847.99"
click at [370, 272] on div "Smartfon POCO M7 Pro 5G (8/256GB / Silver) 999.00 zł Changed to Unedited Smartf…" at bounding box center [394, 252] width 317 height 45
paste input "847."
type input "847.99"
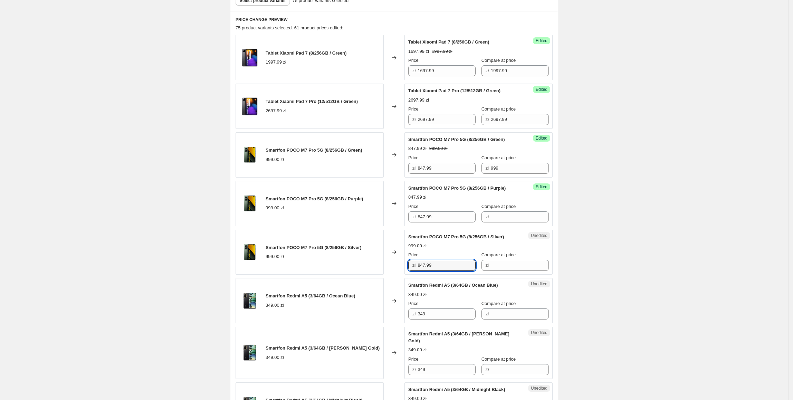
click at [370, 272] on div "Smartfon POCO M7 Pro 5G (8/256GB / Silver) 999.00 zł" at bounding box center [310, 252] width 148 height 45
drag, startPoint x: 511, startPoint y: 168, endPoint x: 502, endPoint y: 207, distance: 40.7
click at [483, 176] on div "Success Edited Smartfon POCO M7 Pro 5G (8/256GB / Green) 847.99 zł 999.00 zł Pr…" at bounding box center [478, 154] width 148 height 45
click at [506, 211] on div "Compare at price zł" at bounding box center [515, 212] width 67 height 19
click at [506, 220] on input "Compare at price" at bounding box center [520, 216] width 58 height 11
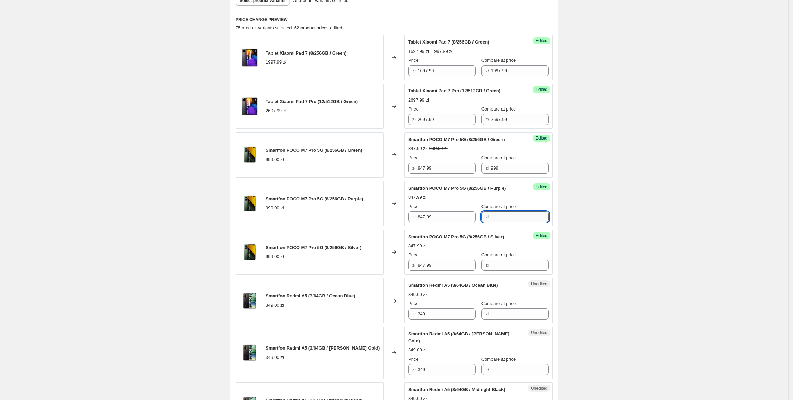
paste input "999"
type input "999"
drag, startPoint x: 504, startPoint y: 264, endPoint x: 567, endPoint y: 267, distance: 62.6
click at [504, 264] on input "Compare at price" at bounding box center [520, 265] width 58 height 11
paste input "999"
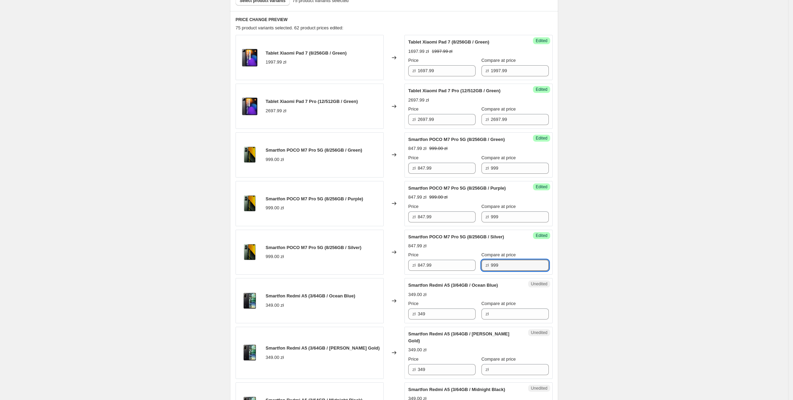
type input "999"
click at [584, 256] on div "Create new price [MEDICAL_DATA]. This page is ready Create new price [MEDICAL_D…" at bounding box center [394, 338] width 788 height 1114
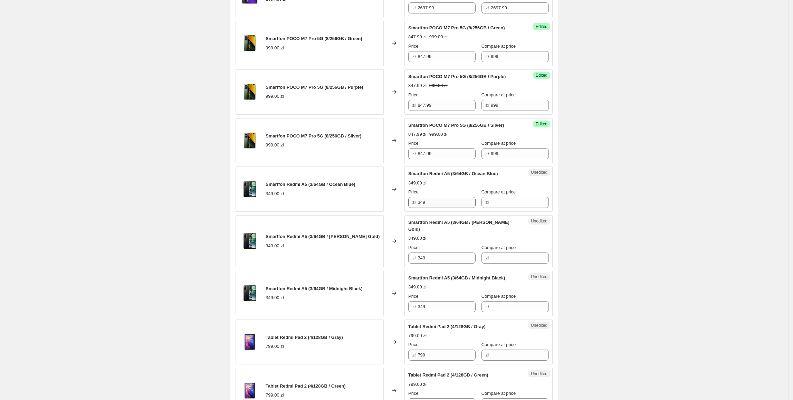
scroll to position [341, 0]
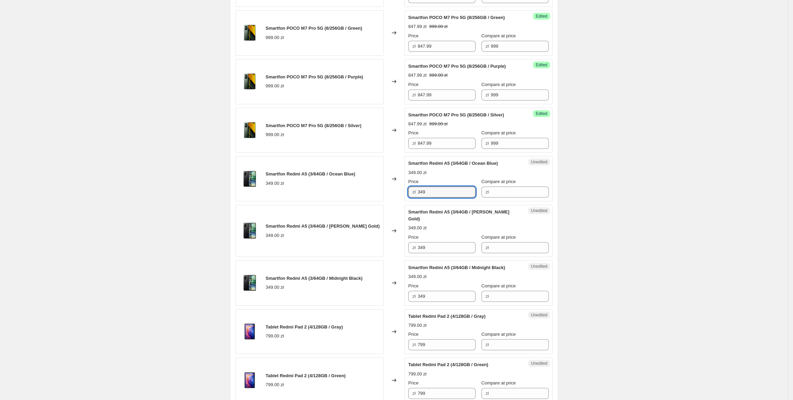
drag, startPoint x: 446, startPoint y: 191, endPoint x: 399, endPoint y: 196, distance: 47.8
click at [399, 196] on div "Smartfon Redmi A5 (3/64GB / Ocean Blue) 349.00 zł Changed to Unedited Smartfon …" at bounding box center [394, 178] width 317 height 45
drag, startPoint x: 527, startPoint y: 195, endPoint x: 475, endPoint y: 197, distance: 52.5
click at [527, 195] on input "Compare at price" at bounding box center [520, 192] width 58 height 11
paste input "349"
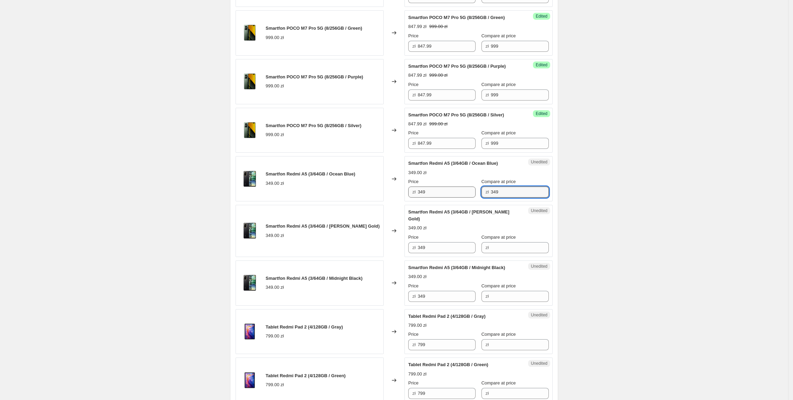
type input "349"
drag, startPoint x: 454, startPoint y: 198, endPoint x: 410, endPoint y: 206, distance: 44.2
click at [410, 206] on div "Tablet Xiaomi Pad 7 (8/256GB / Green) 1997.99 zł Changed to Success Edited Tabl…" at bounding box center [394, 279] width 317 height 733
type input "267.99"
click at [644, 226] on div "Create new price [MEDICAL_DATA]. This page is ready Create new price [MEDICAL_D…" at bounding box center [394, 216] width 788 height 1114
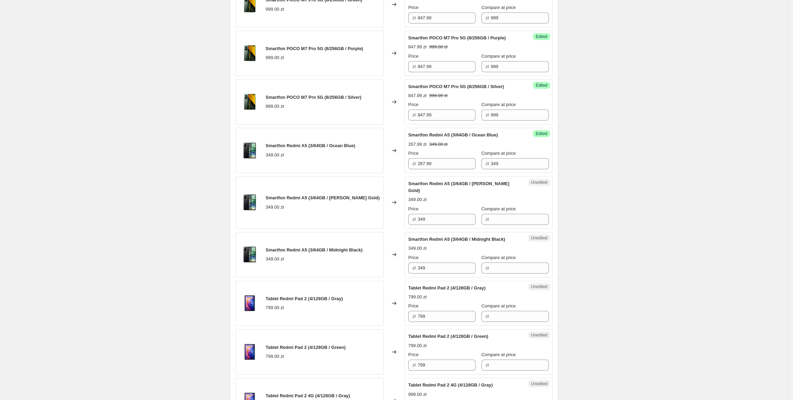
scroll to position [369, 0]
drag, startPoint x: 466, startPoint y: 166, endPoint x: 331, endPoint y: 166, distance: 135.4
click at [331, 166] on div "Smartfon Redmi A5 (3/64GB / Ocean Blue) 349.00 zł Changed to Success Edited Sma…" at bounding box center [394, 149] width 317 height 45
drag, startPoint x: 432, startPoint y: 215, endPoint x: 378, endPoint y: 225, distance: 55.9
click at [378, 225] on div "Tablet Xiaomi Pad 7 (8/256GB / Green) 1997.99 zł Changed to Success Edited Tabl…" at bounding box center [394, 250] width 317 height 733
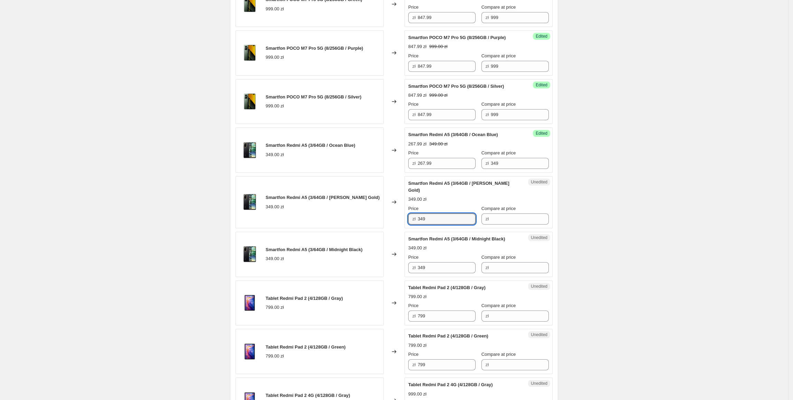
paste input "267.9"
type input "267.99"
click at [459, 271] on div "Tablet Xiaomi Pad 7 (8/256GB / Green) 1997.99 zł Changed to Success Edited Tabl…" at bounding box center [394, 250] width 317 height 733
drag, startPoint x: 438, startPoint y: 266, endPoint x: 432, endPoint y: 266, distance: 6.2
click at [432, 266] on input "349" at bounding box center [447, 267] width 58 height 11
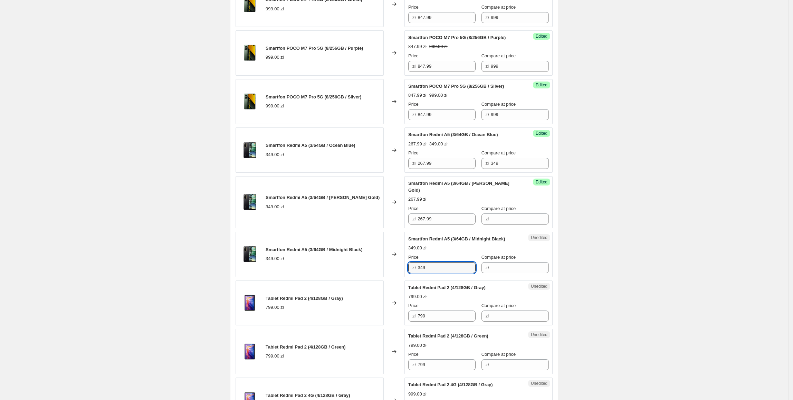
drag, startPoint x: 432, startPoint y: 266, endPoint x: 397, endPoint y: 266, distance: 34.5
click at [397, 266] on div "Smartfon Redmi A5 (3/64GB / Midnight Black) 349.00 zł Changed to Unedited Smart…" at bounding box center [394, 254] width 317 height 45
paste input "267.9"
type input "267.99"
click at [397, 265] on div "Changed to" at bounding box center [394, 254] width 21 height 45
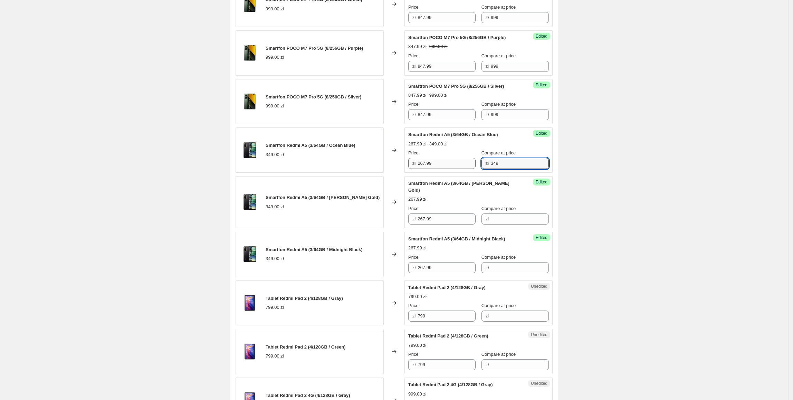
drag, startPoint x: 513, startPoint y: 169, endPoint x: 496, endPoint y: 218, distance: 51.7
click at [422, 169] on div "Price zł 267.99 Compare at price zł 349" at bounding box center [478, 159] width 141 height 19
drag, startPoint x: 497, startPoint y: 218, endPoint x: 500, endPoint y: 224, distance: 7.4
click at [497, 218] on input "Compare at price" at bounding box center [520, 218] width 58 height 11
paste input "349"
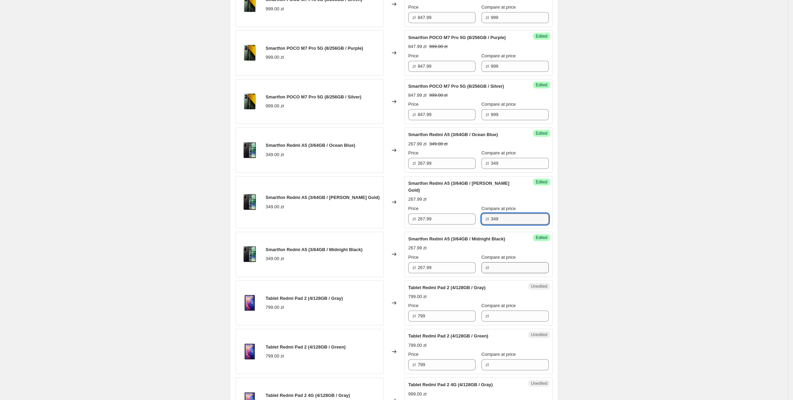
type input "349"
drag, startPoint x: 505, startPoint y: 261, endPoint x: 508, endPoint y: 263, distance: 4.3
click at [505, 262] on input "Compare at price" at bounding box center [520, 267] width 58 height 11
paste input "349"
type input "349"
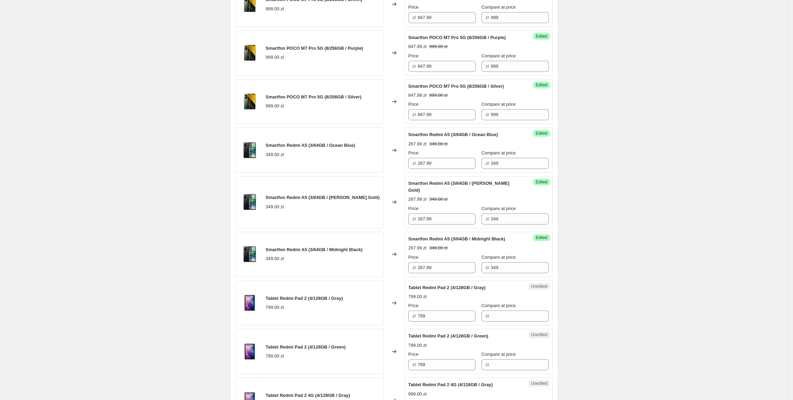
click at [650, 254] on div "Create new price [MEDICAL_DATA]. This page is ready Create new price [MEDICAL_D…" at bounding box center [394, 188] width 788 height 1114
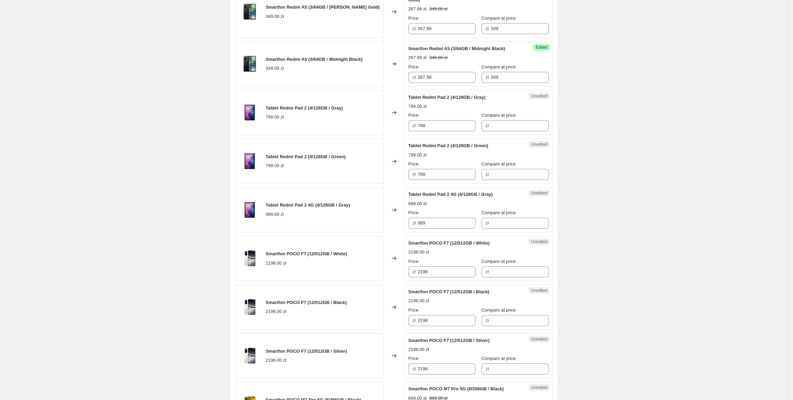
scroll to position [560, 0]
drag, startPoint x: 448, startPoint y: 119, endPoint x: 489, endPoint y: 126, distance: 42.1
click at [415, 123] on div "zł 799" at bounding box center [441, 125] width 67 height 11
click at [491, 125] on input "Compare at price" at bounding box center [520, 125] width 58 height 11
paste input "799"
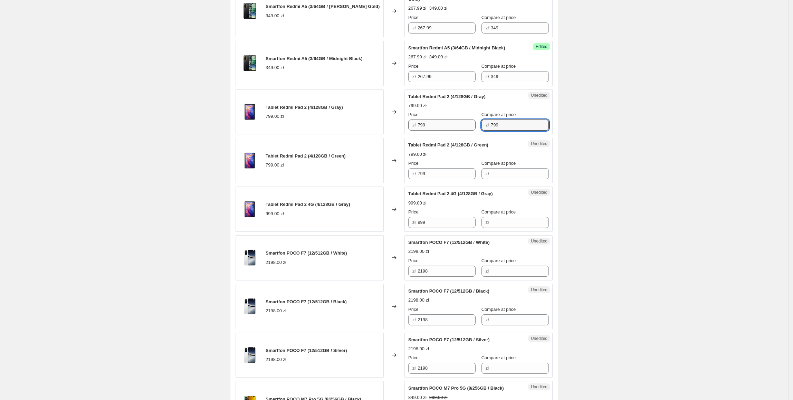
type input "799"
drag, startPoint x: 439, startPoint y: 123, endPoint x: 415, endPoint y: 127, distance: 24.5
click at [415, 127] on div "Success Edited Tablet Redmi Pad 2 (4/128GB / Gray) 799.00 zł Price zł 799 Compa…" at bounding box center [478, 111] width 148 height 45
type input "697.99"
click at [383, 148] on div "Tablet Redmi Pad 2 (4/128GB / Green) 799.00 zł" at bounding box center [310, 160] width 148 height 45
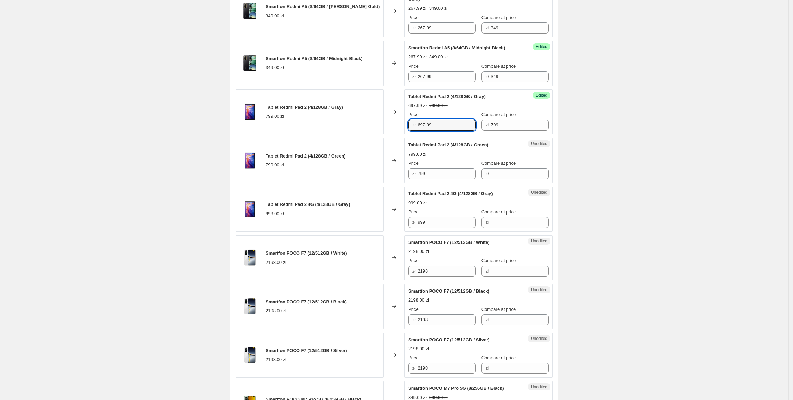
drag, startPoint x: 458, startPoint y: 120, endPoint x: 377, endPoint y: 130, distance: 81.1
click at [377, 129] on div "Tablet Redmi Pad 2 (4/128GB / Gray) 799.00 zł Changed to Success Edited Tablet …" at bounding box center [394, 111] width 317 height 45
drag, startPoint x: 444, startPoint y: 169, endPoint x: 405, endPoint y: 171, distance: 38.7
click at [405, 171] on div "Tablet Redmi Pad 2 (4/128GB / Green) 799.00 zł Changed to Unedited Tablet Redmi…" at bounding box center [394, 160] width 317 height 45
paste input "697."
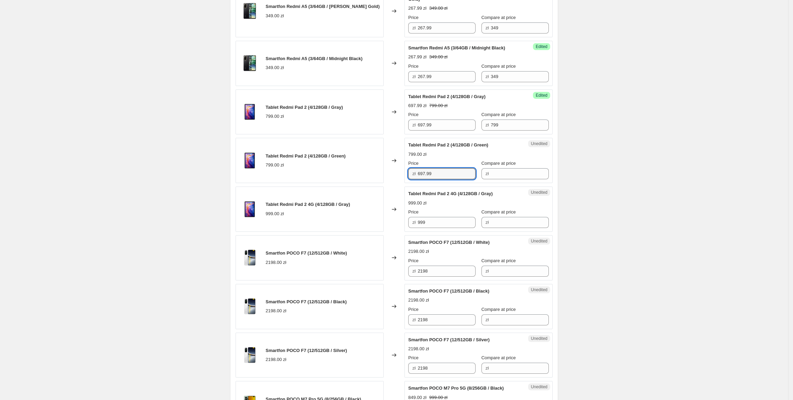
type input "697.99"
drag, startPoint x: 508, startPoint y: 126, endPoint x: 483, endPoint y: 128, distance: 25.3
click at [483, 128] on div "Success Edited Tablet Redmi Pad 2 (4/128GB / Gray) 697.99 zł 799.00 zł Price zł…" at bounding box center [478, 111] width 148 height 45
drag, startPoint x: 484, startPoint y: 124, endPoint x: 496, endPoint y: 148, distance: 27.0
click at [477, 126] on div "Success Edited Tablet Redmi Pad 2 (4/128GB / Gray) 697.99 zł 799.00 zł Price zł…" at bounding box center [478, 111] width 148 height 45
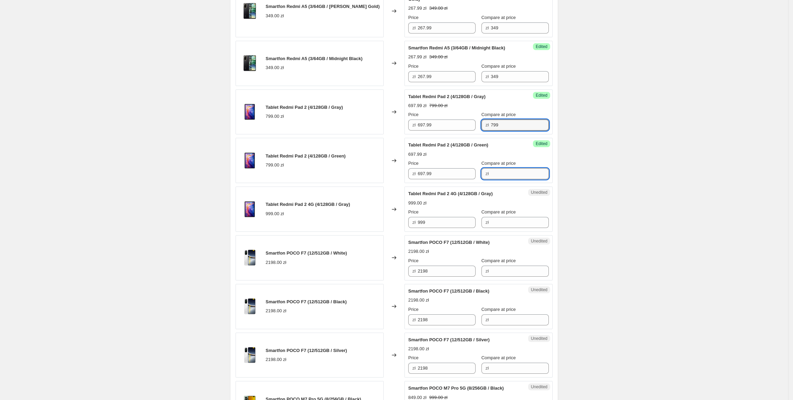
drag, startPoint x: 507, startPoint y: 163, endPoint x: 491, endPoint y: 168, distance: 16.8
click at [507, 168] on input "Compare at price" at bounding box center [520, 173] width 58 height 11
paste input "799"
type input "799"
drag, startPoint x: 383, startPoint y: 189, endPoint x: 398, endPoint y: 194, distance: 16.2
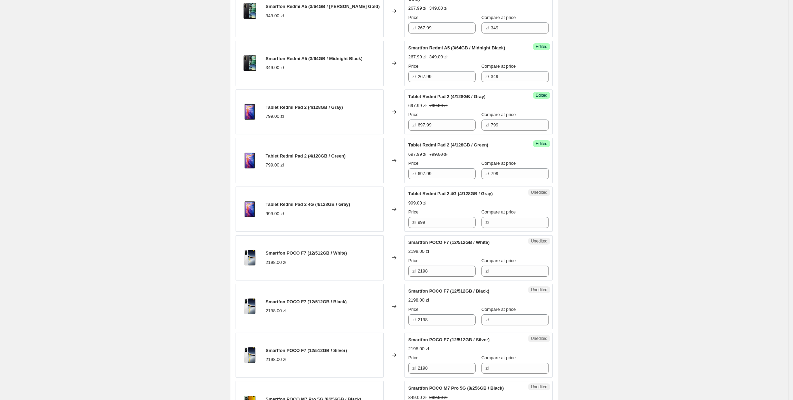
click at [384, 190] on div "Tablet Redmi Pad 2 4G (4/128GB / Gray) 999.00 zł" at bounding box center [310, 209] width 148 height 45
click at [389, 226] on div "Tablet Redmi Pad 2 4G (4/128GB / Gray) 999.00 zł Changed to Unedited Tablet Red…" at bounding box center [394, 209] width 317 height 45
click at [534, 217] on input "Compare at price" at bounding box center [520, 222] width 58 height 11
paste input "999"
type input "999"
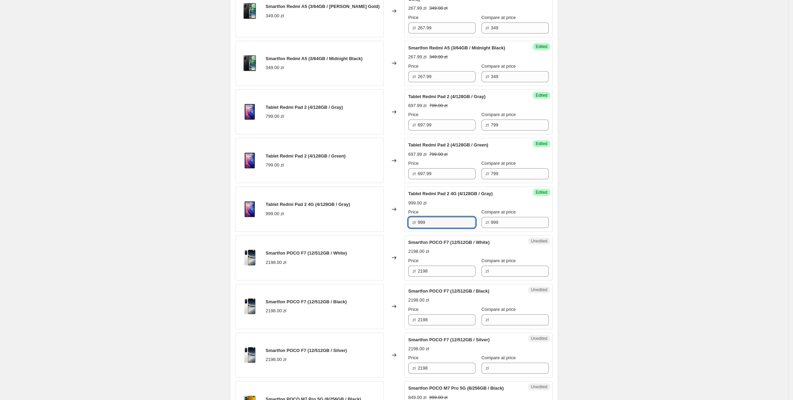
click at [412, 222] on div "zł 999" at bounding box center [441, 222] width 67 height 11
type input "897.99"
click at [392, 242] on div "Changed to" at bounding box center [394, 257] width 21 height 45
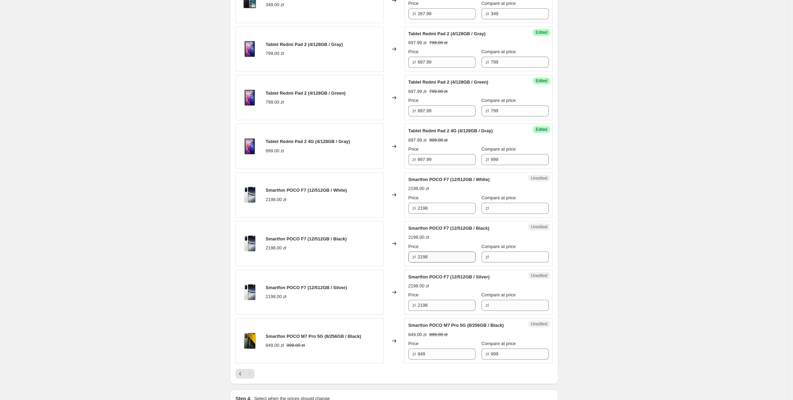
scroll to position [623, 0]
click at [397, 207] on div "Smartfon POCO F7 (12/512GB / White) 2198.00 zł Changed to Unedited Smartfon POC…" at bounding box center [394, 194] width 317 height 45
click at [512, 202] on input "Compare at price" at bounding box center [520, 207] width 58 height 11
paste input "2198"
type input "2198"
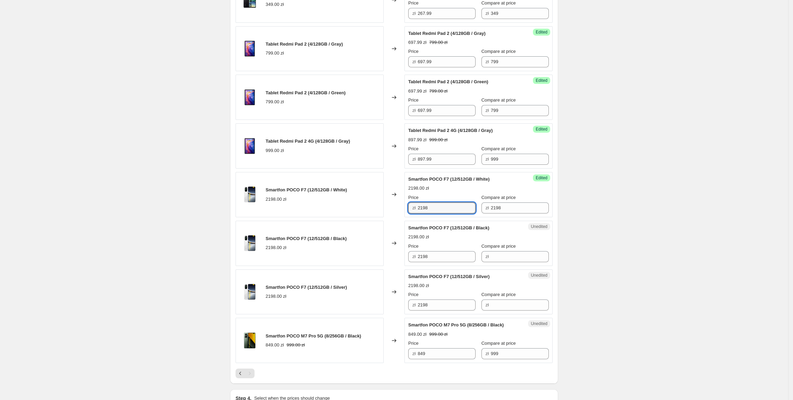
type input "1897.99"
drag, startPoint x: 391, startPoint y: 226, endPoint x: 410, endPoint y: 219, distance: 20.5
click at [394, 225] on div "Changed to" at bounding box center [394, 243] width 21 height 45
drag, startPoint x: 445, startPoint y: 204, endPoint x: 412, endPoint y: 224, distance: 38.4
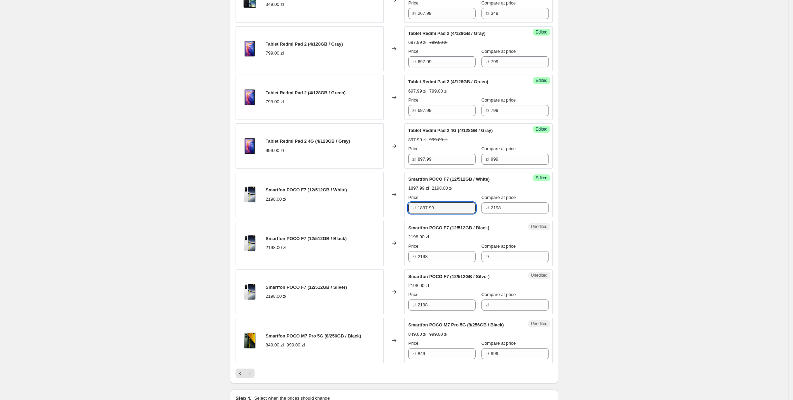
click at [401, 212] on div "Smartfon POCO F7 (12/512GB / White) 2198.00 zł Changed to Success Edited Smartf…" at bounding box center [394, 194] width 317 height 45
paste input "1897.99"
drag, startPoint x: 451, startPoint y: 256, endPoint x: 390, endPoint y: 258, distance: 61.2
click at [390, 258] on div "Smartfon POCO F7 (12/512GB / Black) 2198.00 zł Changed to Unedited Smartfon POC…" at bounding box center [394, 243] width 317 height 45
type input "1897.99"
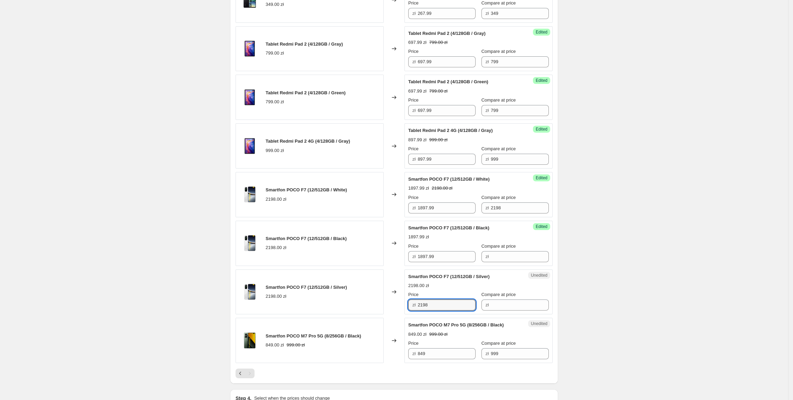
click at [379, 302] on div "Smartfon POCO F7 (12/512GB / Silver) 2198.00 zł Changed to Unedited Smartfon PO…" at bounding box center [394, 291] width 317 height 45
paste input "1897.99"
type input "1897.99"
click at [378, 302] on div "Smartfon POCO F7 (12/512GB / Silver) 2198.00 zł" at bounding box center [310, 291] width 148 height 45
click at [466, 212] on div "Success Edited Smartfon POCO F7 (12/512GB / White) 1897.99 zł 2198.00 zł Price …" at bounding box center [478, 194] width 148 height 45
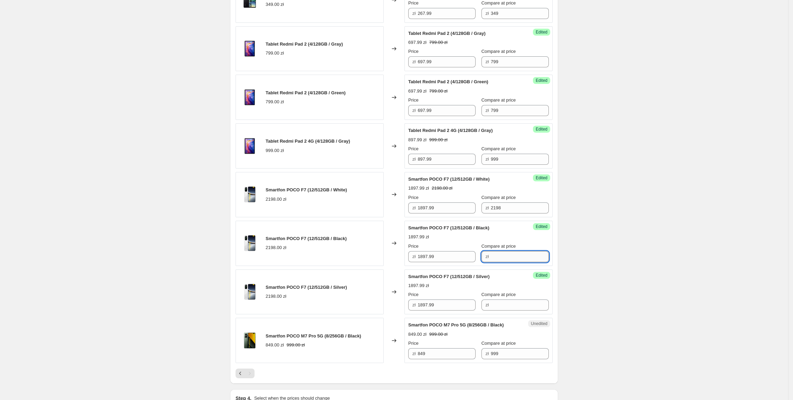
click at [504, 251] on input "Compare at price" at bounding box center [520, 256] width 58 height 11
paste input "2198"
type input "2198"
click at [500, 307] on div "Success Edited Smartfon POCO F7 (12/512GB / Silver) 1897.99 zł Price zł 1897.99…" at bounding box center [478, 291] width 148 height 45
click at [502, 303] on input "Compare at price" at bounding box center [520, 304] width 58 height 11
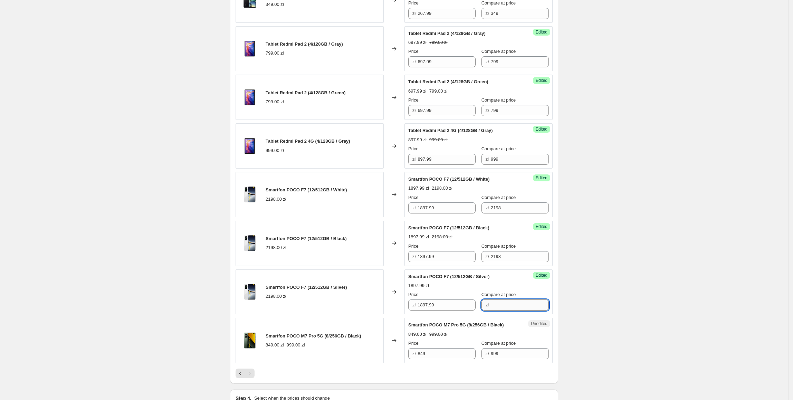
paste input "2198"
type input "2198"
click at [393, 360] on div "Smartfon POCO M7 Pro 5G (8/256GB / Black) 849.00 zł 999.00 zł Changed to Unedit…" at bounding box center [394, 340] width 317 height 45
type input "847.99"
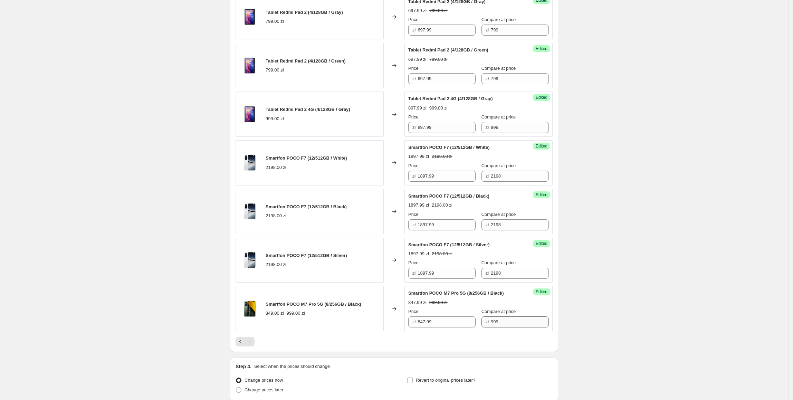
scroll to position [657, 0]
click at [453, 376] on span "Revert to original prices later?" at bounding box center [446, 378] width 60 height 5
click at [413, 376] on input "Revert to original prices later?" at bounding box center [410, 379] width 6 height 6
checkbox input "true"
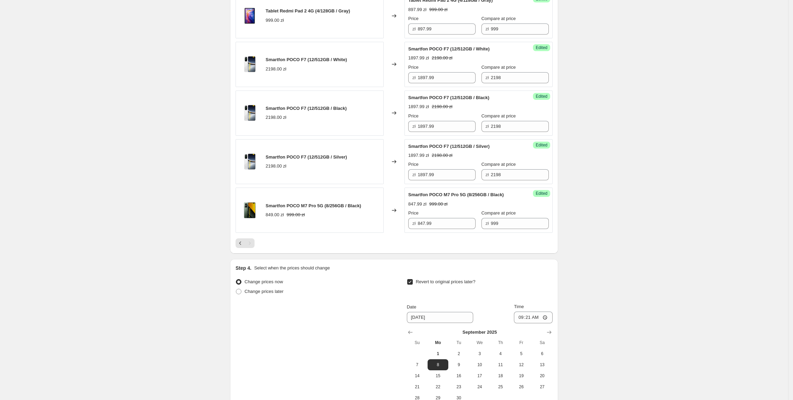
scroll to position [759, 0]
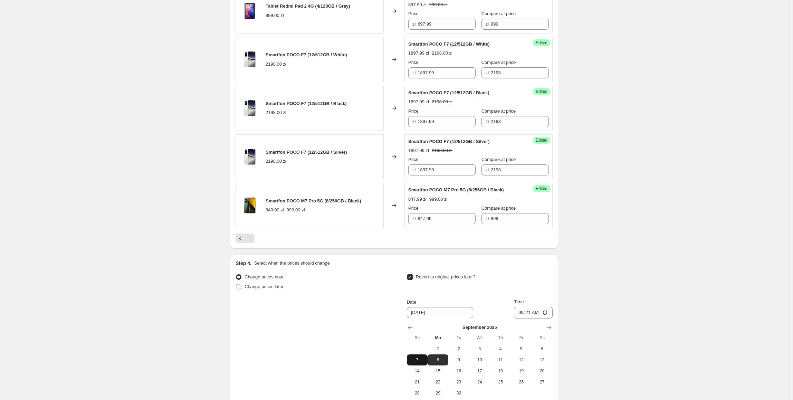
click at [418, 358] on span "7" at bounding box center [417, 360] width 15 height 6
type input "[DATE]"
click at [528, 312] on input "09:21" at bounding box center [533, 313] width 39 height 12
type input "23:55"
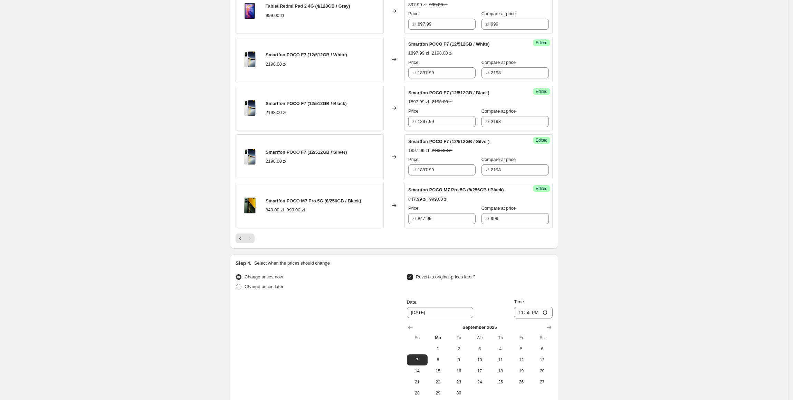
scroll to position [829, 0]
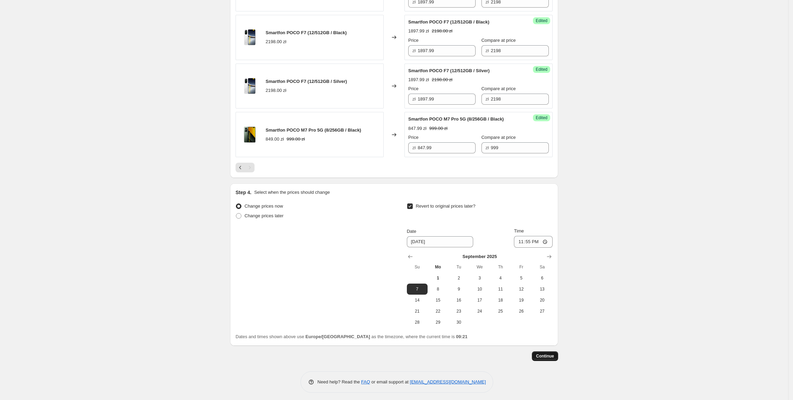
click at [539, 355] on span "Continue" at bounding box center [545, 356] width 18 height 6
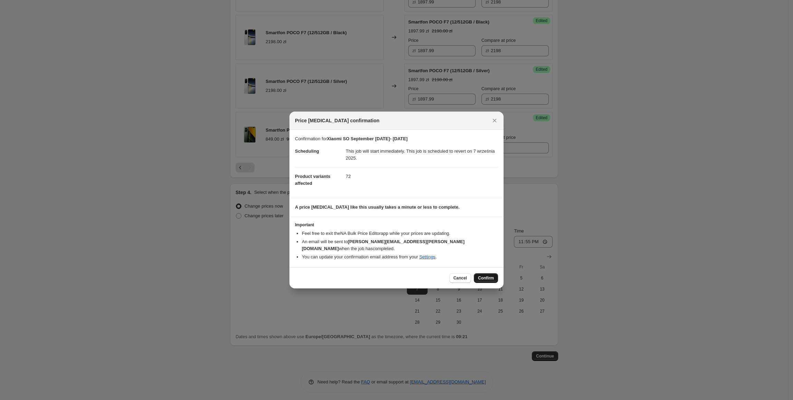
click at [491, 279] on button "Confirm" at bounding box center [486, 278] width 24 height 10
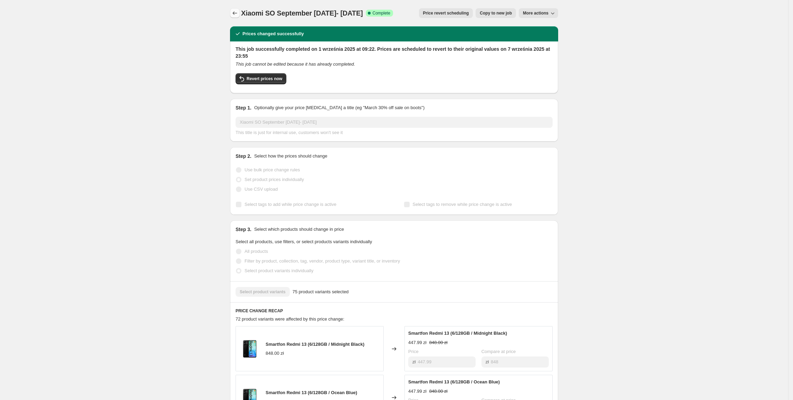
click at [235, 15] on icon "Price change jobs" at bounding box center [234, 13] width 7 height 7
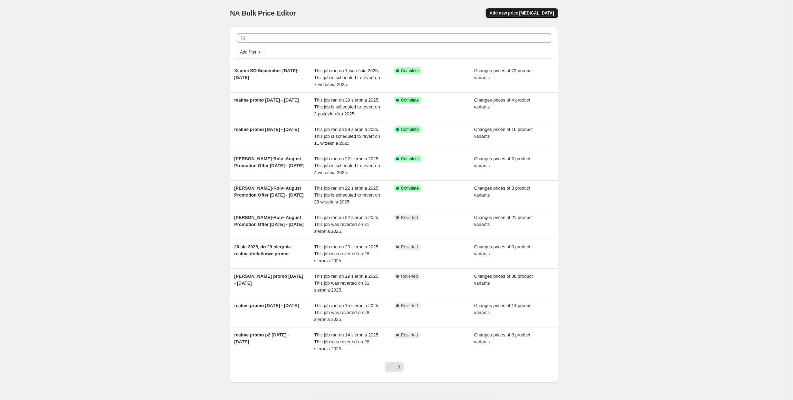
click at [540, 16] on span "Add new price [MEDICAL_DATA]" at bounding box center [522, 13] width 64 height 6
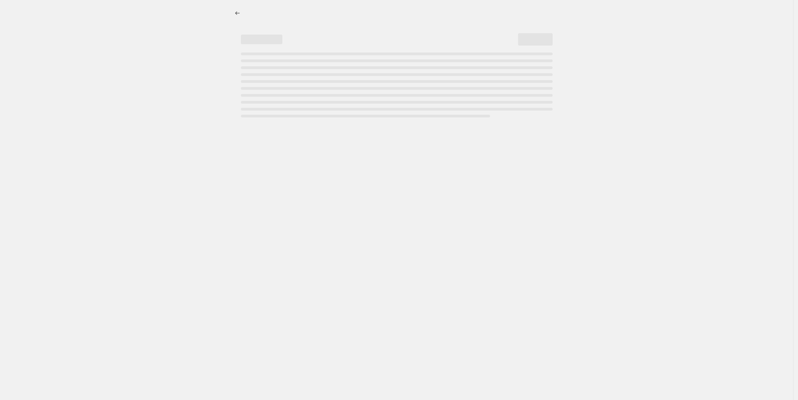
select select "percentage"
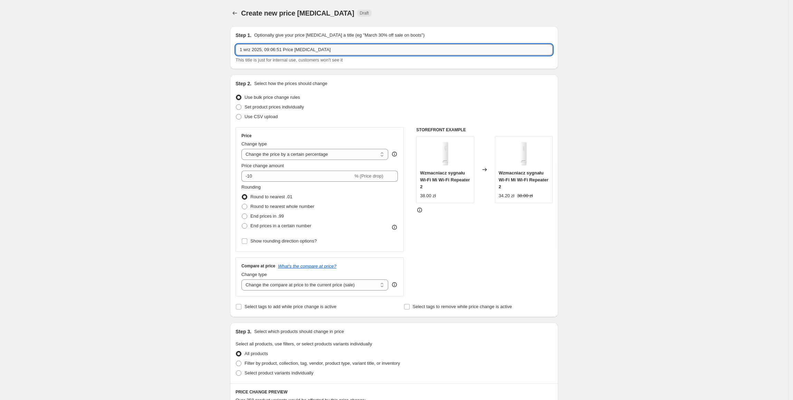
click at [332, 51] on input "1 wrz 2025, 09:06:51 Price [MEDICAL_DATA]" at bounding box center [394, 49] width 317 height 11
drag, startPoint x: 332, startPoint y: 51, endPoint x: 213, endPoint y: 53, distance: 118.8
click at [213, 53] on div "Create new price [MEDICAL_DATA]. This page is ready Create new price [MEDICAL_D…" at bounding box center [394, 345] width 788 height 690
type input "1"
type input "SO 15C xiao [DATE] - [DATE]"
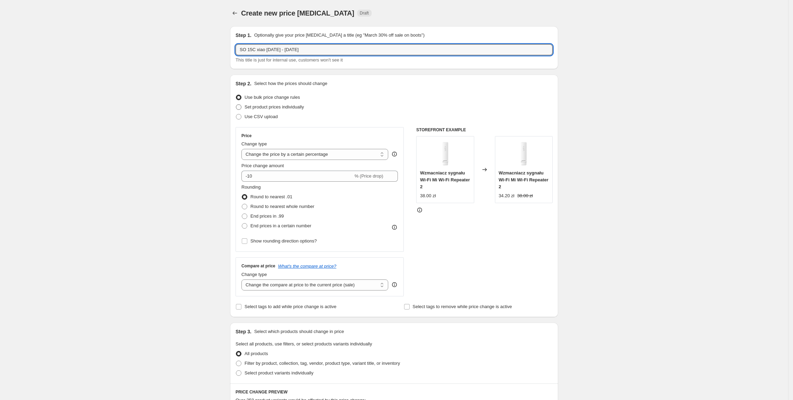
click at [277, 107] on span "Set product prices individually" at bounding box center [274, 106] width 59 height 5
click at [236, 105] on input "Set product prices individually" at bounding box center [236, 104] width 0 height 0
radio input "true"
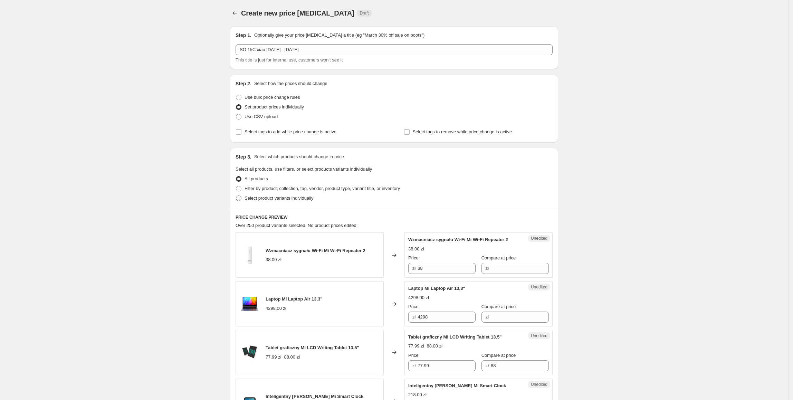
click at [261, 202] on label "Select product variants individually" at bounding box center [275, 198] width 78 height 10
click at [236, 196] on input "Select product variants individually" at bounding box center [236, 196] width 0 height 0
radio input "true"
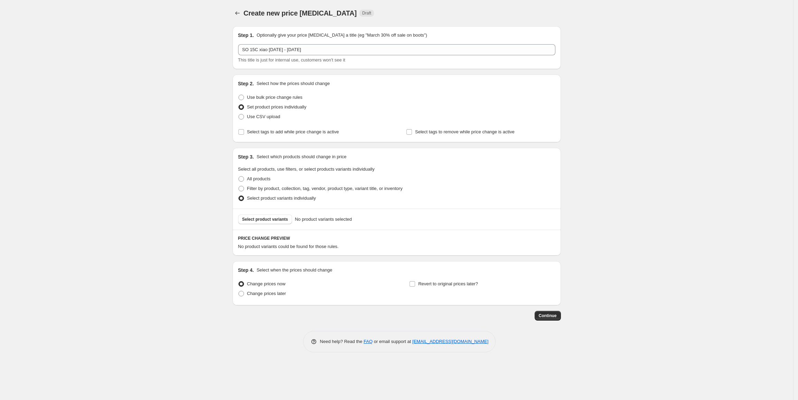
click at [262, 219] on span "Select product variants" at bounding box center [265, 220] width 46 height 6
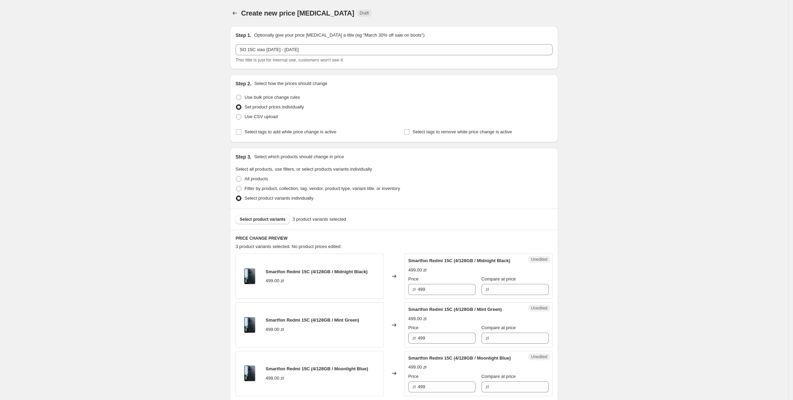
scroll to position [108, 0]
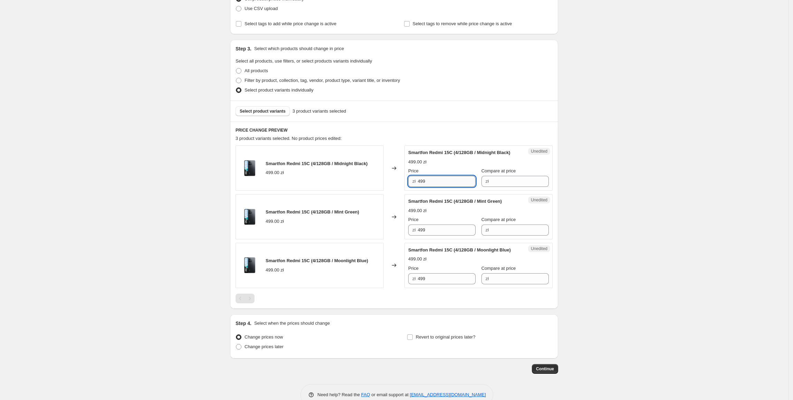
drag, startPoint x: 449, startPoint y: 192, endPoint x: 473, endPoint y: 188, distance: 23.9
click at [413, 187] on div "zł 499" at bounding box center [441, 181] width 67 height 11
click at [491, 187] on input "Compare at price" at bounding box center [520, 181] width 58 height 11
paste input "499"
type input "499"
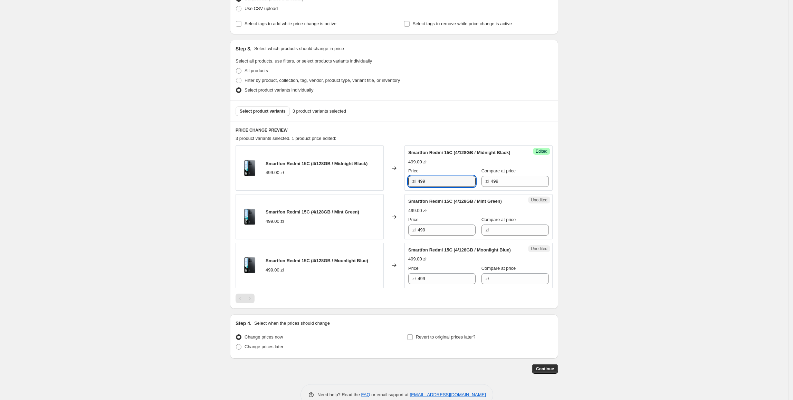
drag, startPoint x: 453, startPoint y: 190, endPoint x: 408, endPoint y: 194, distance: 44.7
click at [408, 191] on div "Success Edited Smartfon Redmi 15C (4/128GB / Midnight Black) 499.00 zł Price zł…" at bounding box center [478, 167] width 148 height 45
type input "447.99"
click at [566, 222] on div "Create new price [MEDICAL_DATA]. This page is ready Create new price [MEDICAL_D…" at bounding box center [394, 154] width 345 height 524
drag, startPoint x: 449, startPoint y: 193, endPoint x: 406, endPoint y: 190, distance: 43.6
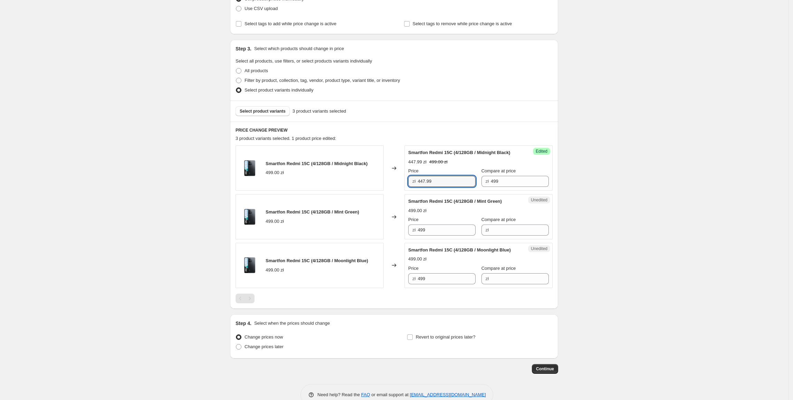
click at [405, 189] on div "Smartfon Redmi 15C (4/128GB / Midnight Black) 499.00 zł Changed to Success Edit…" at bounding box center [394, 167] width 317 height 45
drag, startPoint x: 445, startPoint y: 241, endPoint x: 379, endPoint y: 245, distance: 66.5
click at [379, 239] on div "Smartfon Redmi 15C (4/128GB / Mint Green) 499.00 zł Changed to Unedited Smartfo…" at bounding box center [394, 216] width 317 height 45
paste input "47."
type input "447.99"
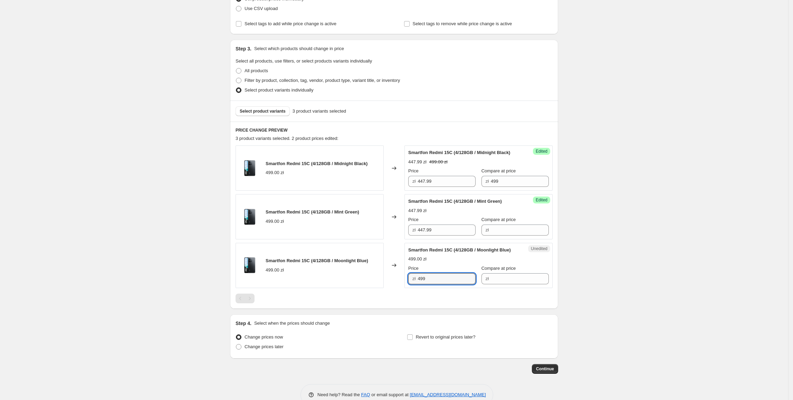
drag, startPoint x: 442, startPoint y: 293, endPoint x: 410, endPoint y: 294, distance: 31.8
click at [401, 288] on div "Smartfon Redmi 15C (4/128GB / Moonlight Blue) 499.00 zł Changed to Unedited Sma…" at bounding box center [394, 265] width 317 height 45
paste input "47."
type input "447.99"
click at [715, 271] on div "Create new price [MEDICAL_DATA]. This page is ready Create new price [MEDICAL_D…" at bounding box center [394, 154] width 788 height 524
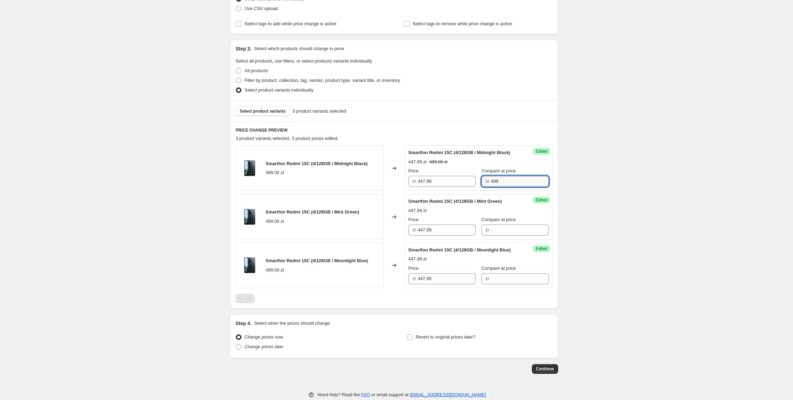
drag, startPoint x: 527, startPoint y: 194, endPoint x: 479, endPoint y: 199, distance: 48.6
click at [476, 191] on div "Success Edited Smartfon Redmi 15C (4/128GB / Midnight Black) 447.99 zł 499.00 z…" at bounding box center [478, 167] width 148 height 45
click at [526, 236] on input "Compare at price" at bounding box center [520, 230] width 58 height 11
paste input "499"
type input "499"
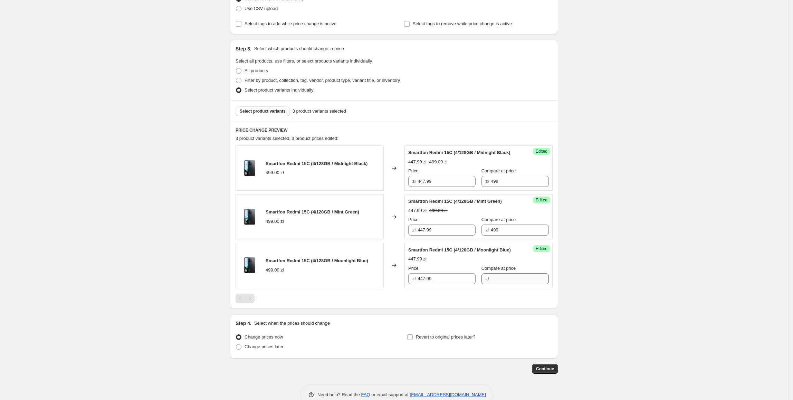
drag, startPoint x: 508, startPoint y: 299, endPoint x: 510, endPoint y: 294, distance: 5.0
click at [508, 288] on div "Success Edited Smartfon Redmi 15C (4/128GB / Moonlight Blue) 447.99 zł Price zł…" at bounding box center [478, 265] width 148 height 45
drag, startPoint x: 510, startPoint y: 294, endPoint x: 526, endPoint y: 295, distance: 15.9
click at [510, 284] on input "Compare at price" at bounding box center [520, 278] width 58 height 11
paste input "499"
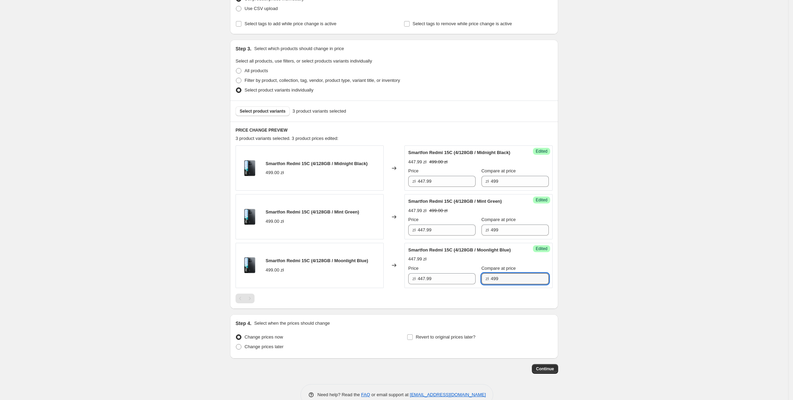
type input "499"
click at [647, 294] on div "Create new price [MEDICAL_DATA]. This page is ready Create new price [MEDICAL_D…" at bounding box center [394, 154] width 788 height 524
click at [443, 342] on label "Revert to original prices later?" at bounding box center [441, 337] width 69 height 10
click at [413, 340] on input "Revert to original prices later?" at bounding box center [410, 337] width 6 height 6
checkbox input "true"
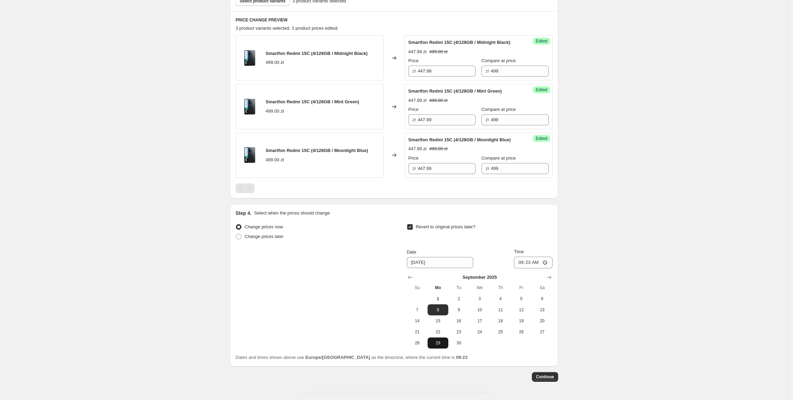
scroll to position [227, 0]
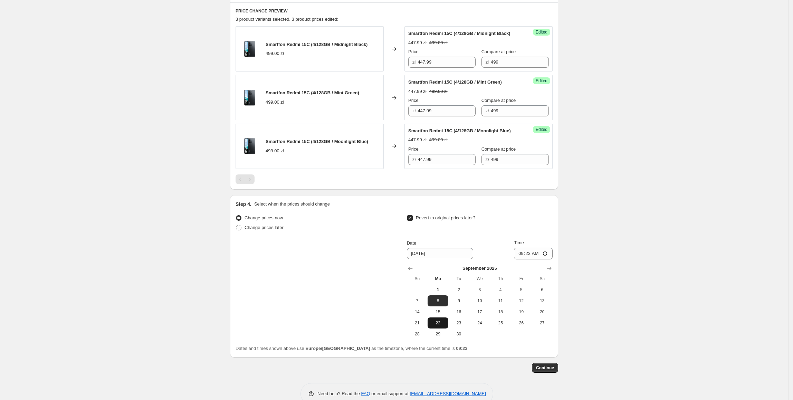
click at [437, 326] on span "22" at bounding box center [437, 323] width 15 height 6
click at [437, 317] on button "15" at bounding box center [438, 311] width 21 height 11
type input "[DATE]"
click at [531, 259] on input "09:23" at bounding box center [533, 254] width 39 height 12
type input "23:55"
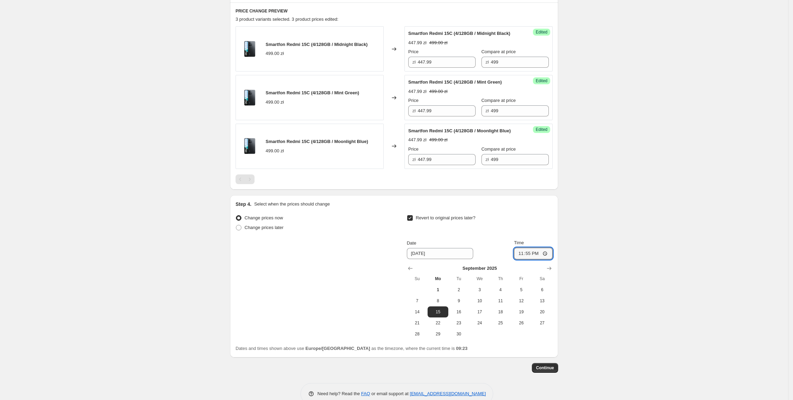
click at [577, 277] on div "Create new price [MEDICAL_DATA]. This page is ready Create new price [MEDICAL_D…" at bounding box center [394, 94] width 788 height 642
click at [552, 371] on span "Continue" at bounding box center [545, 368] width 18 height 6
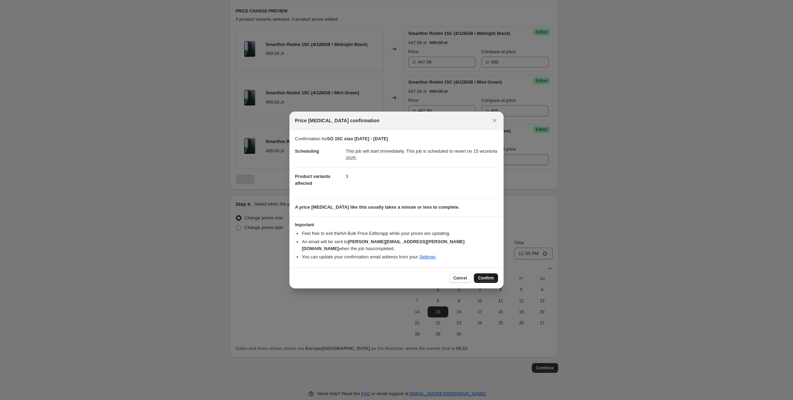
click at [490, 277] on span "Confirm" at bounding box center [486, 278] width 16 height 6
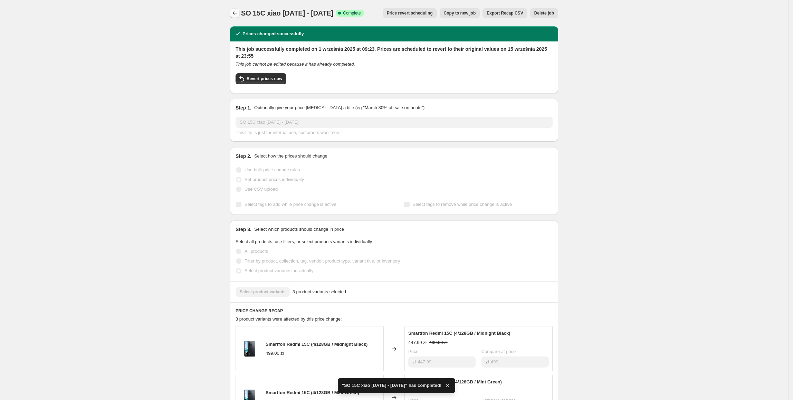
click at [237, 9] on button "Price change jobs" at bounding box center [235, 13] width 10 height 10
